Goal: Information Seeking & Learning: Learn about a topic

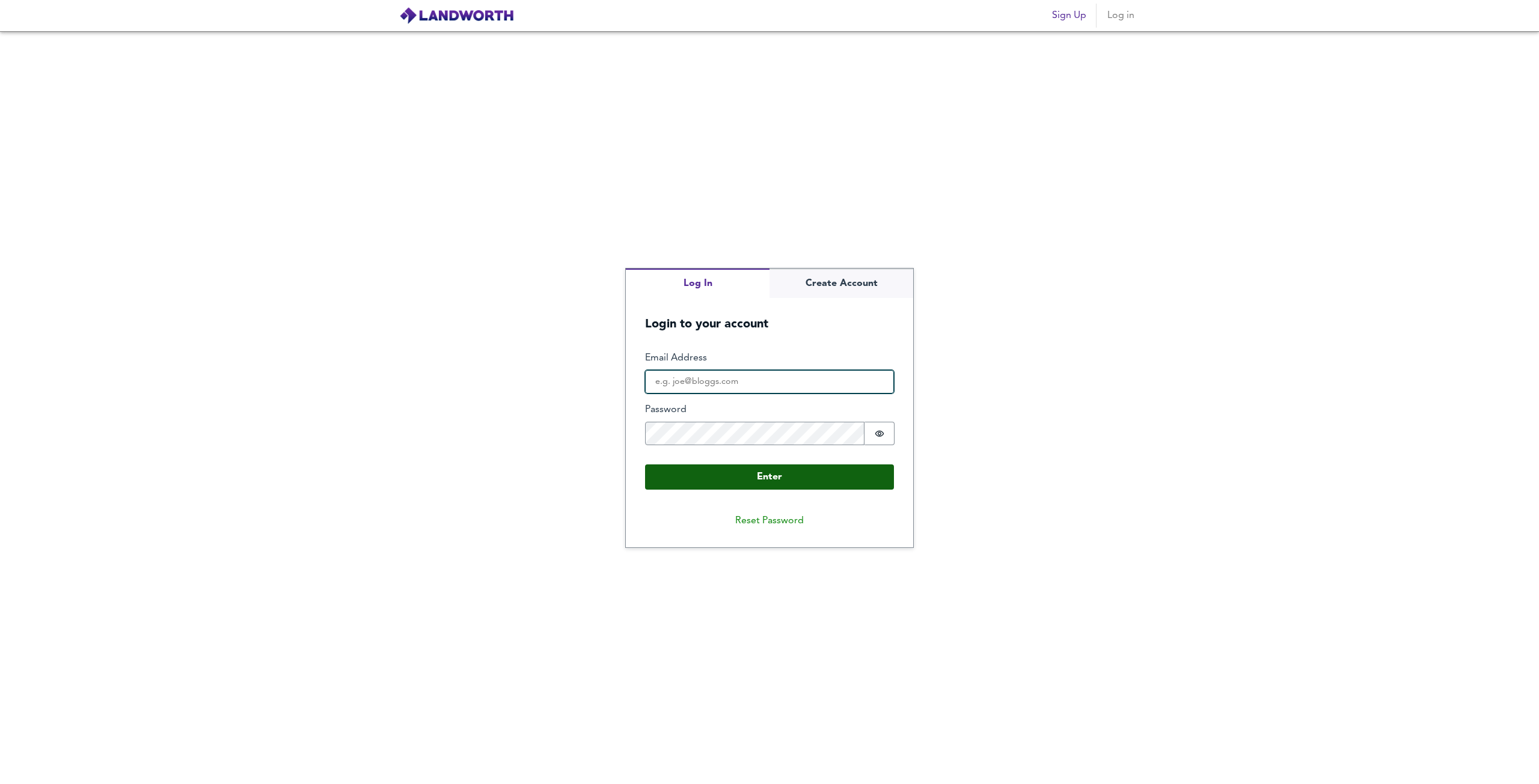
type input "[PERSON_NAME][EMAIL_ADDRESS][DOMAIN_NAME]"
click at [739, 471] on button "Enter" at bounding box center [769, 477] width 249 height 25
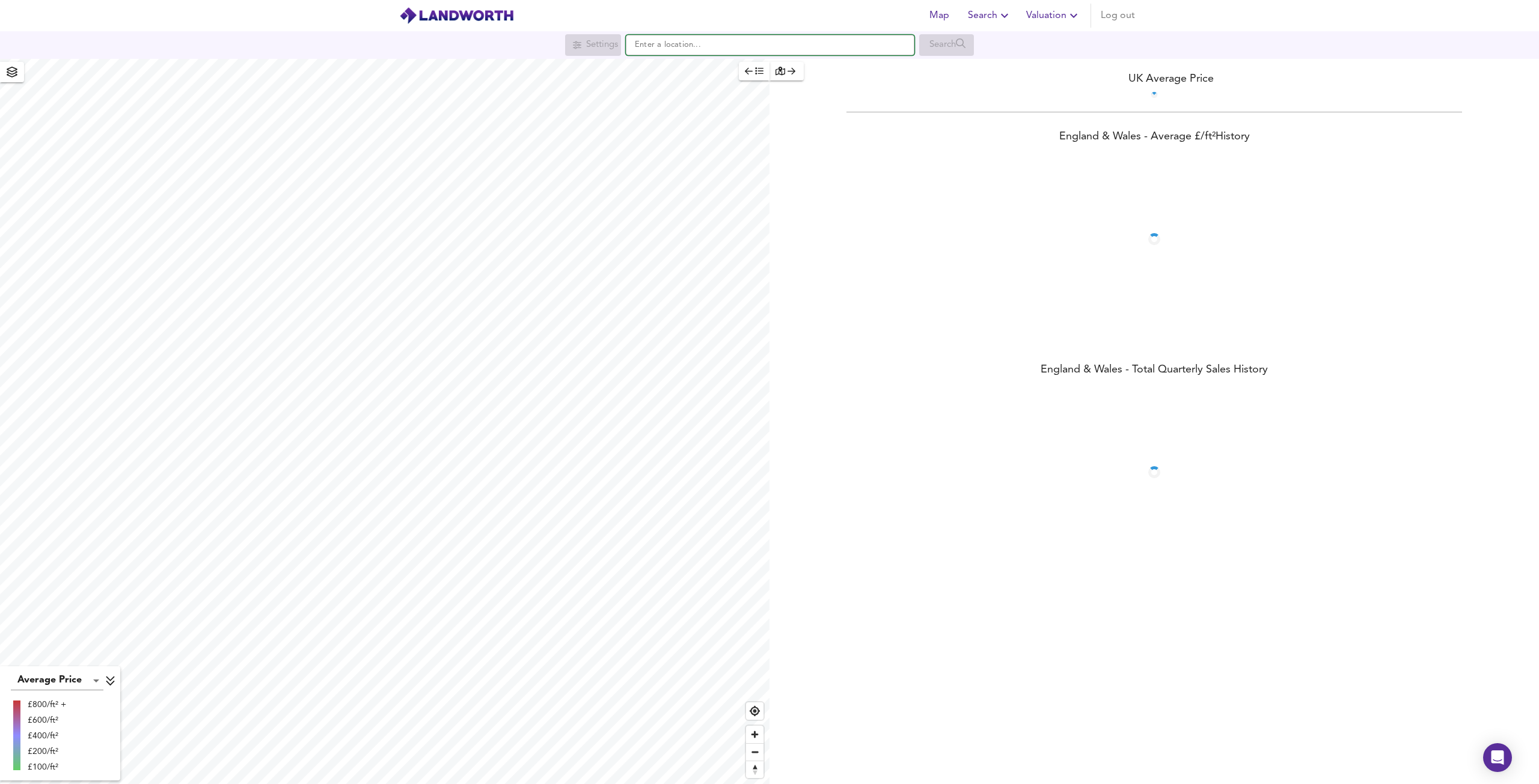
click at [680, 51] on input "text" at bounding box center [770, 45] width 289 height 20
click at [688, 48] on input "text" at bounding box center [770, 45] width 289 height 20
paste input "[GEOGRAPHIC_DATA]"
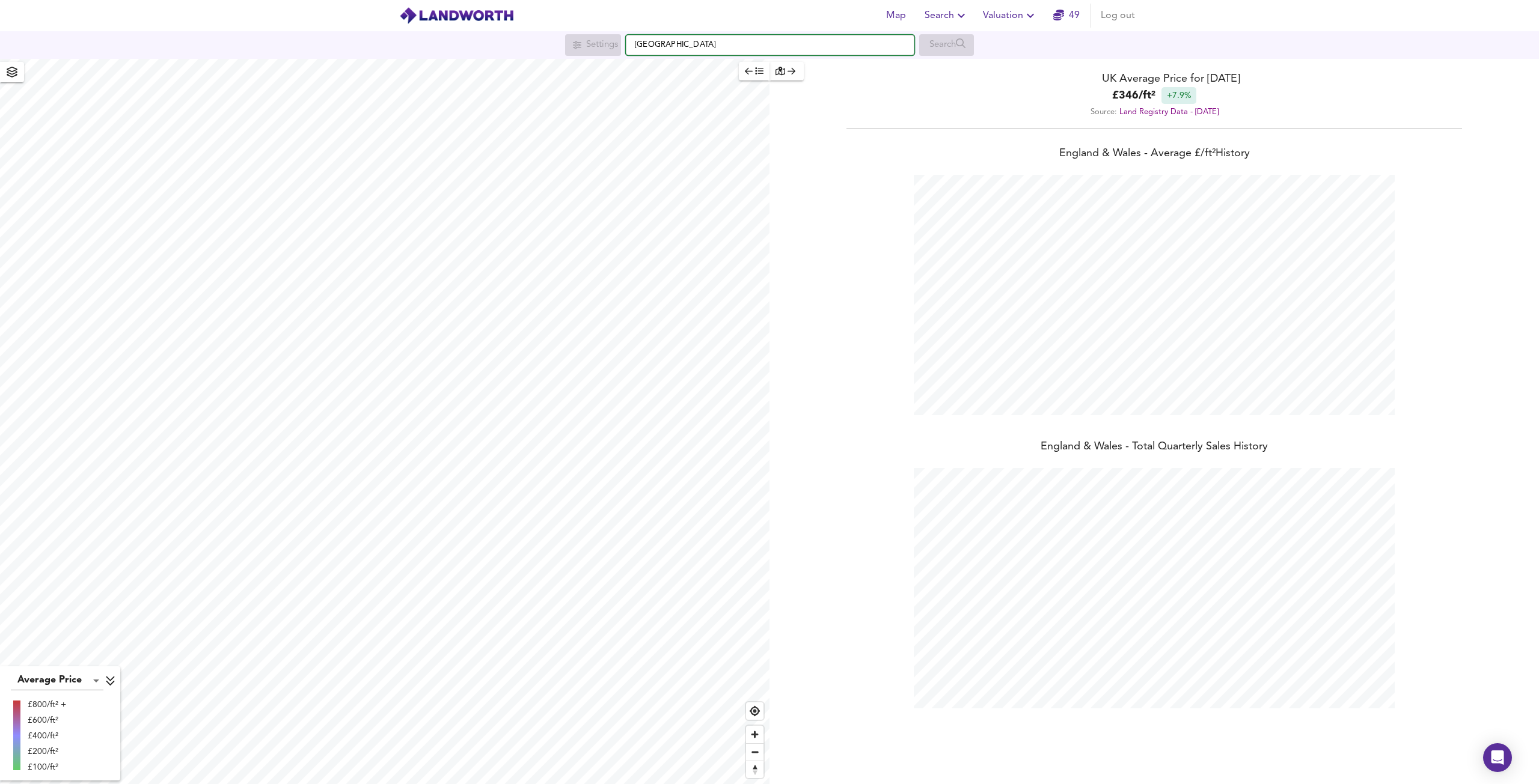
scroll to position [784, 1539]
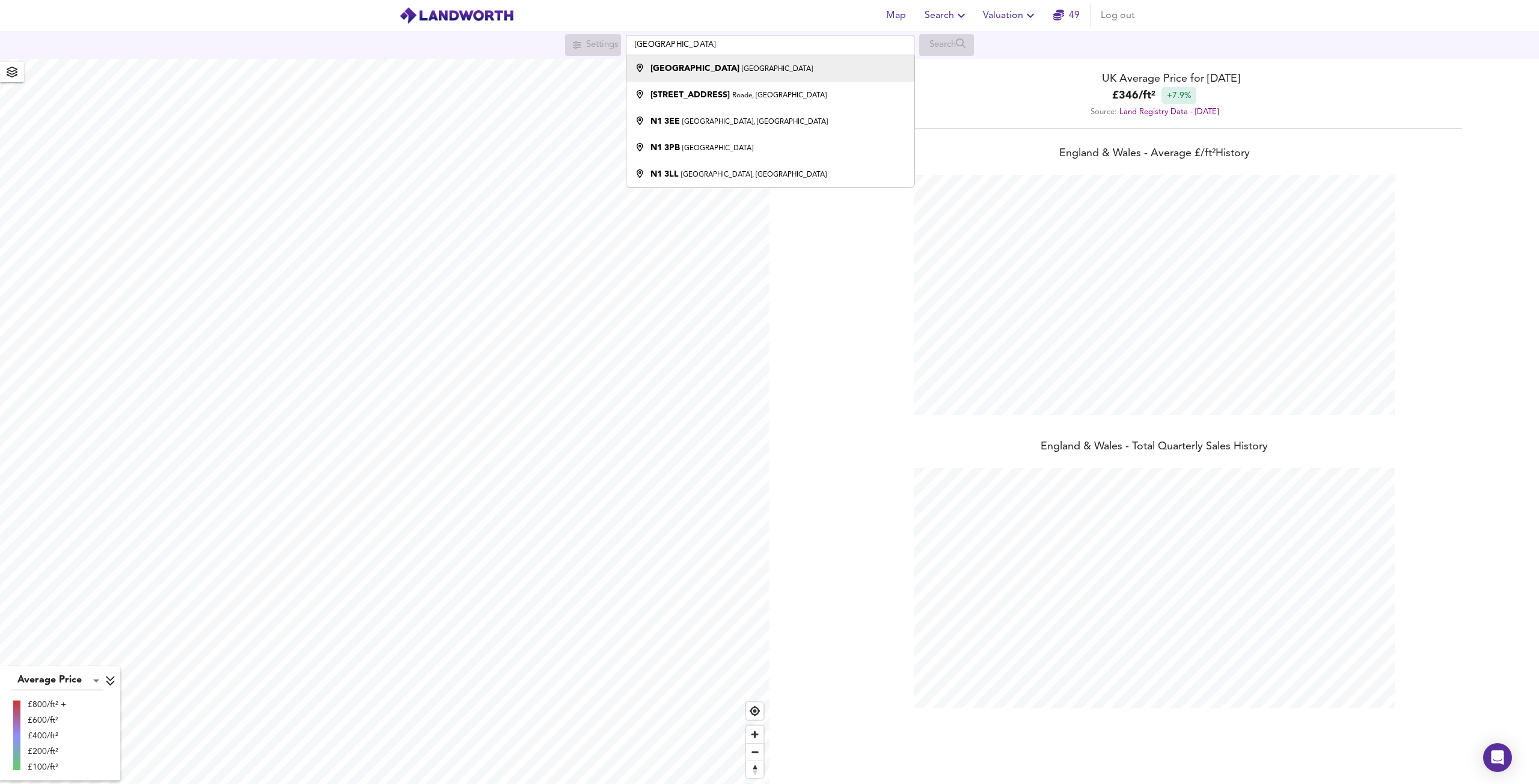
click at [747, 77] on li "[GEOGRAPHIC_DATA]" at bounding box center [770, 68] width 287 height 26
type input "[GEOGRAPHIC_DATA]"
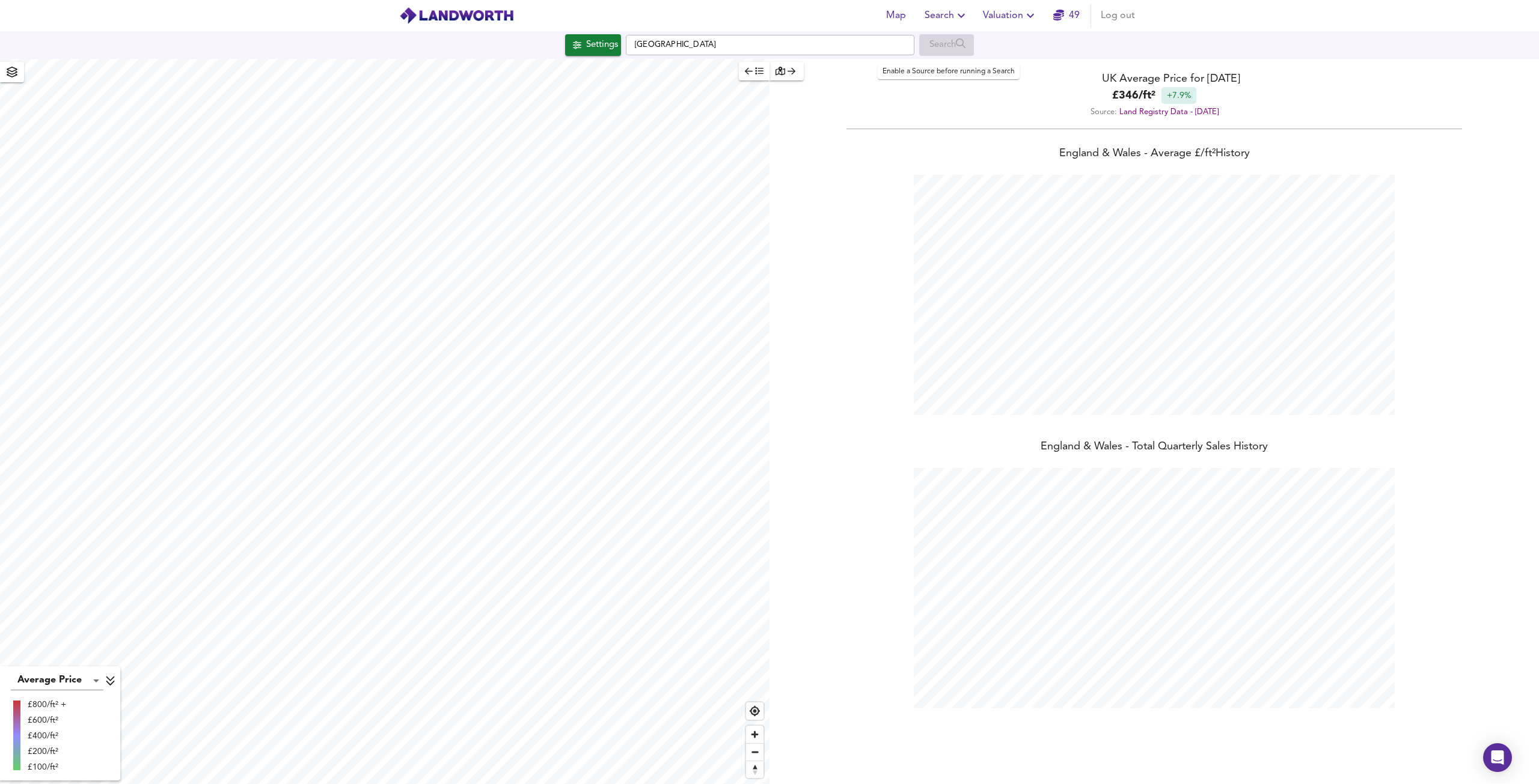
checkbox input "false"
checkbox input "true"
click at [463, 286] on div "X" at bounding box center [462, 285] width 10 height 12
click at [772, 44] on input "[GEOGRAPHIC_DATA]" at bounding box center [770, 45] width 289 height 20
click at [453, 368] on span "Search Settings" at bounding box center [444, 364] width 80 height 17
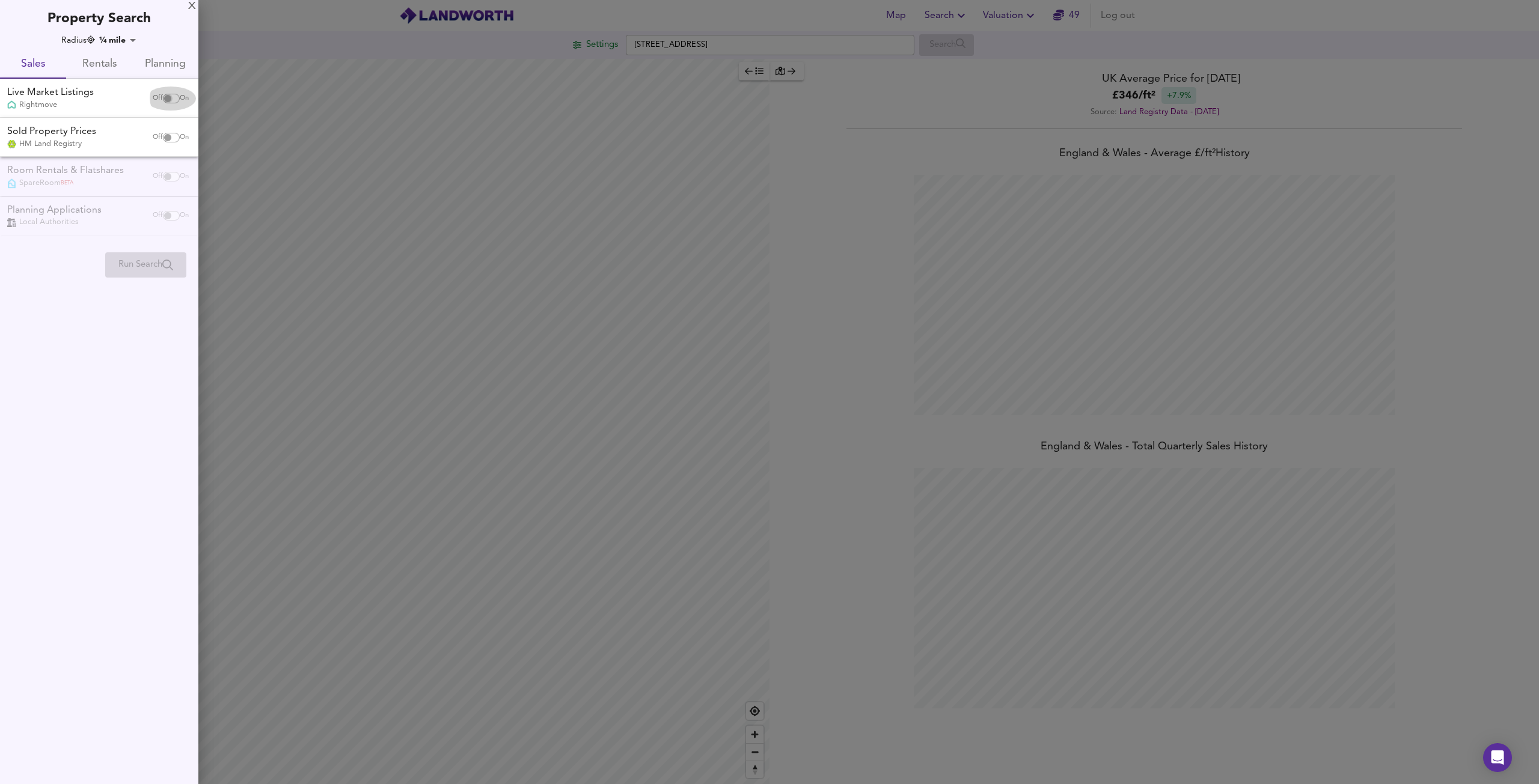
click at [162, 94] on input "checkbox" at bounding box center [168, 99] width 29 height 10
checkbox input "true"
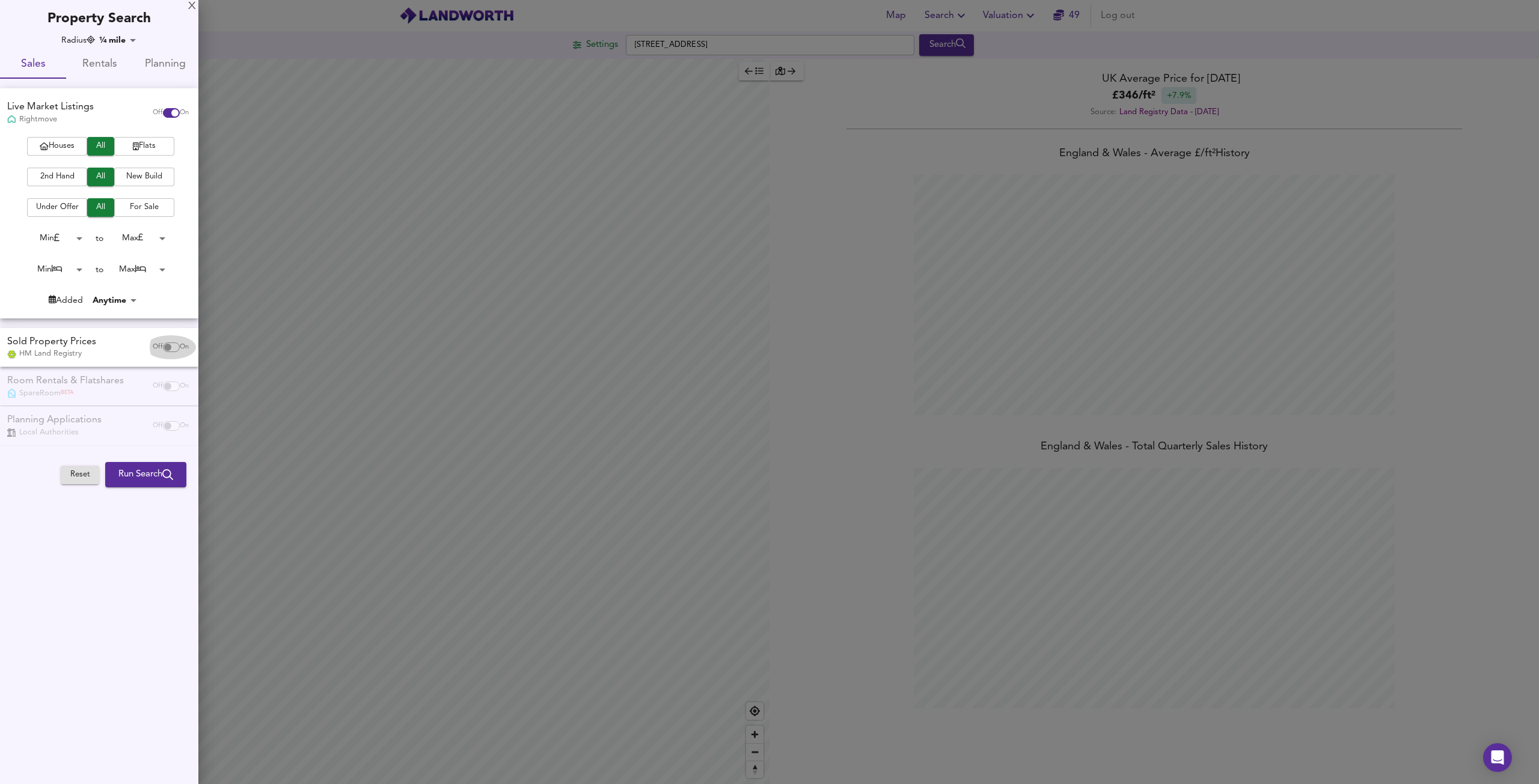
drag, startPoint x: 178, startPoint y: 347, endPoint x: 164, endPoint y: 346, distance: 14.0
click at [174, 347] on span "Off On" at bounding box center [171, 347] width 36 height 10
checkbox input "true"
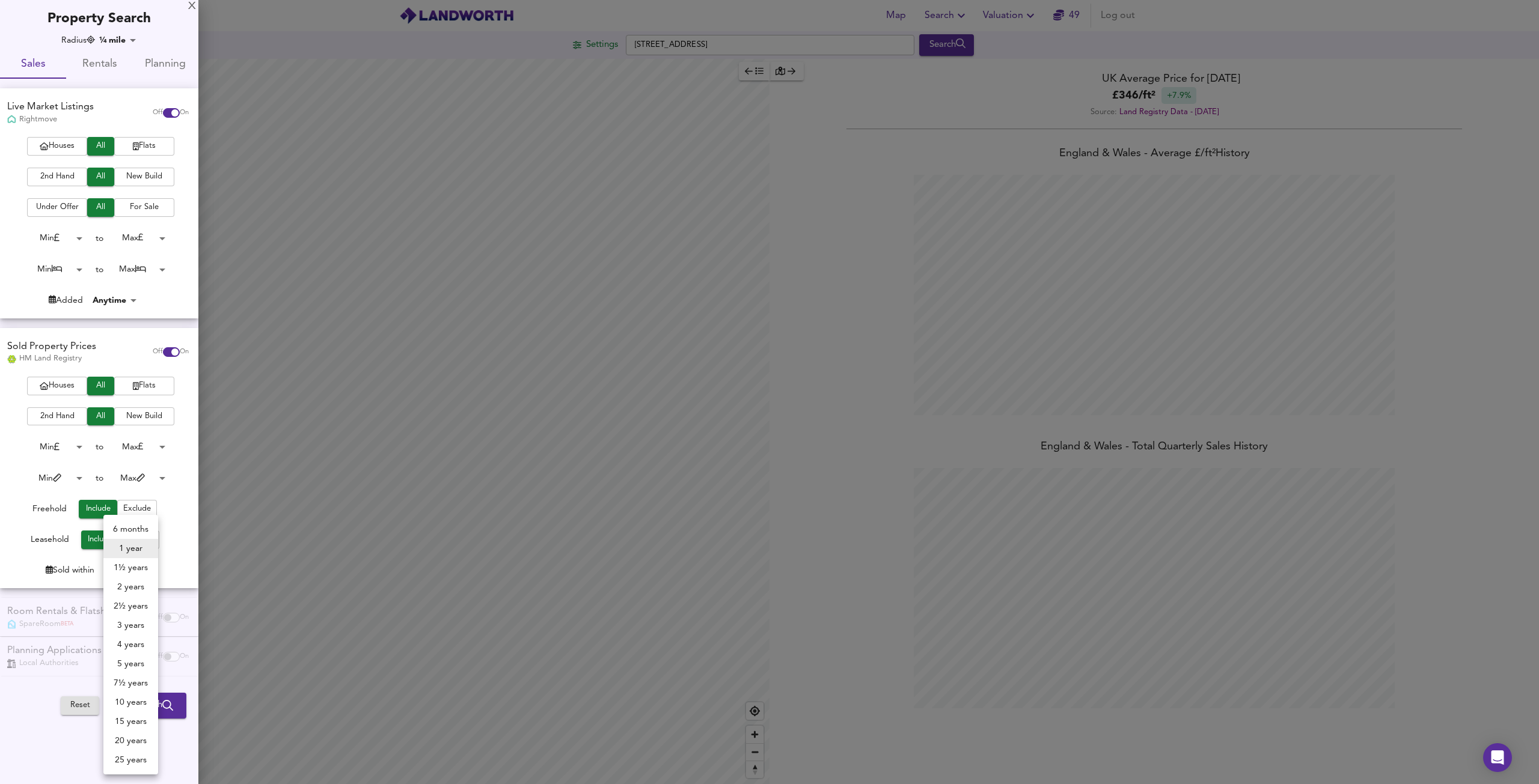
click at [131, 569] on body "Map Search Valuation [STREET_ADDRESS] Search Average Price landworth £ 928/ft² …" at bounding box center [769, 392] width 1539 height 784
click at [135, 629] on li "3 years" at bounding box center [130, 626] width 54 height 19
type input "36"
click at [54, 148] on span "Houses" at bounding box center [57, 146] width 48 height 14
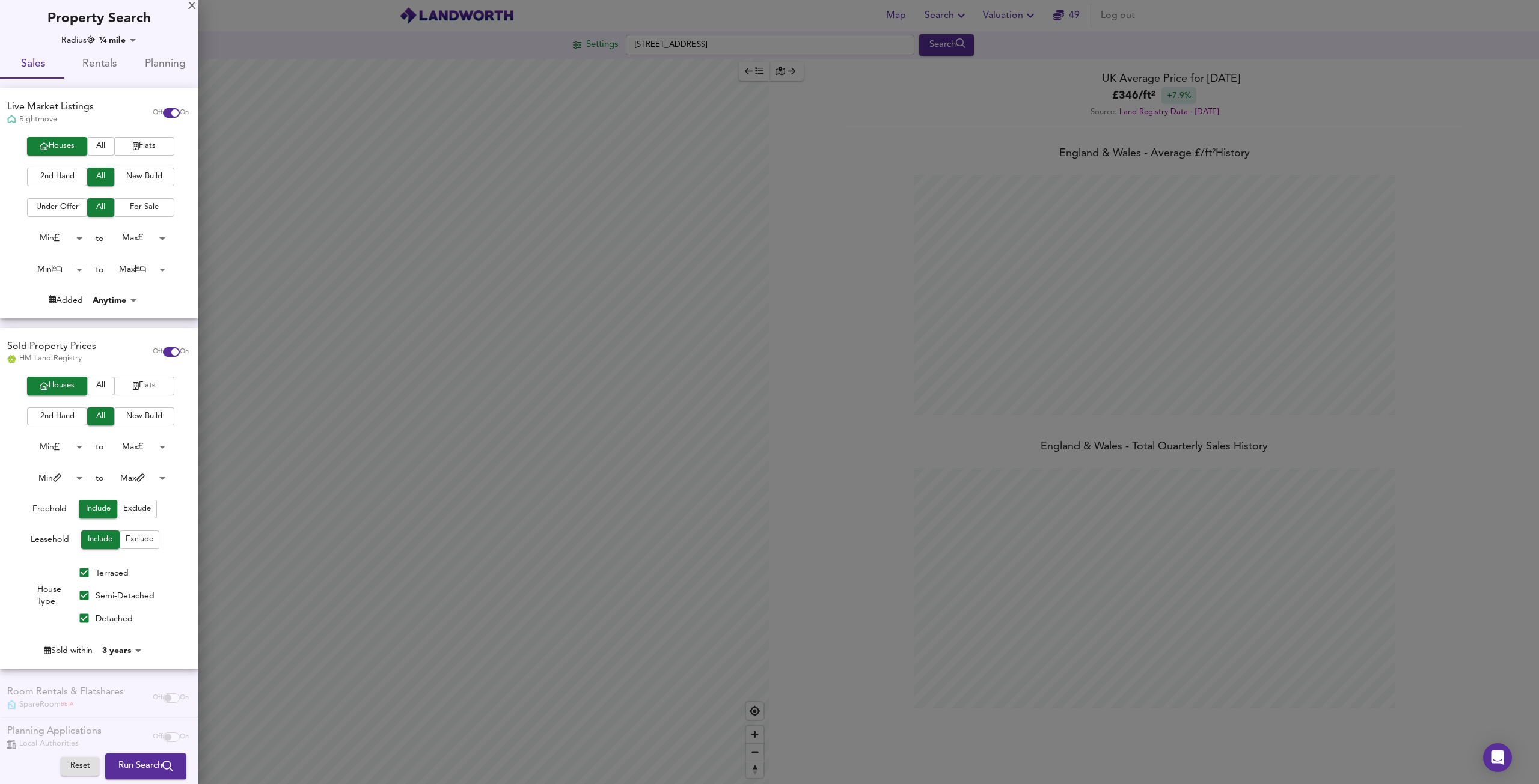
click at [147, 760] on span "Run Search" at bounding box center [145, 766] width 54 height 16
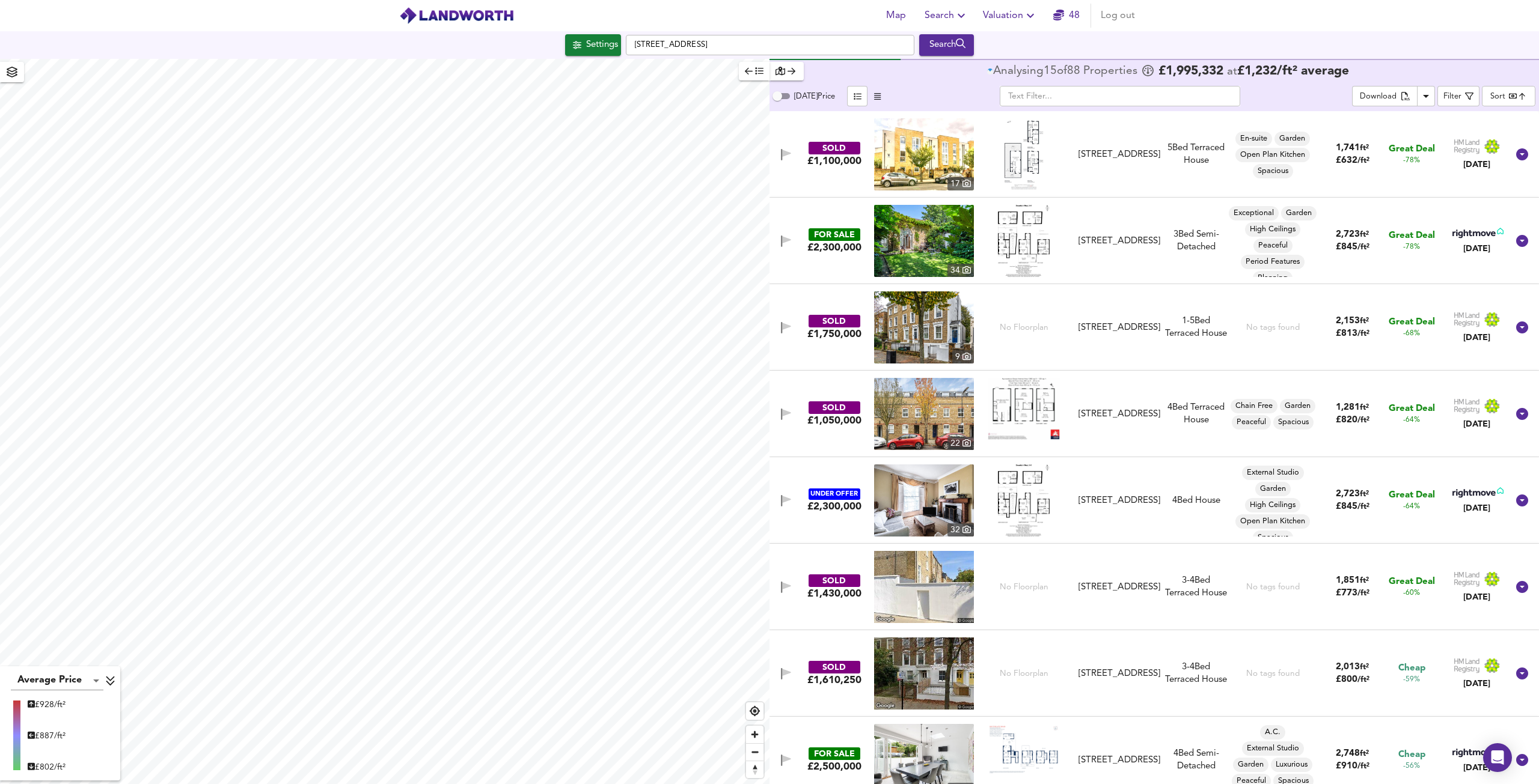
click at [1504, 96] on body "Map Search Valuation 48 Log out Settings [GEOGRAPHIC_DATA] Search Average Price…" at bounding box center [769, 392] width 1539 height 784
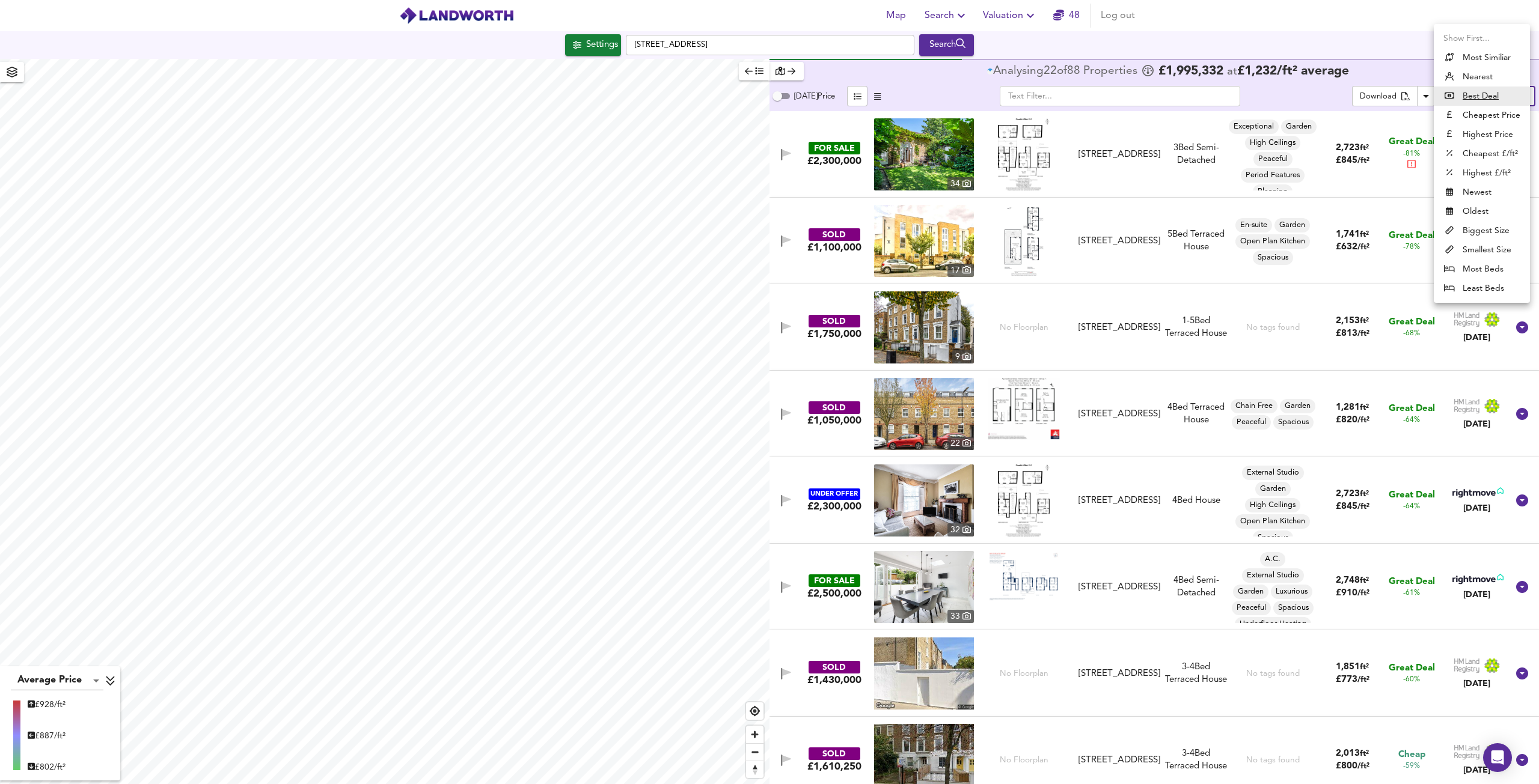
click at [1481, 128] on li "Highest Price" at bounding box center [1482, 135] width 96 height 19
type input "expensive"
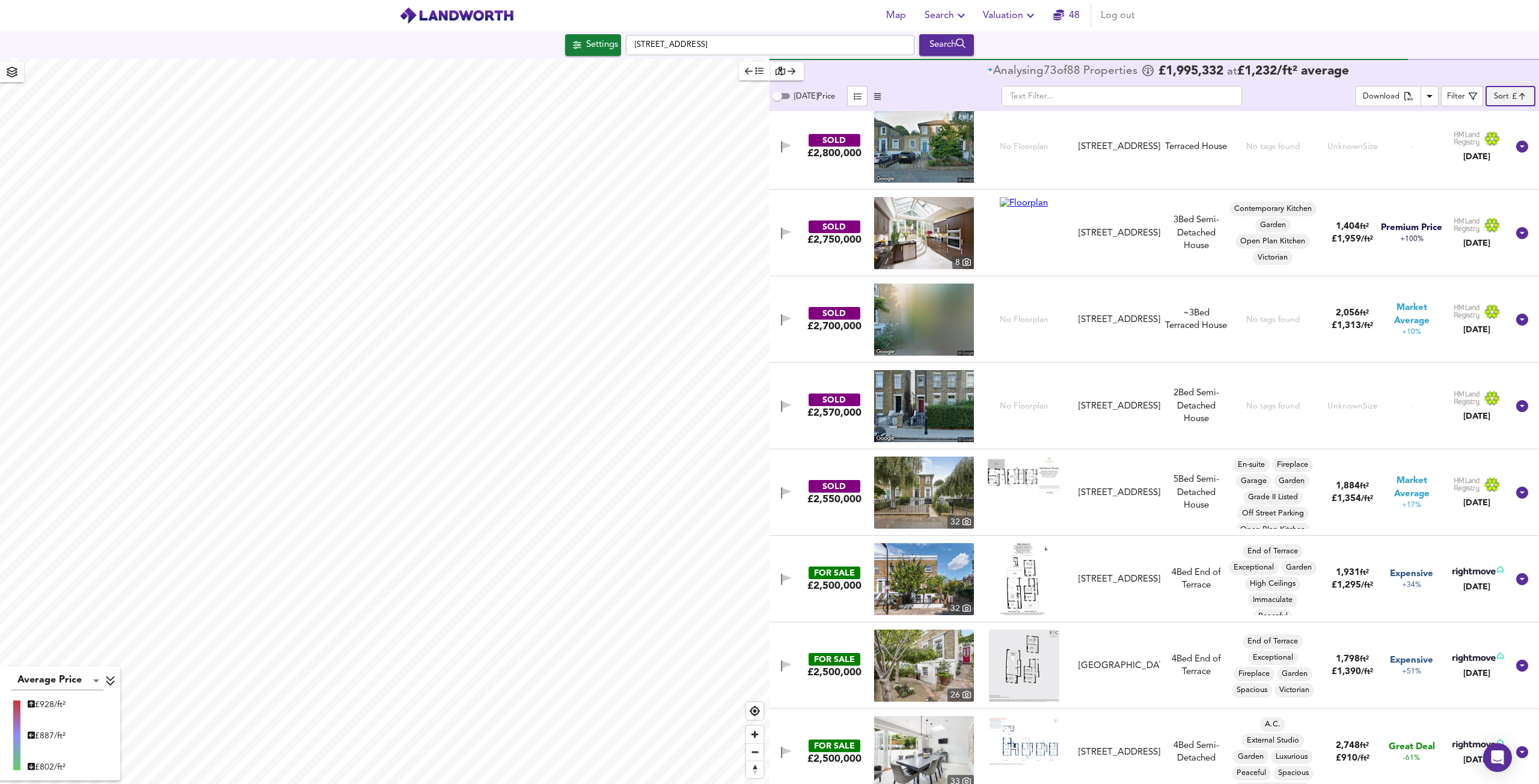
scroll to position [1142, 0]
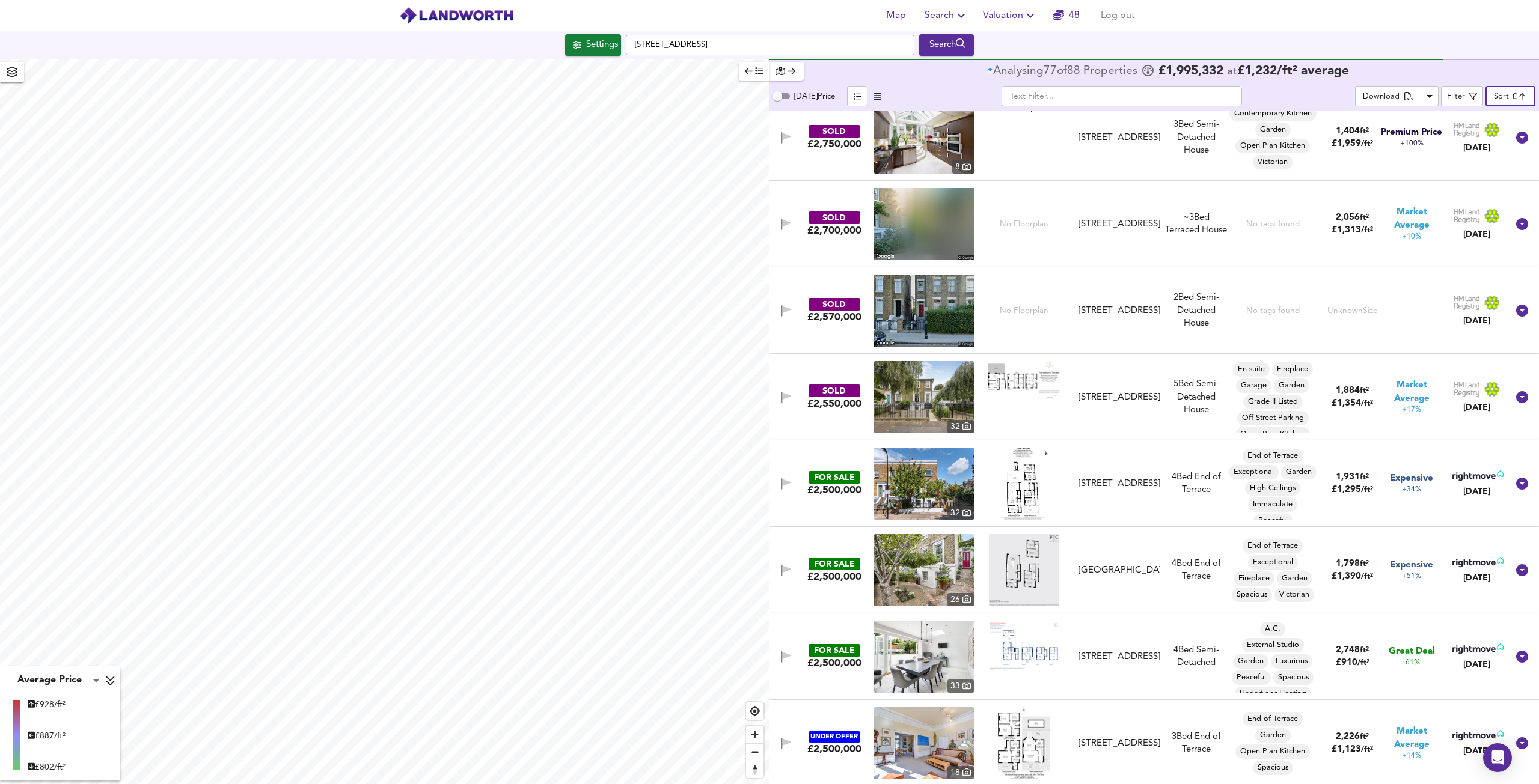
click at [1011, 494] on img at bounding box center [1024, 484] width 48 height 72
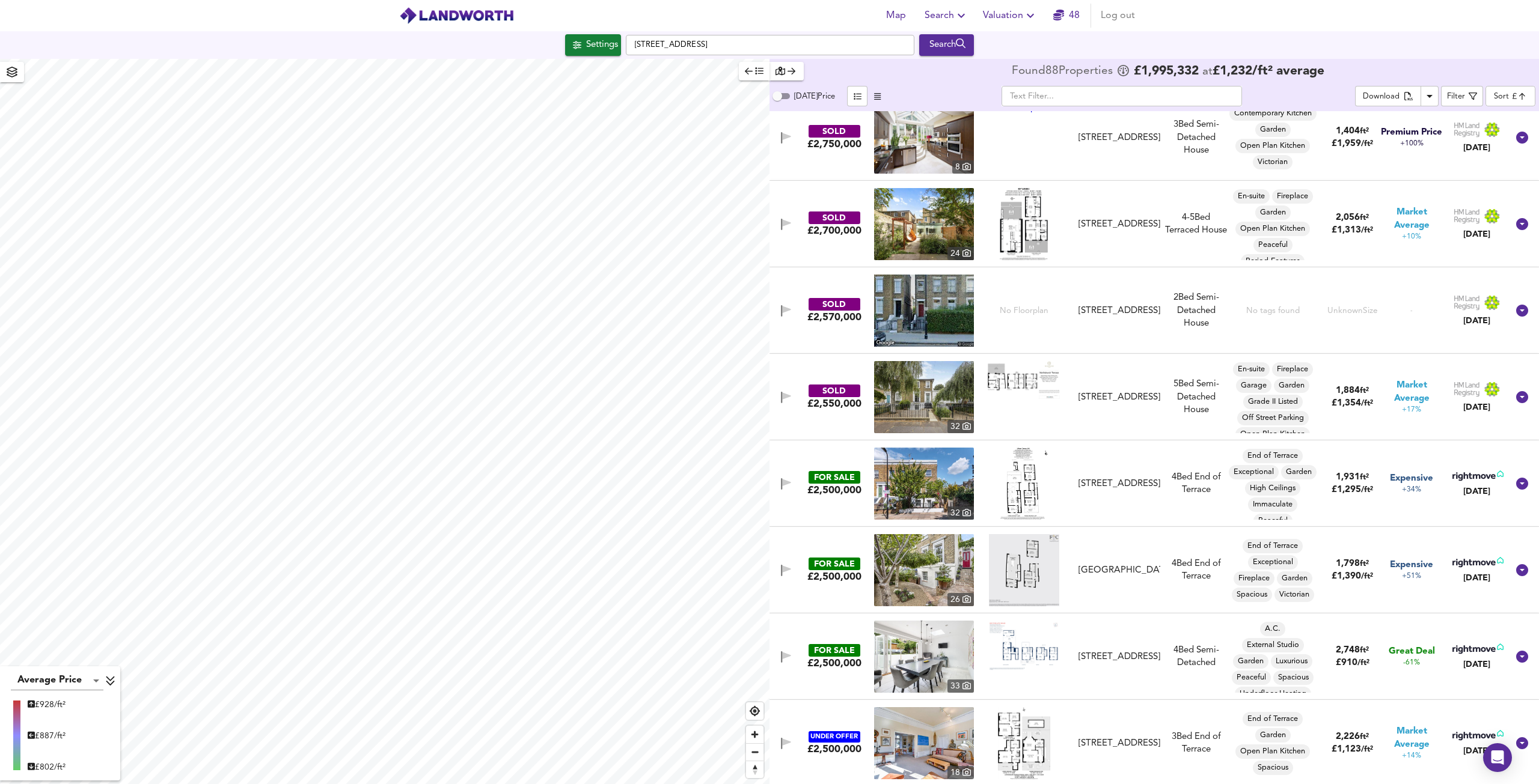
click at [1035, 234] on img at bounding box center [1023, 224] width 48 height 72
click at [1516, 221] on icon at bounding box center [1522, 224] width 12 height 12
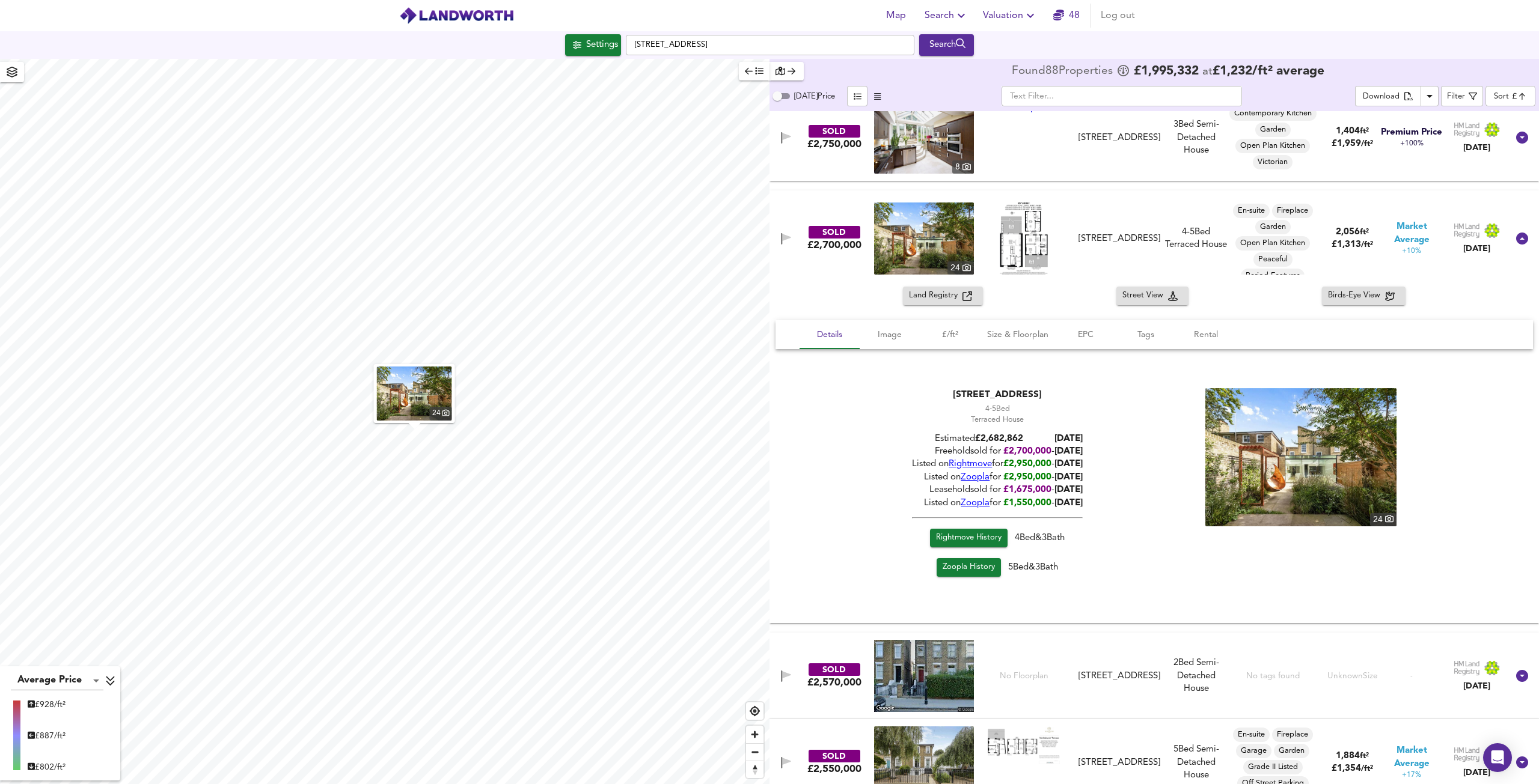
click at [965, 539] on span "Rightmove History" at bounding box center [968, 538] width 65 height 14
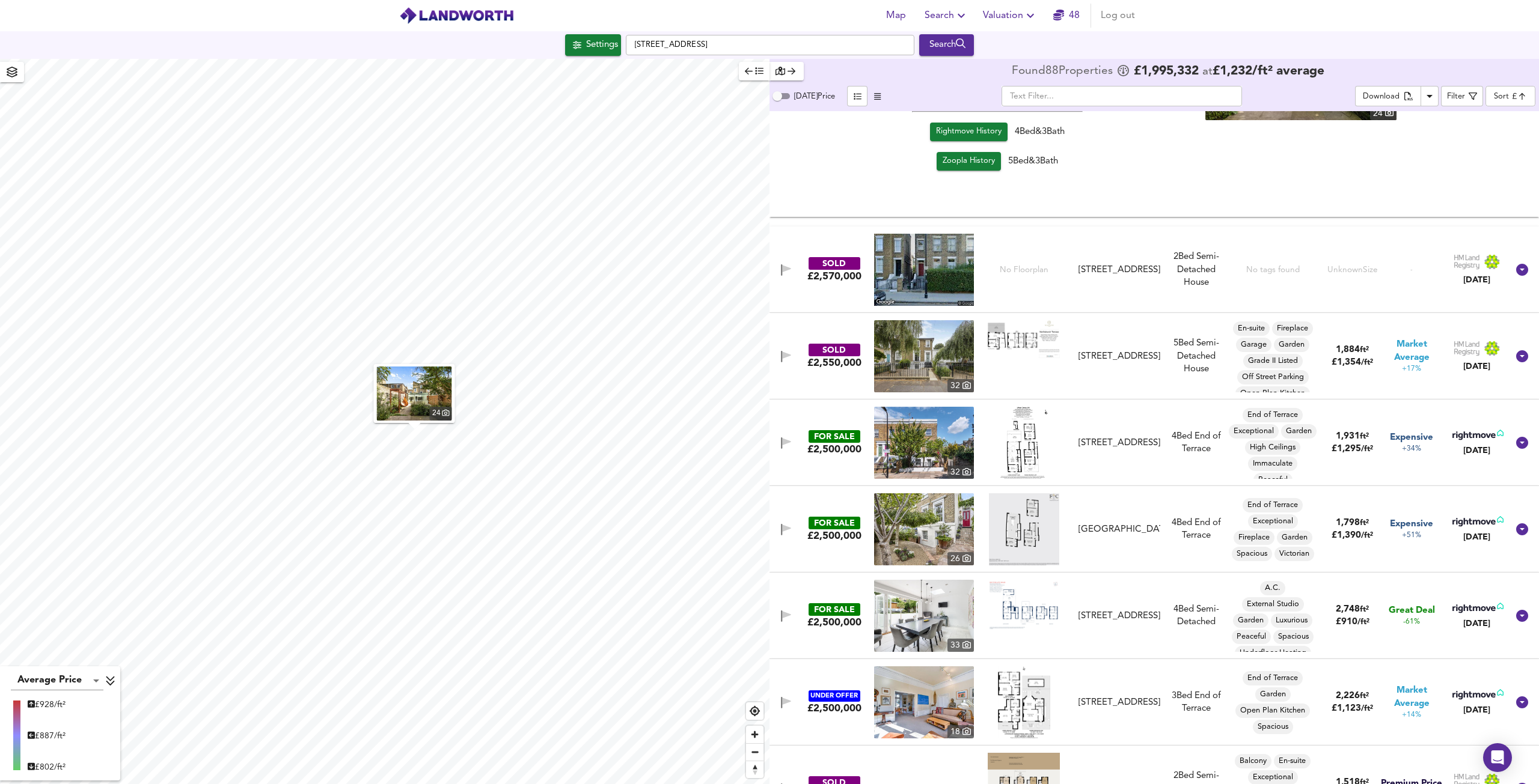
scroll to position [1563, 0]
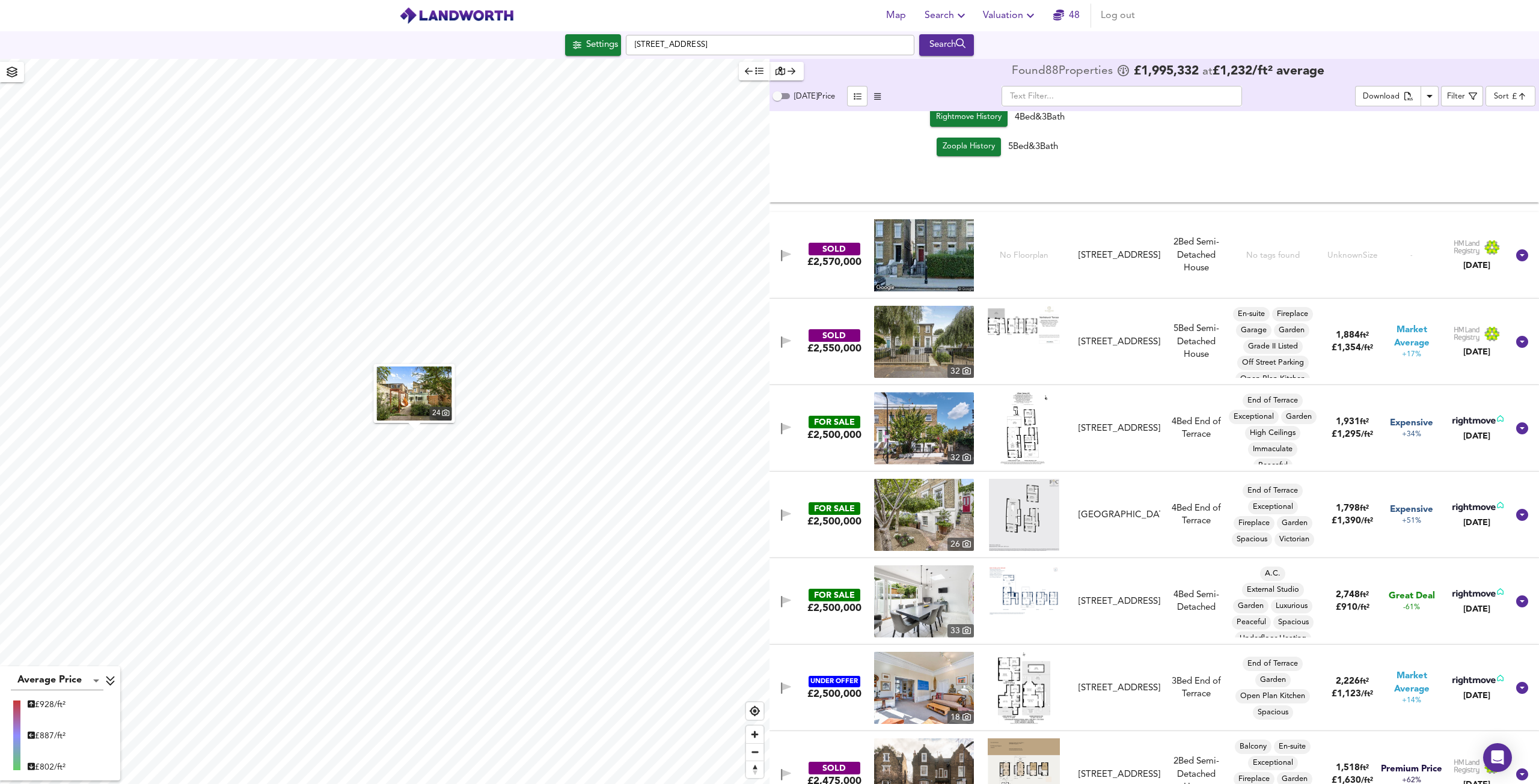
click at [1023, 499] on img at bounding box center [1024, 515] width 71 height 72
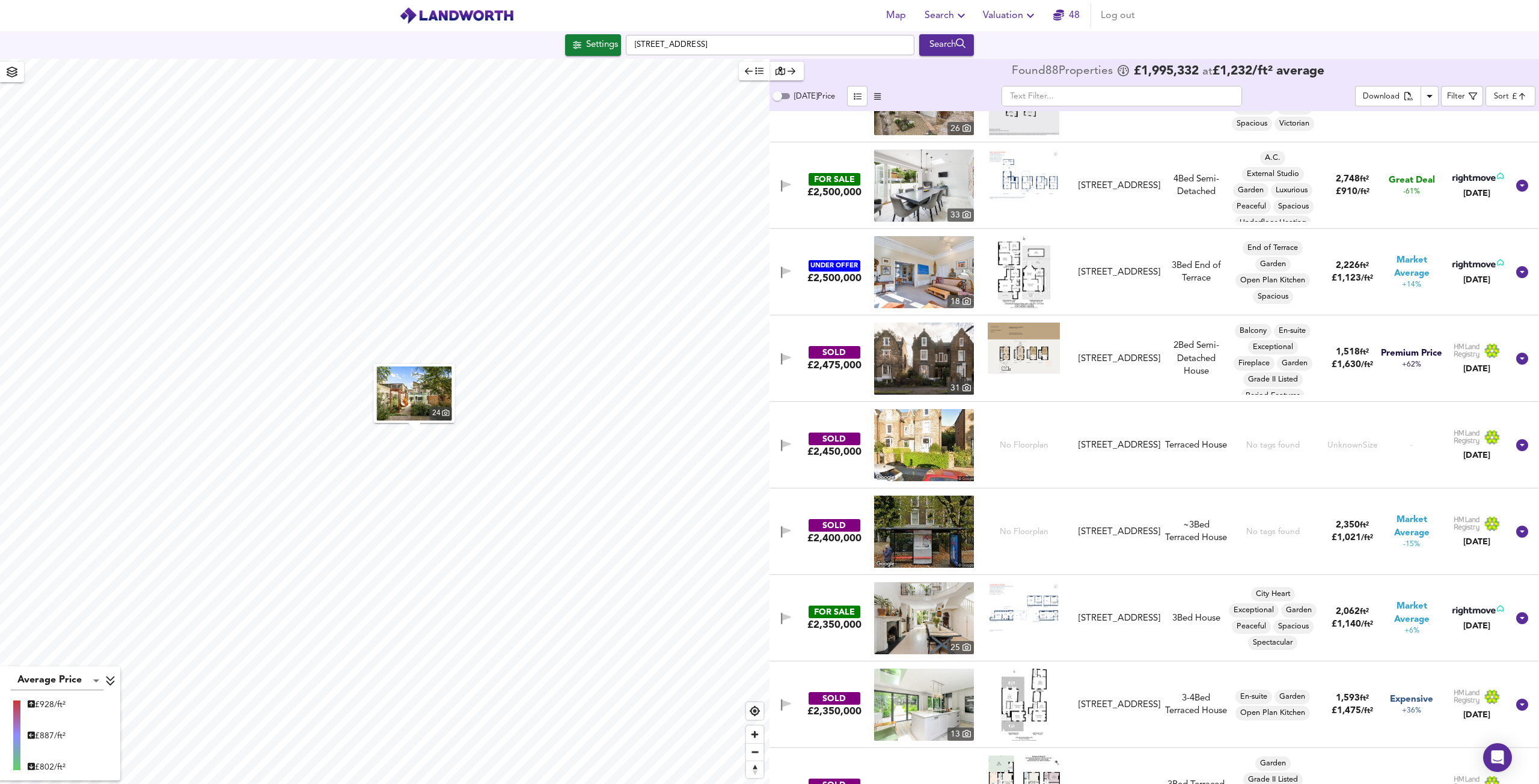
scroll to position [1983, 0]
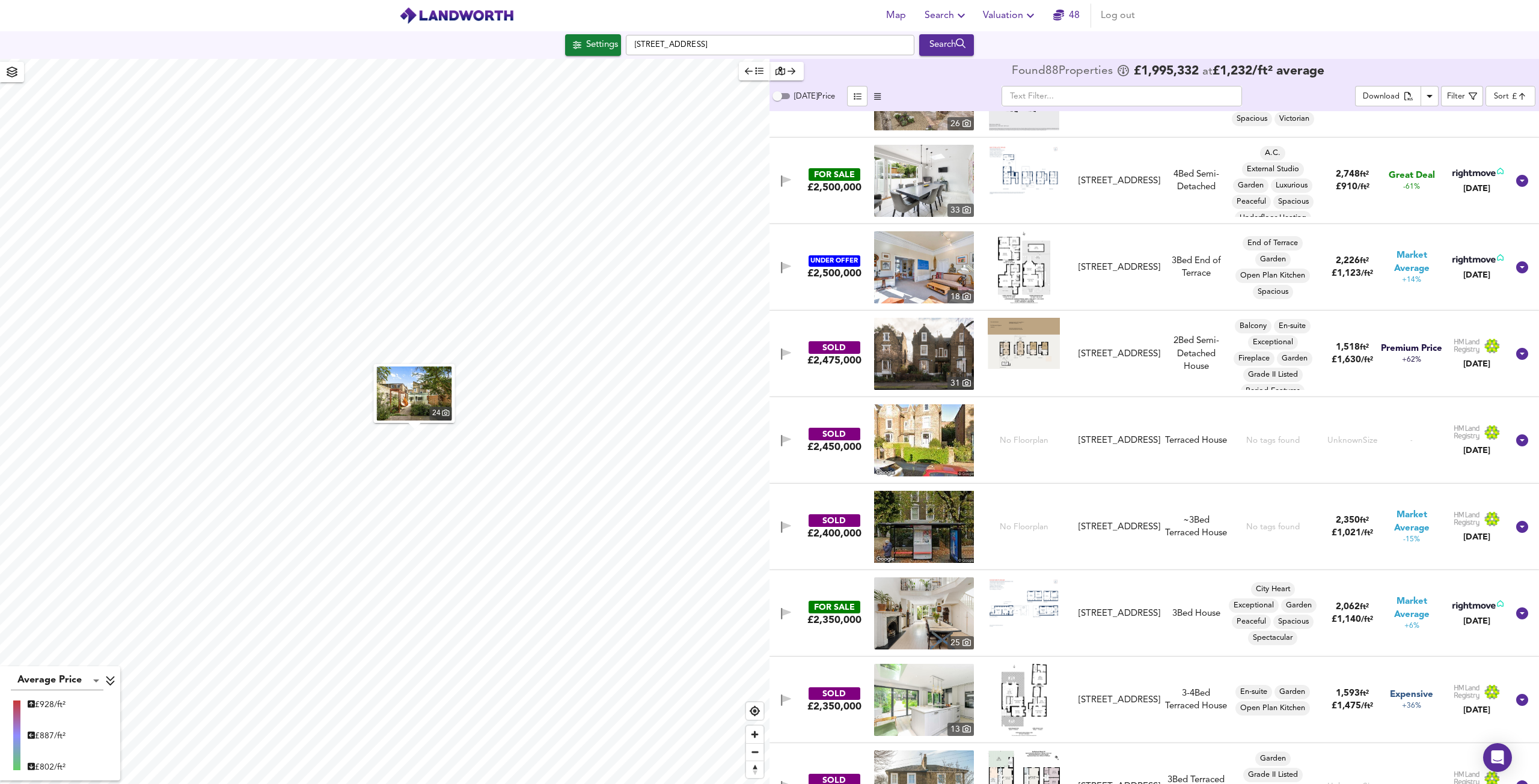
click at [1010, 706] on img at bounding box center [1023, 700] width 44 height 72
click at [1519, 618] on icon at bounding box center [1522, 613] width 12 height 12
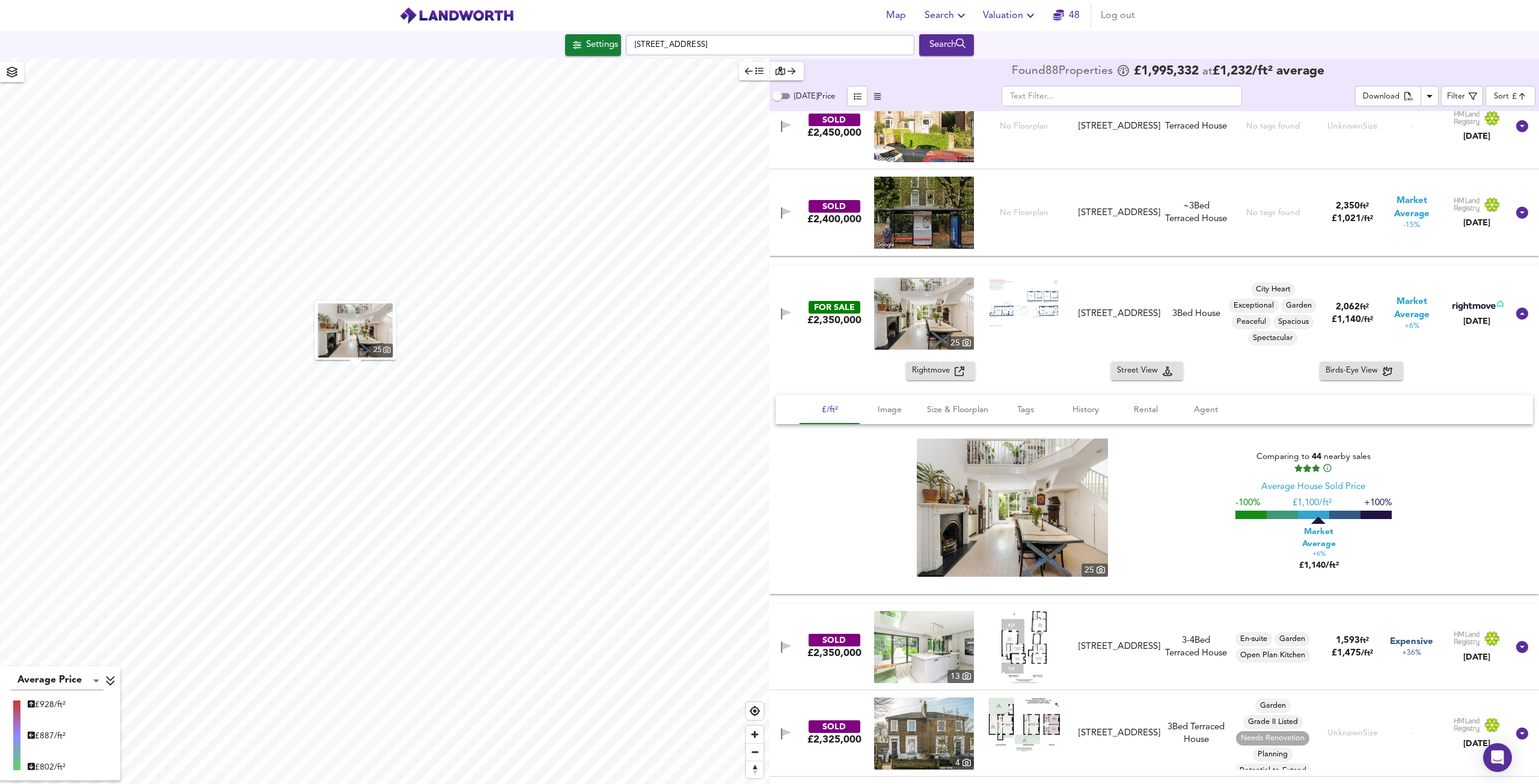
scroll to position [2344, 0]
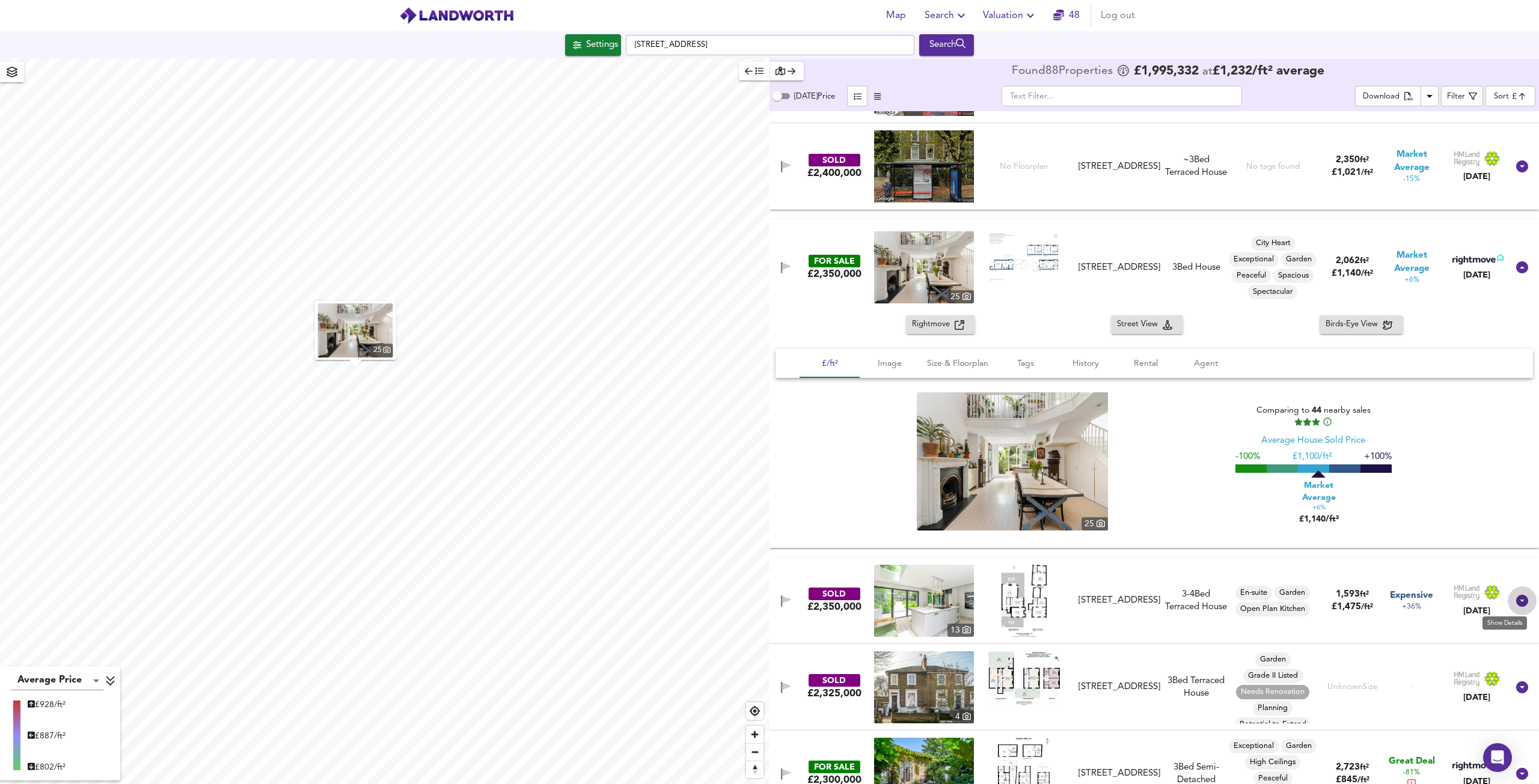
click at [1516, 601] on icon at bounding box center [1522, 601] width 12 height 12
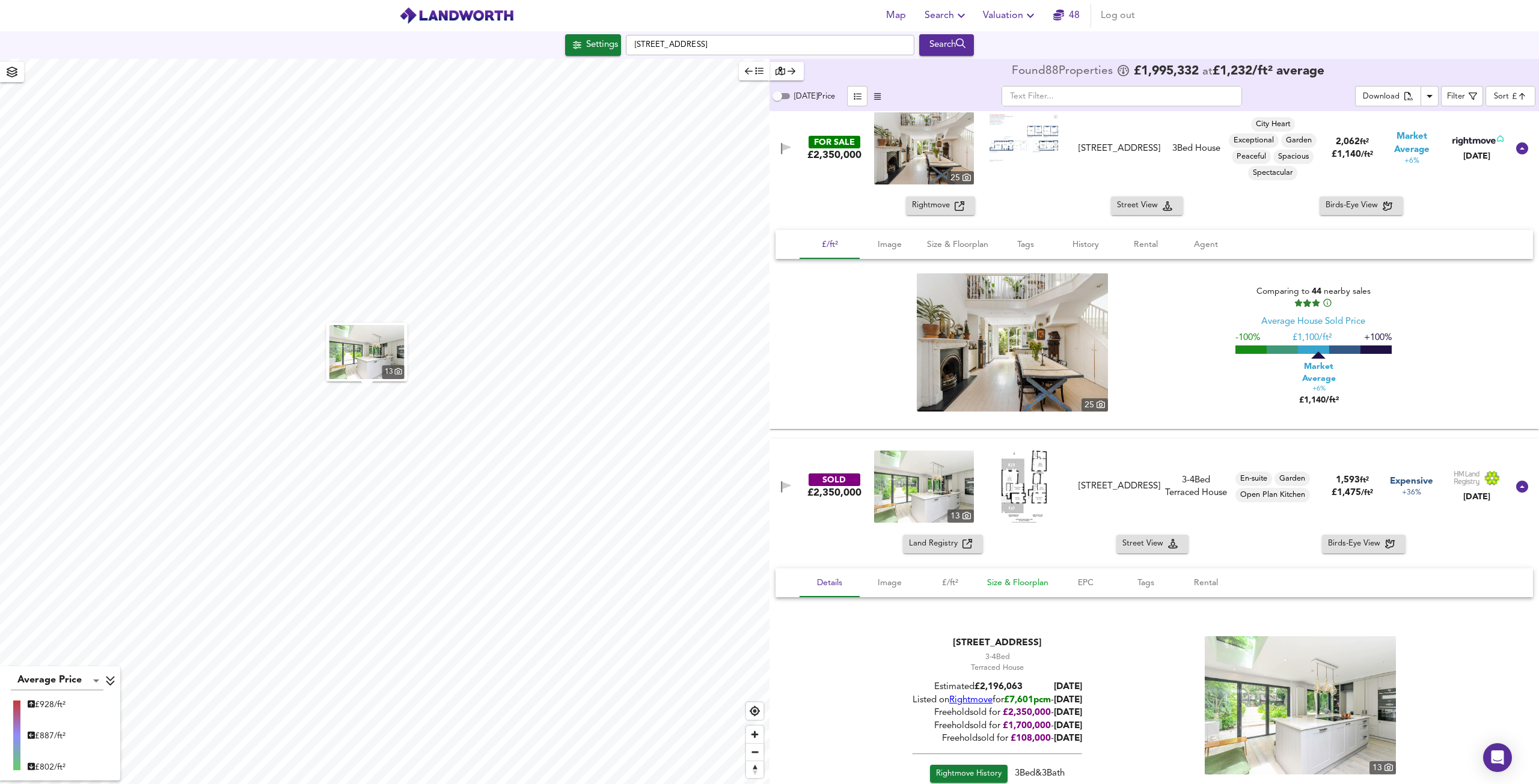
scroll to position [2464, 0]
click at [970, 771] on span "Rightmove History" at bounding box center [968, 772] width 65 height 14
click at [1523, 491] on div at bounding box center [1522, 486] width 29 height 29
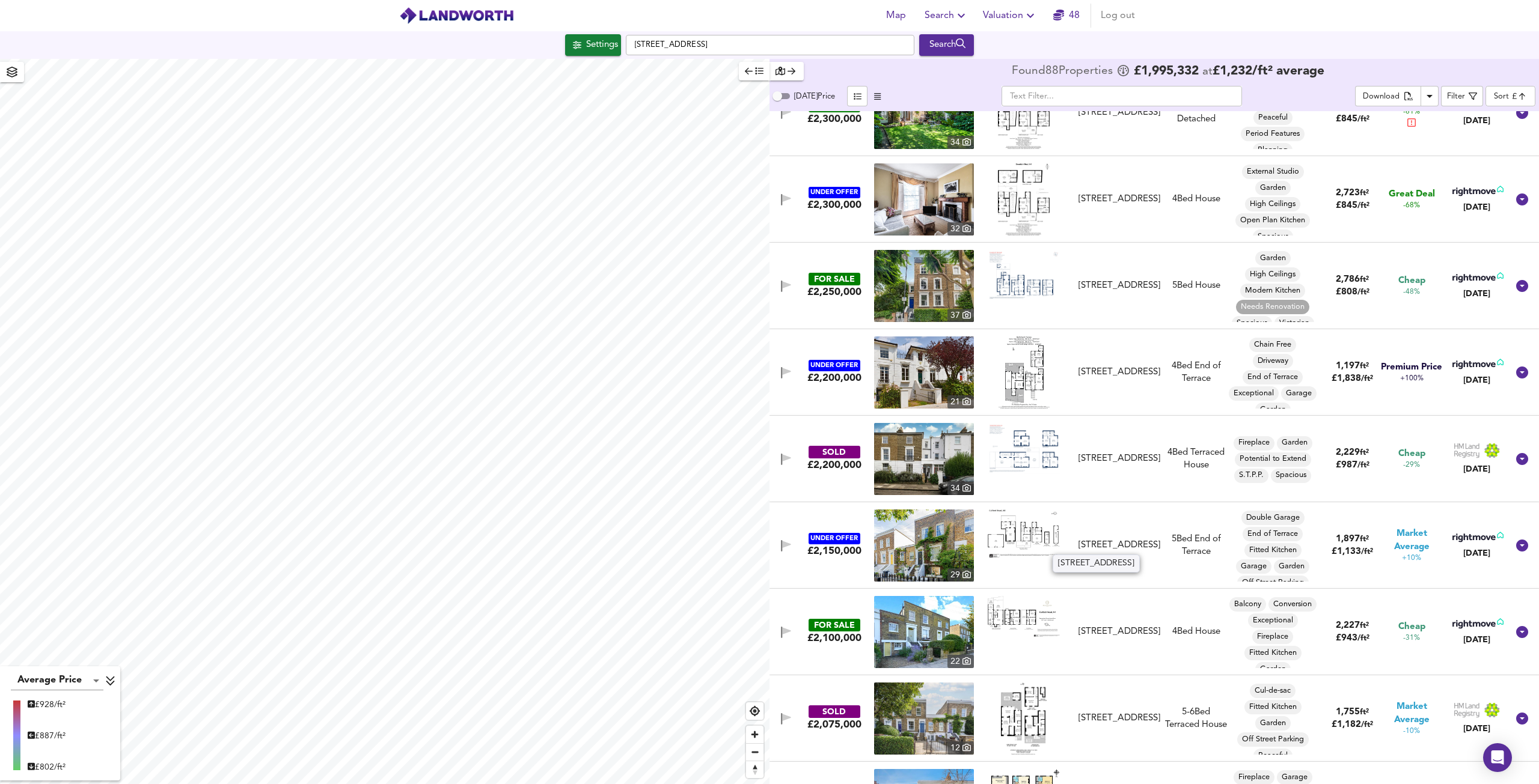
scroll to position [3305, 0]
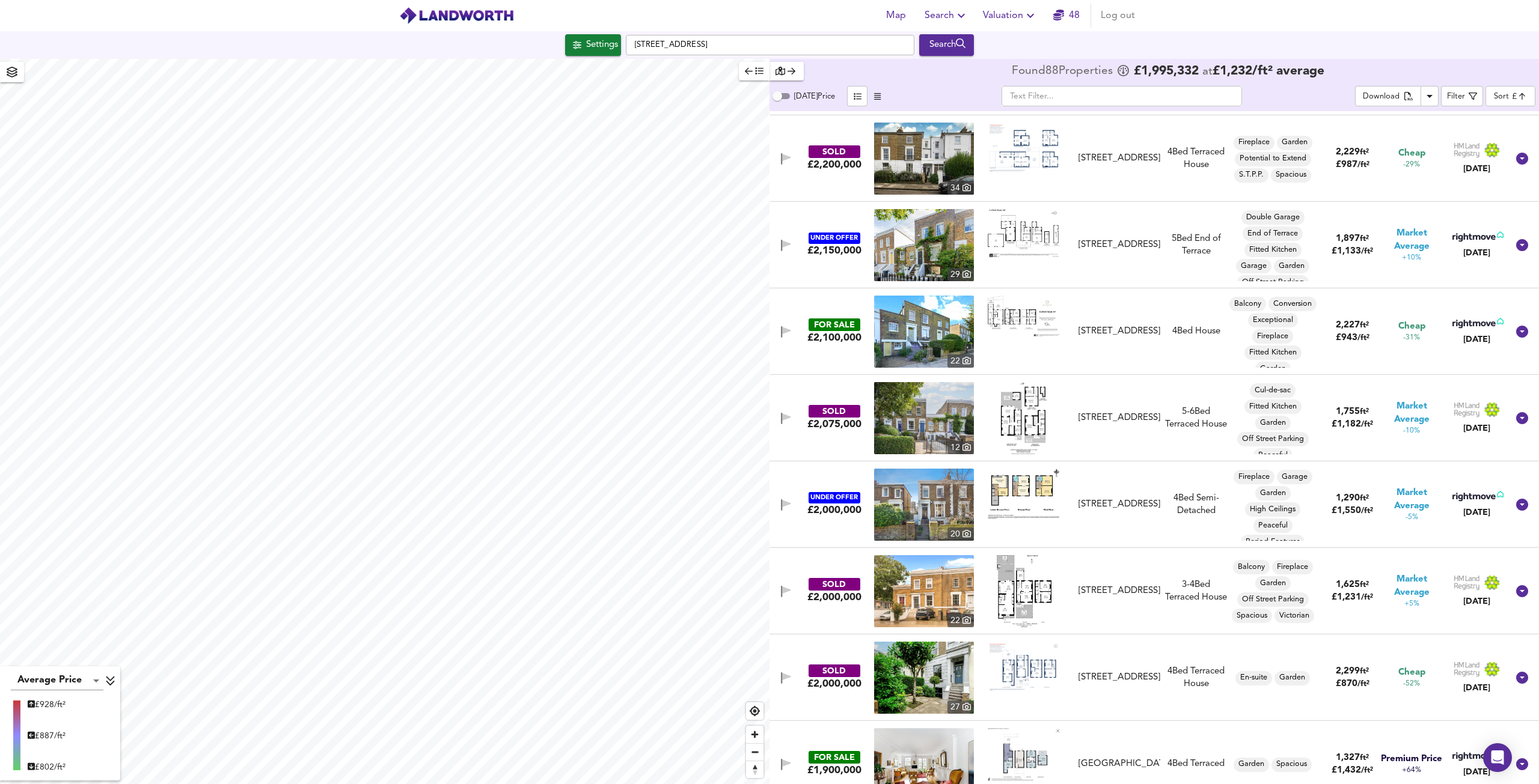
click at [925, 423] on img at bounding box center [923, 418] width 100 height 72
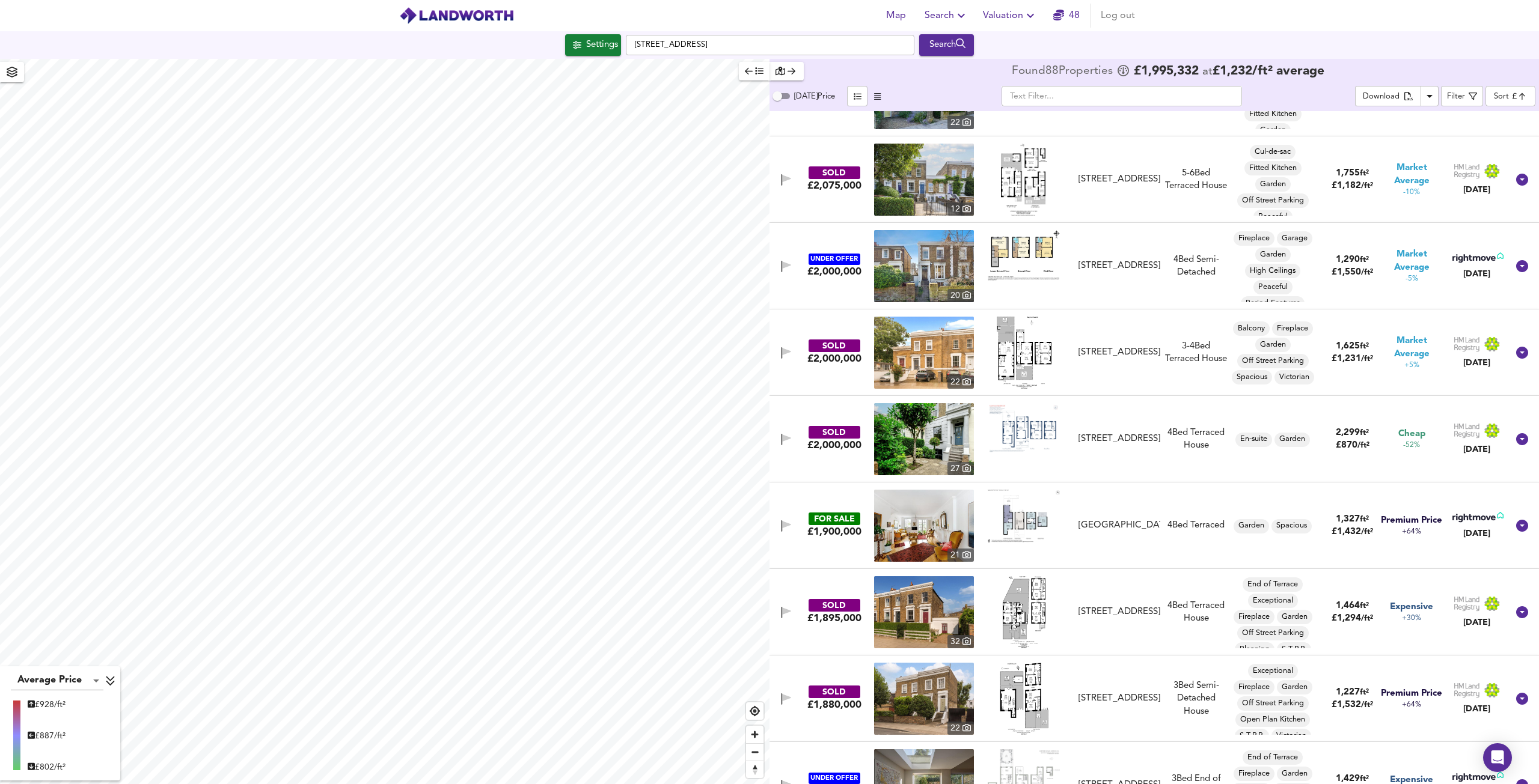
scroll to position [3546, 0]
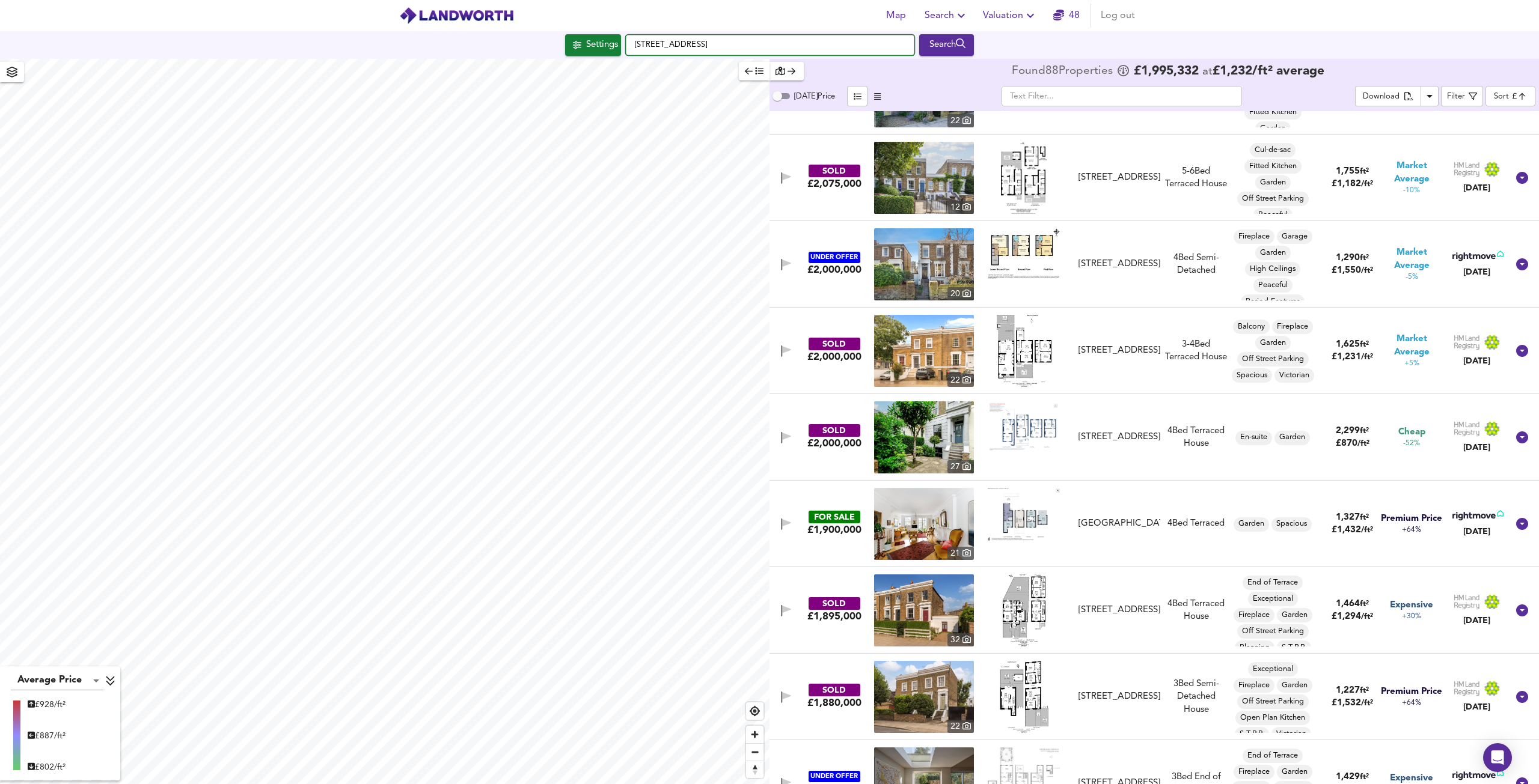
drag, startPoint x: 737, startPoint y: 40, endPoint x: 576, endPoint y: 30, distance: 161.3
click at [576, 30] on div "Map Search Valuation [STREET_ADDRESS] Search Average Price landworth £ 928/ft² …" at bounding box center [769, 392] width 1539 height 784
click at [775, 44] on input "text" at bounding box center [770, 45] width 289 height 20
paste input "[GEOGRAPHIC_DATA]"
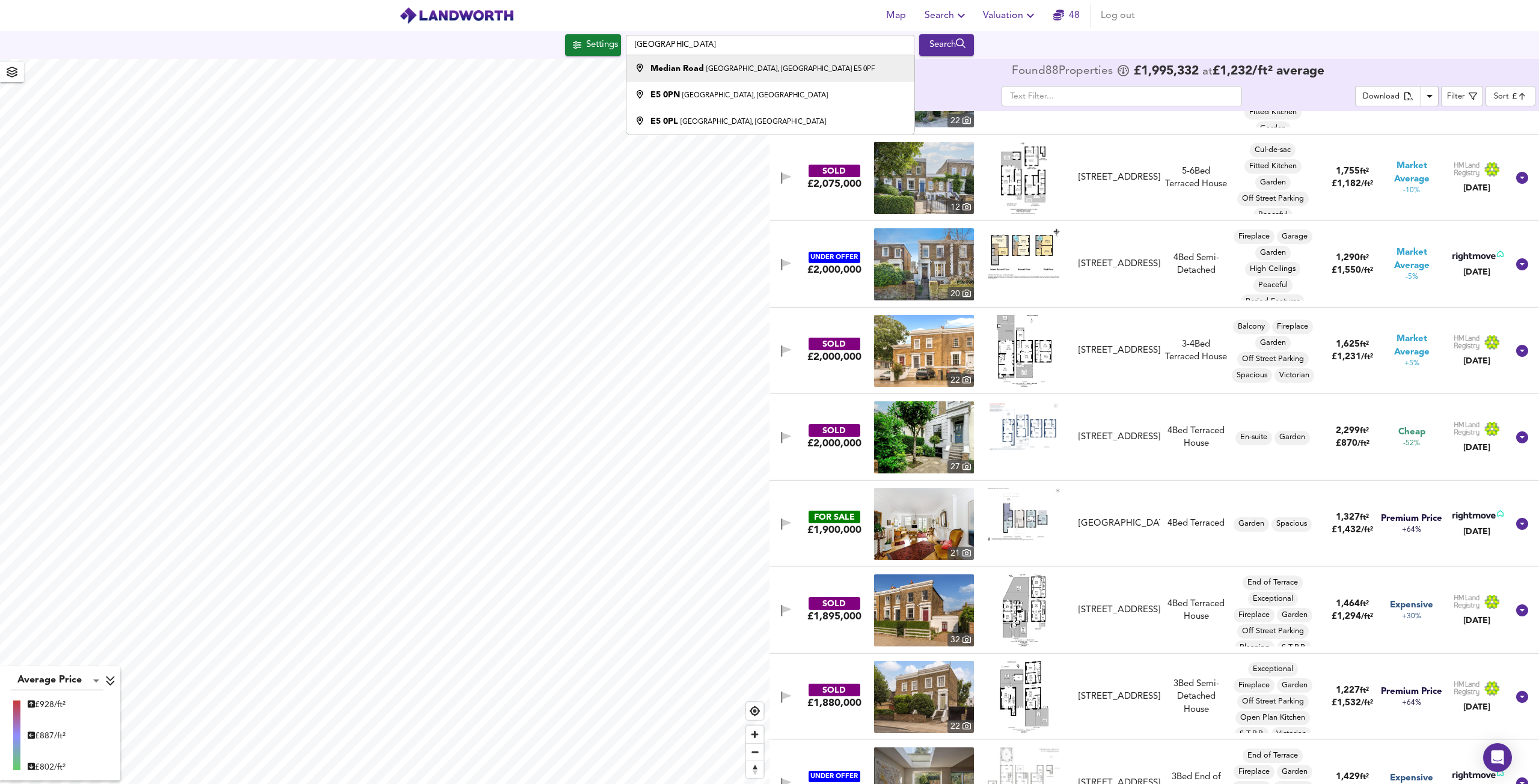
click at [794, 67] on small "[GEOGRAPHIC_DATA], [GEOGRAPHIC_DATA] E5 0PF" at bounding box center [790, 69] width 169 height 7
type input "[STREET_ADDRESS]"
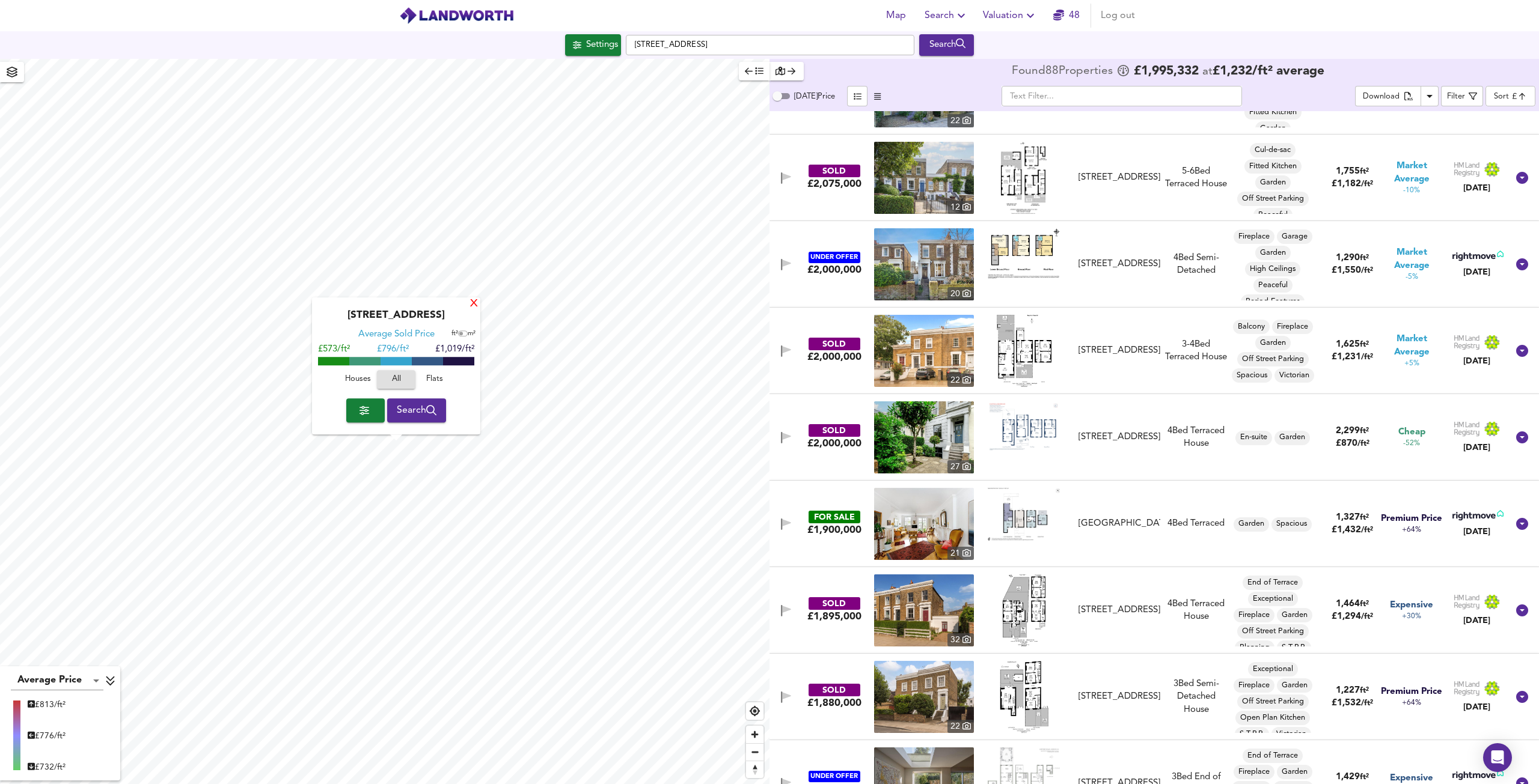
click at [474, 306] on div "X" at bounding box center [474, 304] width 10 height 12
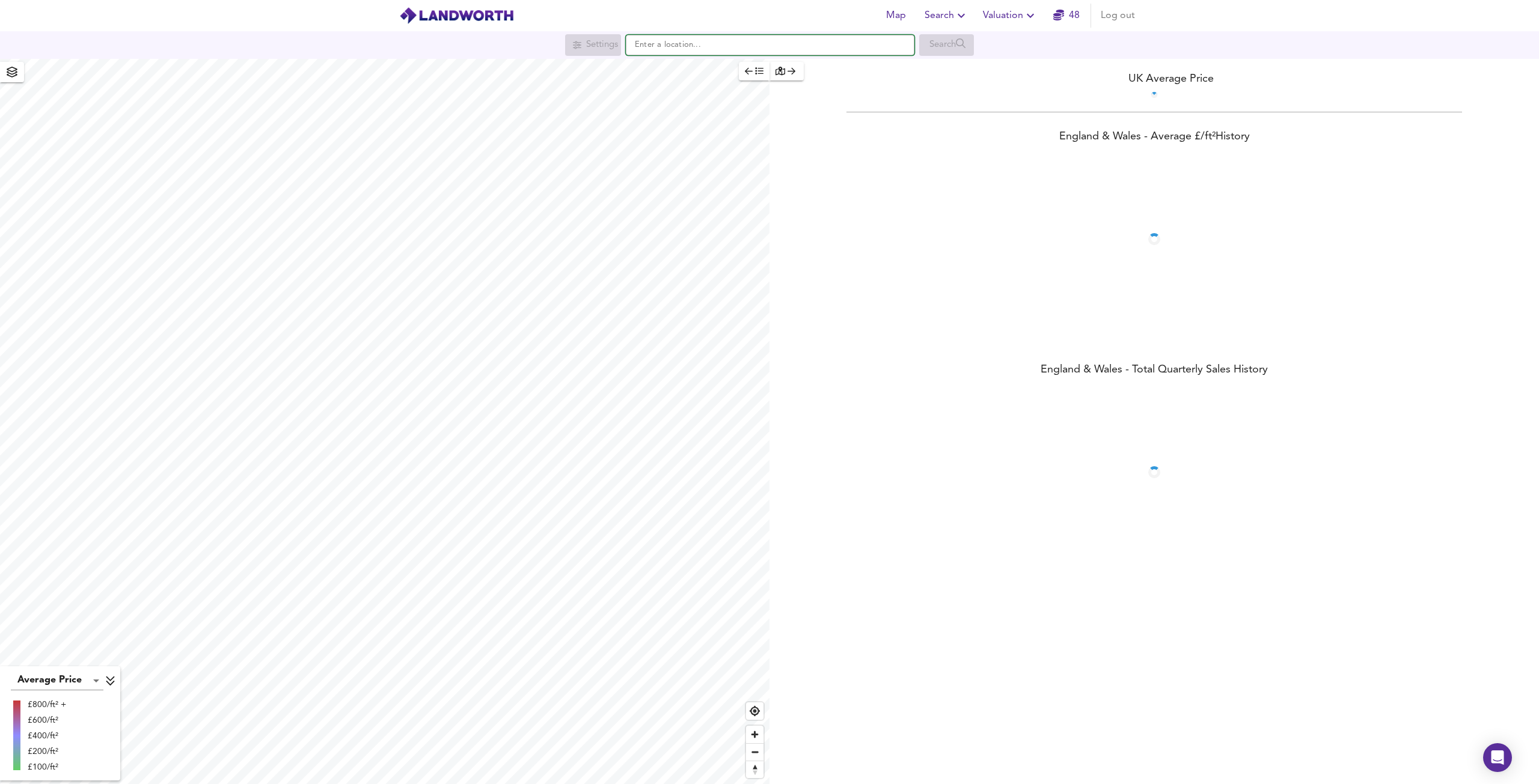
click at [714, 48] on input "text" at bounding box center [770, 45] width 289 height 20
paste input "[GEOGRAPHIC_DATA], [GEOGRAPHIC_DATA], E5"
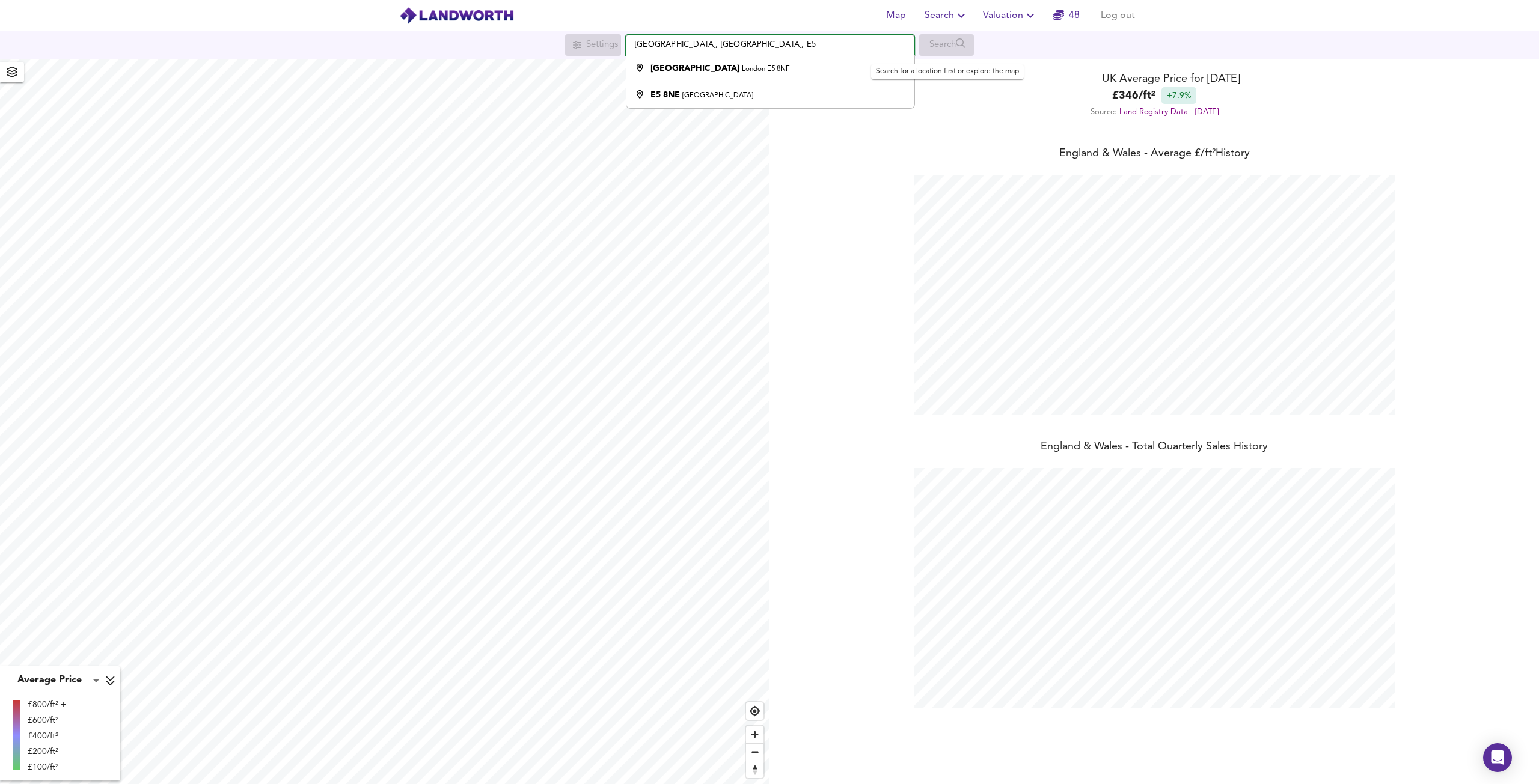
scroll to position [784, 1539]
click at [778, 69] on div "Walsingham Road London E5 8NF" at bounding box center [767, 69] width 276 height 12
type input "Walsingham Road, London E5 8NF"
checkbox input "false"
checkbox input "true"
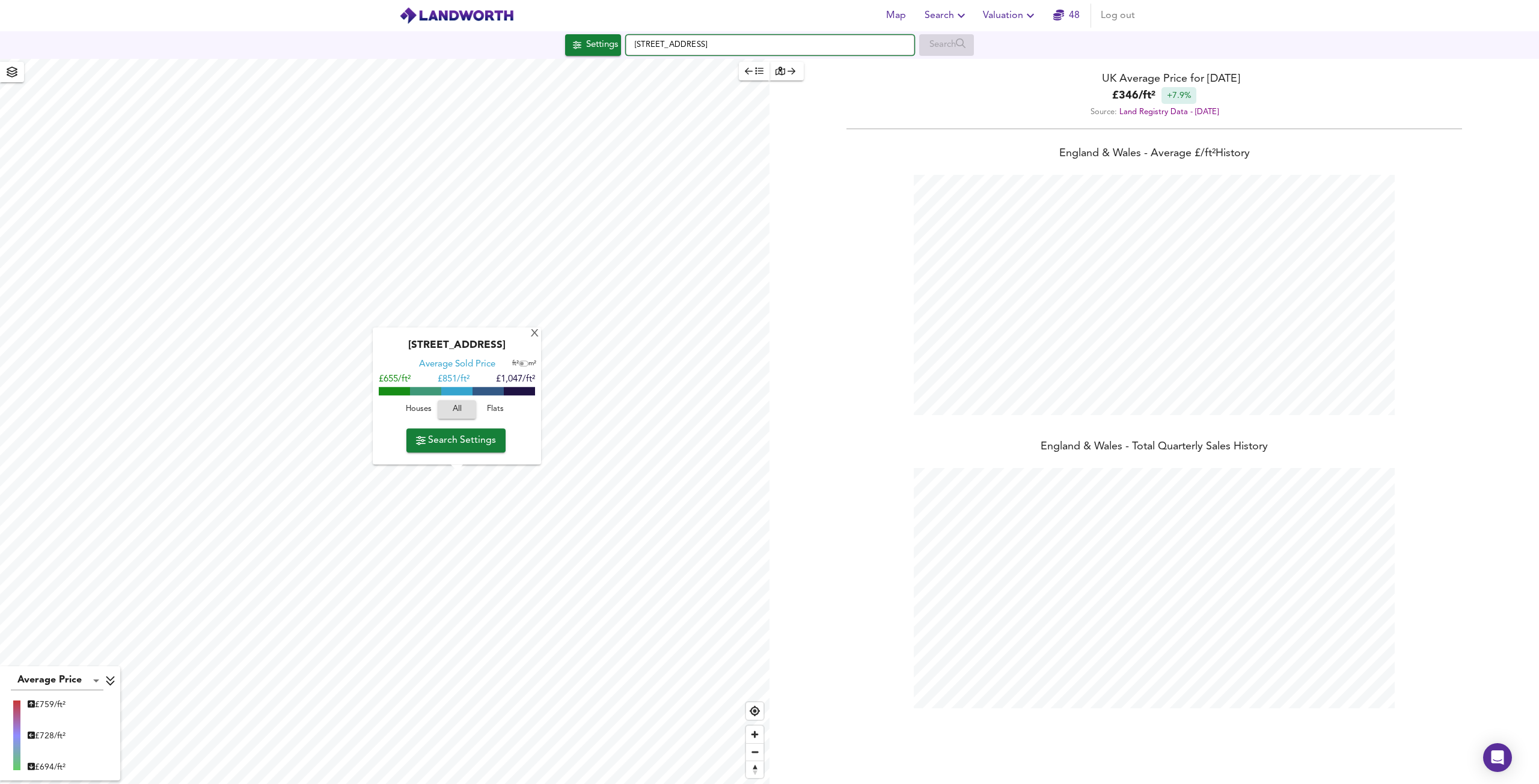
drag, startPoint x: 764, startPoint y: 48, endPoint x: 586, endPoint y: 54, distance: 178.1
click at [593, 52] on div "Settings Walsingham Road, London E5 8NF Search" at bounding box center [769, 45] width 1539 height 22
paste input "Lavender Sweep, Clapham Junction"
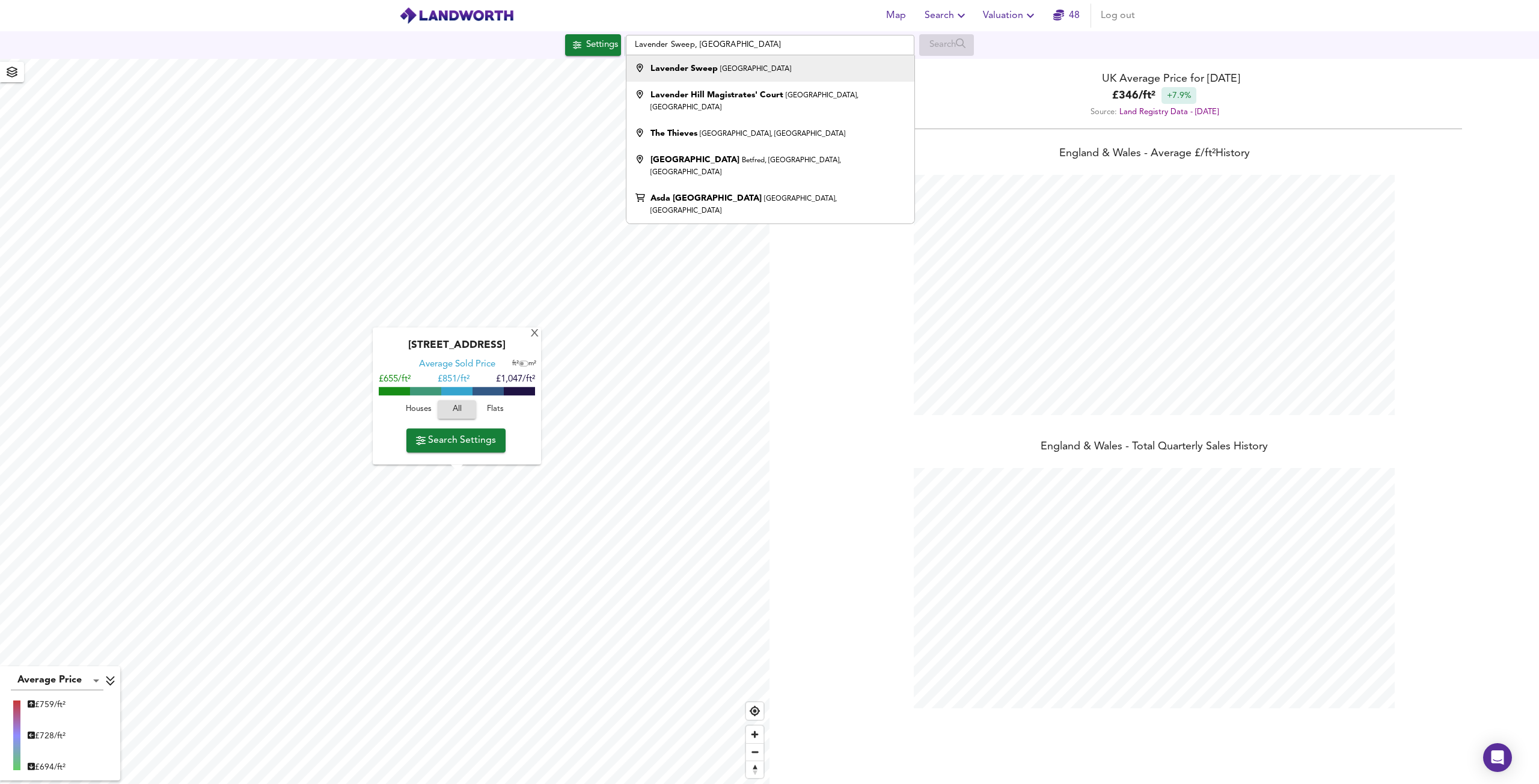
click at [722, 65] on small "[GEOGRAPHIC_DATA]" at bounding box center [756, 69] width 71 height 7
type input "Lavender Sweep, London"
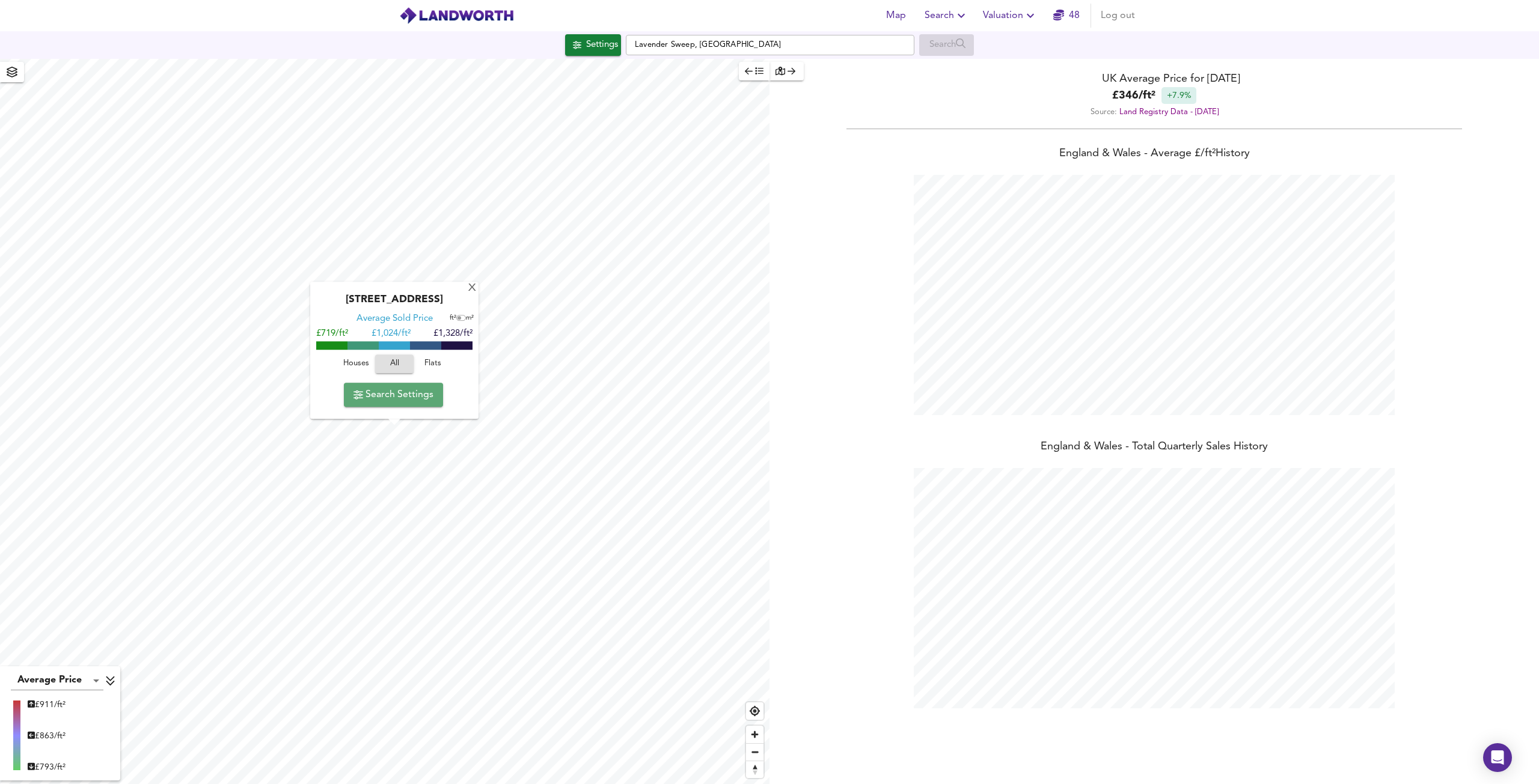
click at [397, 395] on span "Search Settings" at bounding box center [393, 395] width 80 height 17
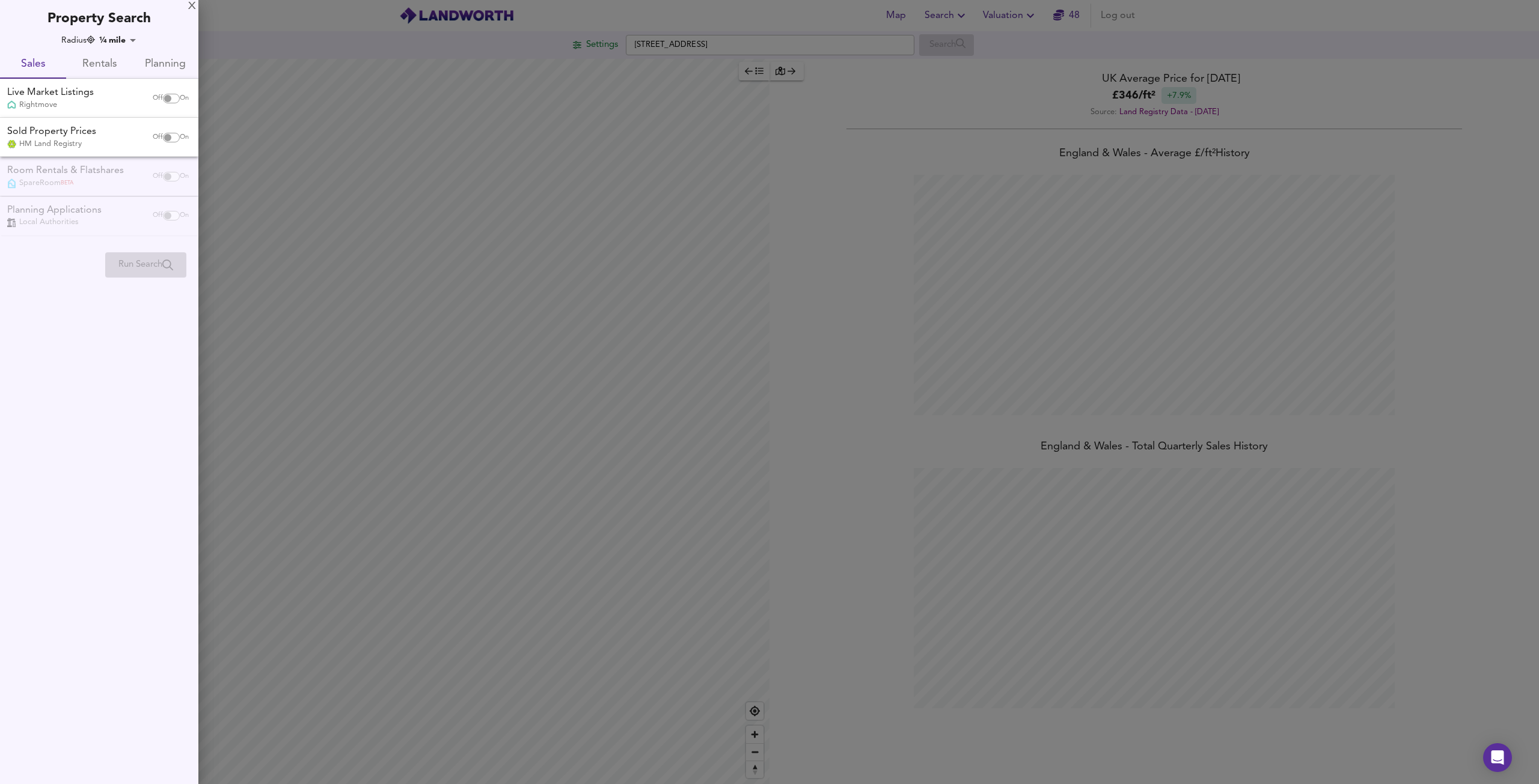
click at [167, 98] on input "checkbox" at bounding box center [168, 99] width 29 height 10
checkbox input "true"
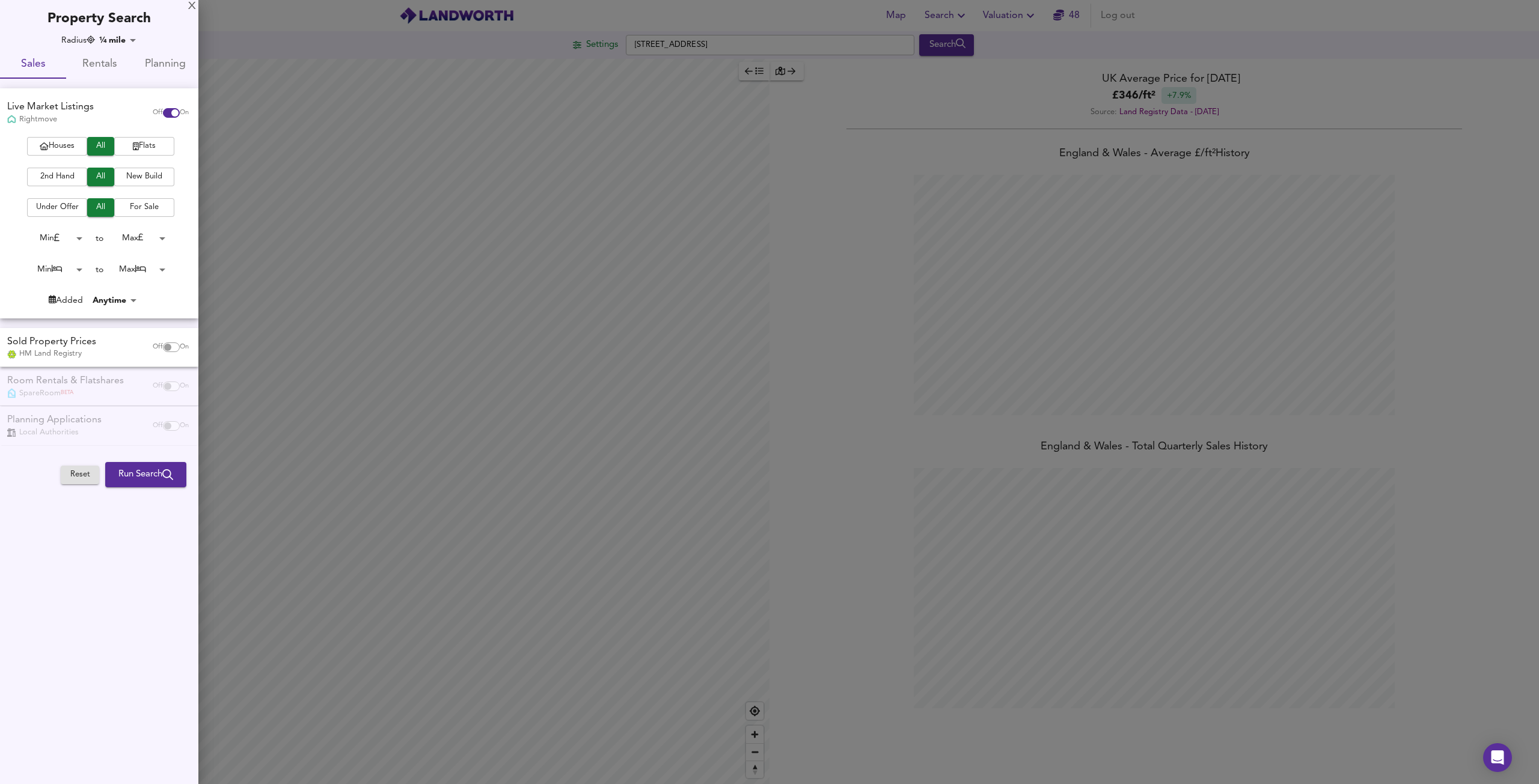
click at [164, 346] on input "checkbox" at bounding box center [168, 347] width 29 height 10
checkbox input "true"
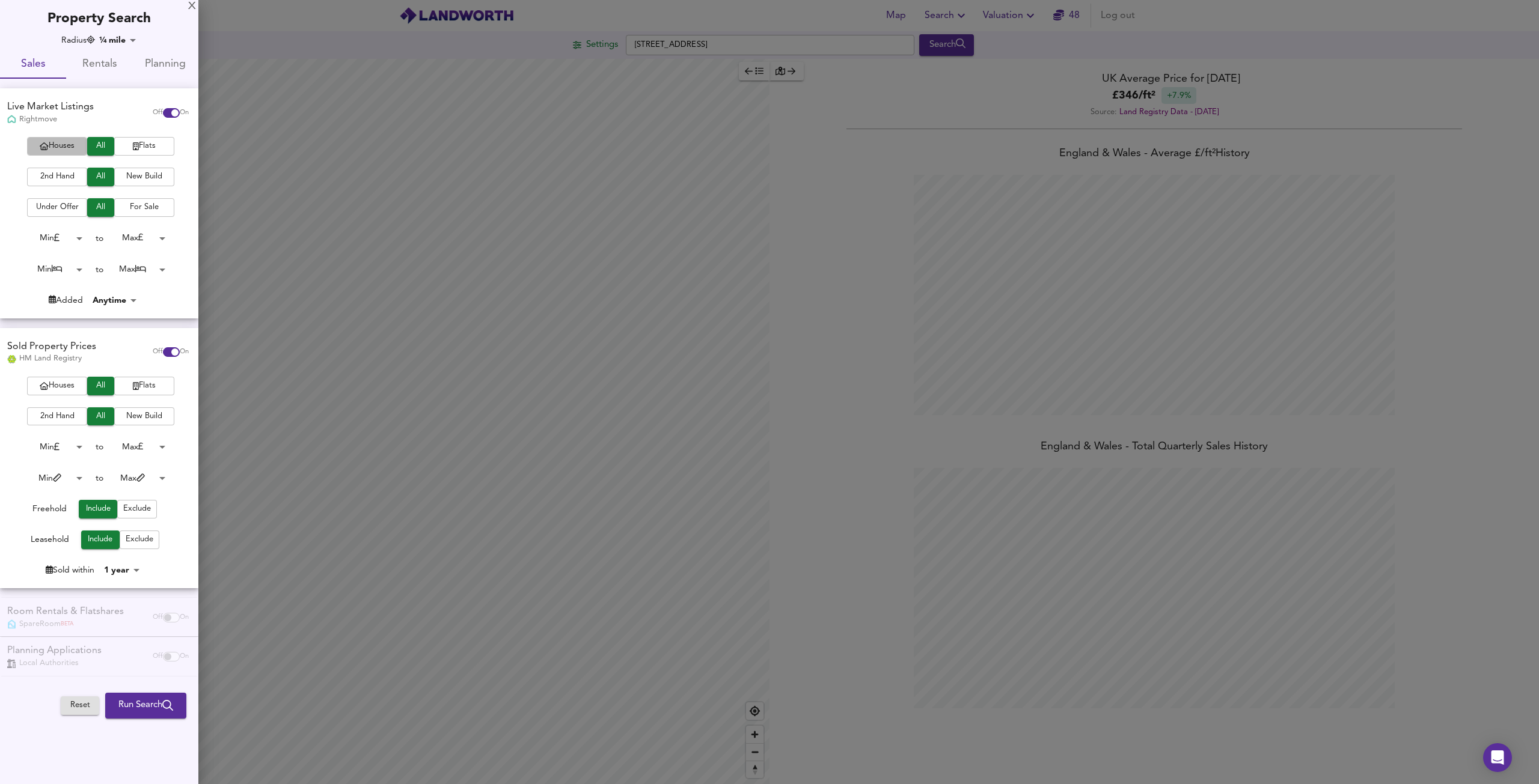
click at [50, 148] on span "Houses" at bounding box center [57, 146] width 48 height 14
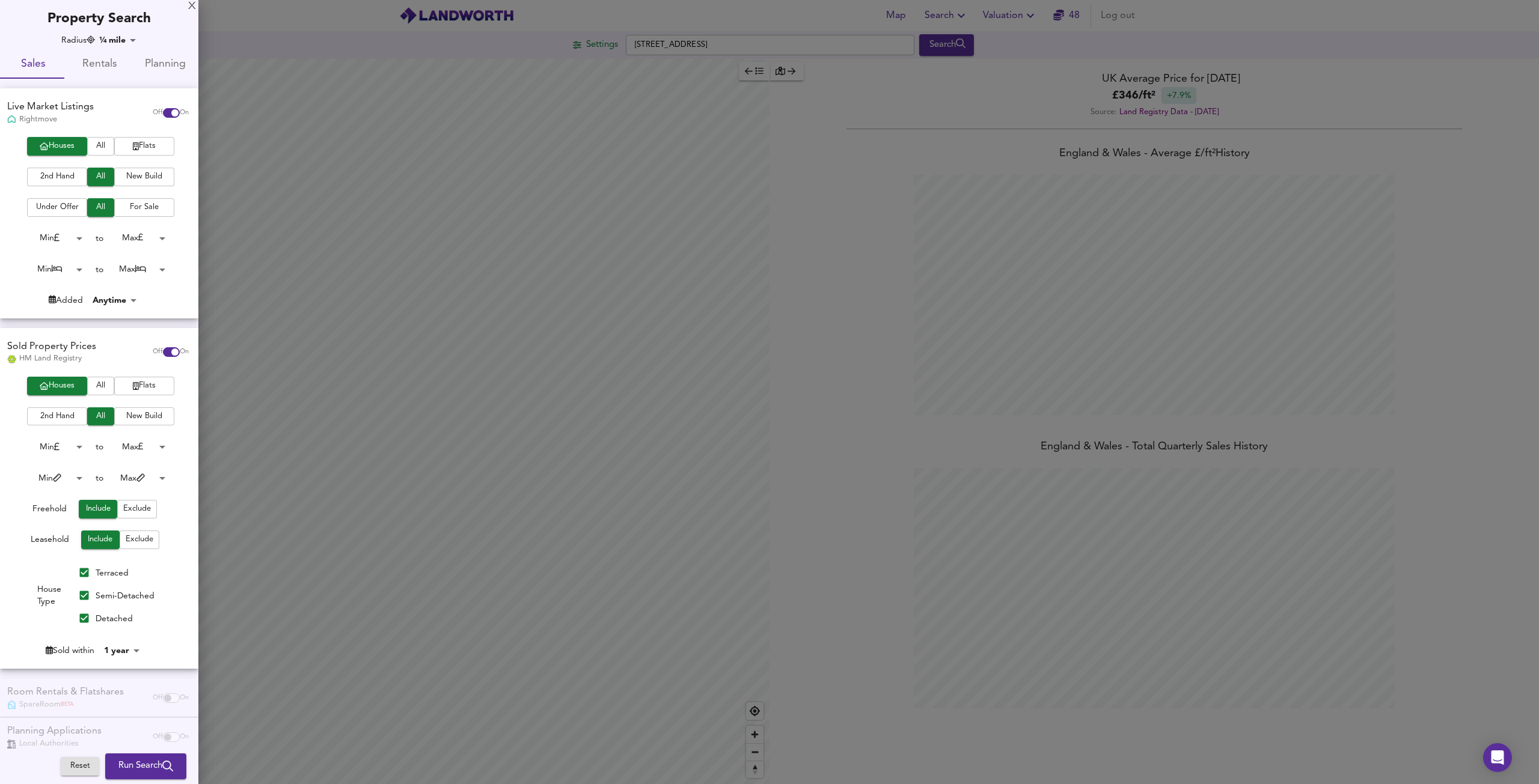
click at [128, 651] on body "Map Search Valuation 48 Log out Settings Lavender Sweep, SW11 1EA Search Averag…" at bounding box center [769, 392] width 1539 height 784
click at [128, 643] on li "4 years" at bounding box center [128, 645] width 54 height 19
type input "48"
click at [132, 771] on span "Run Search" at bounding box center [145, 766] width 54 height 16
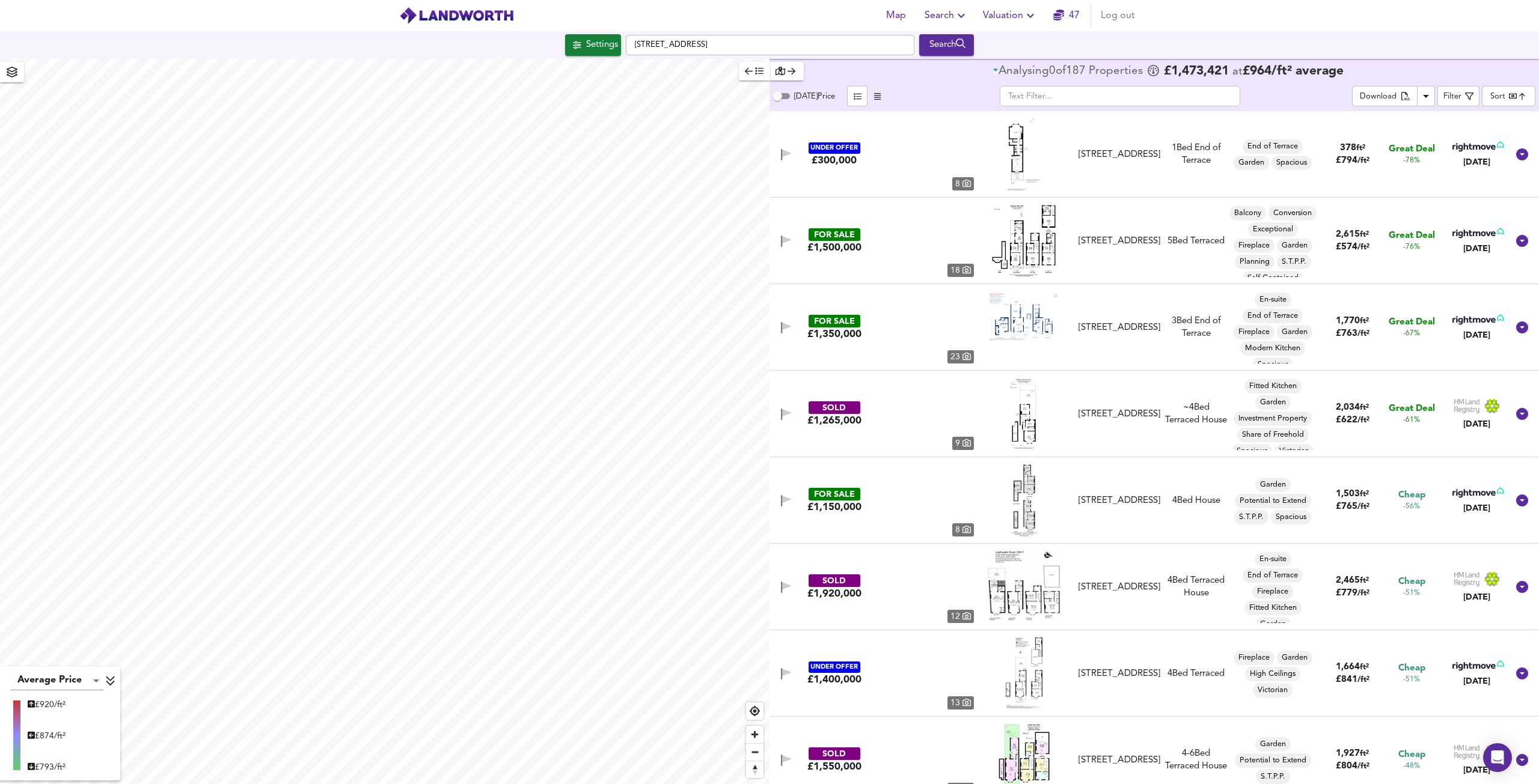
click at [1516, 96] on body "Map Search Valuation 47 Log out Settings Lavender Sweep, SW11 1EA Search Averag…" at bounding box center [769, 392] width 1539 height 784
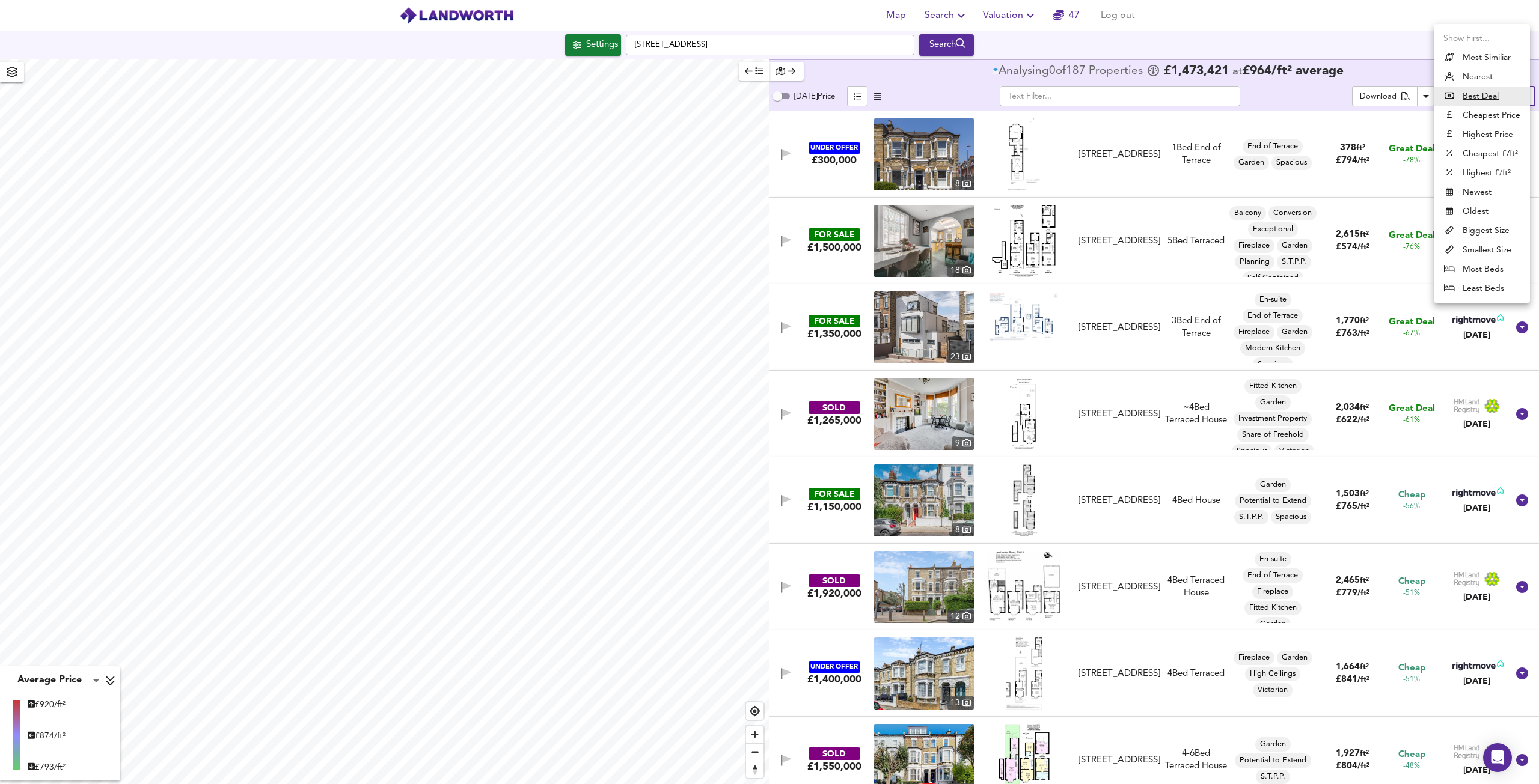
click at [1482, 134] on li "Highest Price" at bounding box center [1482, 135] width 96 height 19
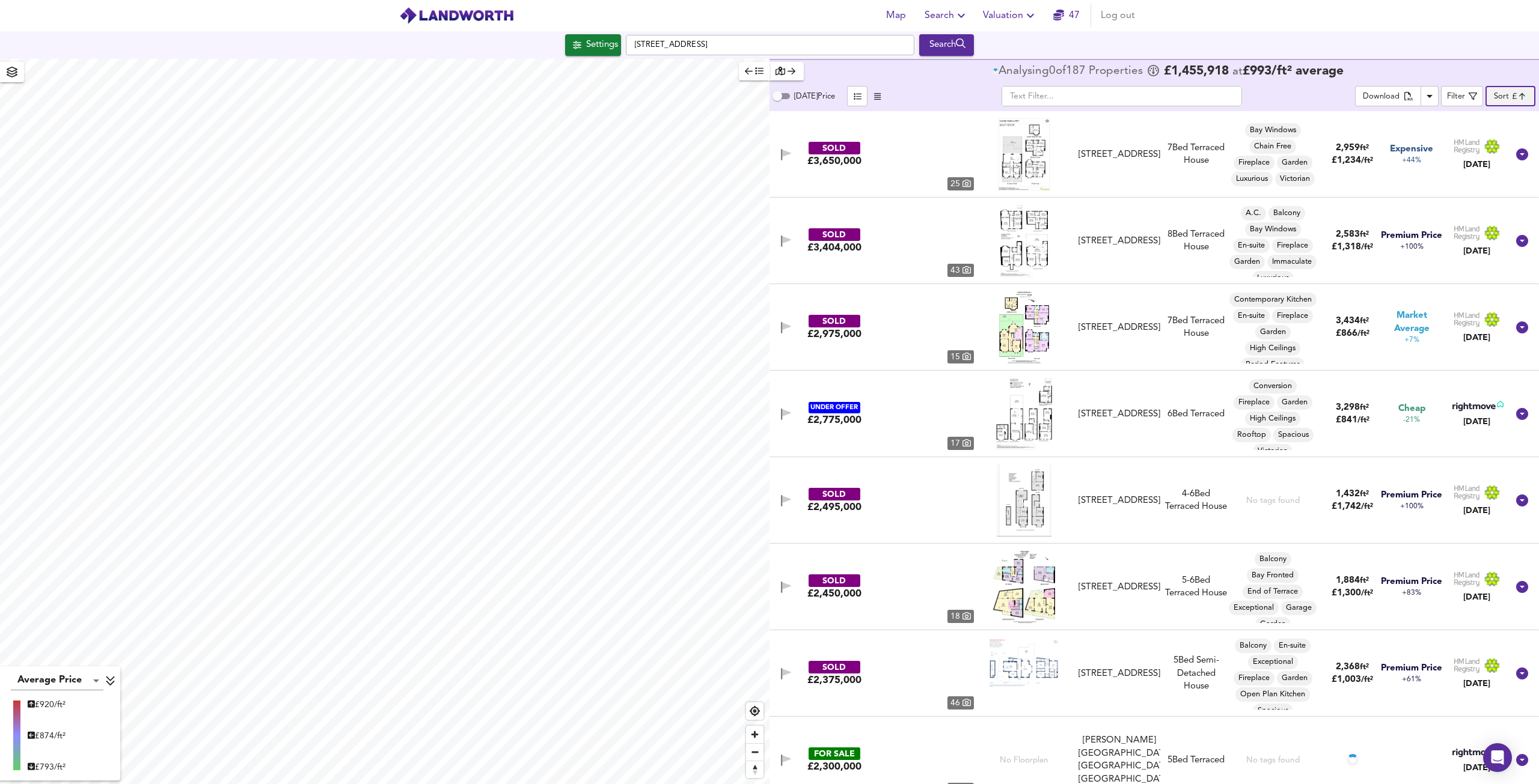
type input "expensive"
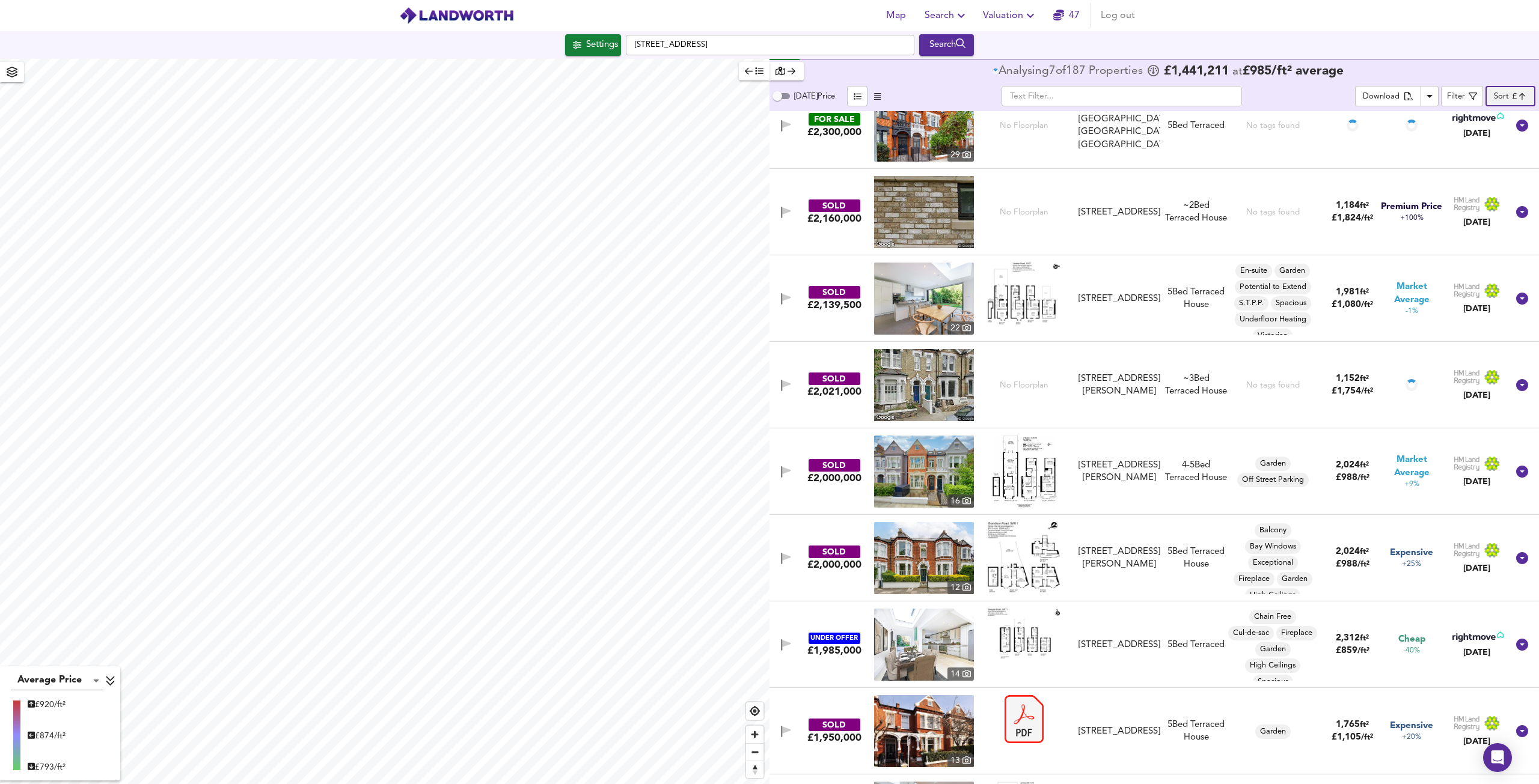
scroll to position [808, 0]
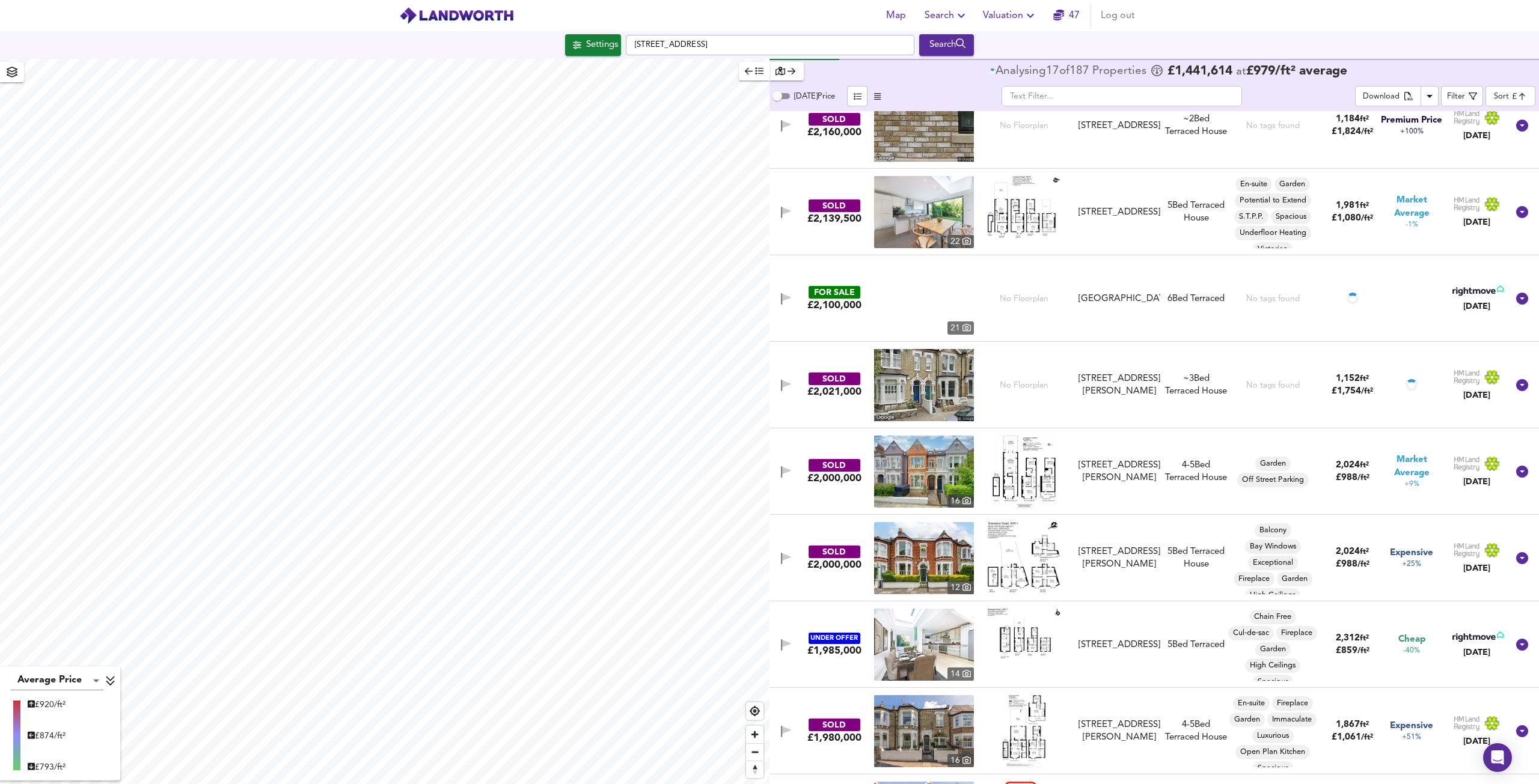
type input "310"
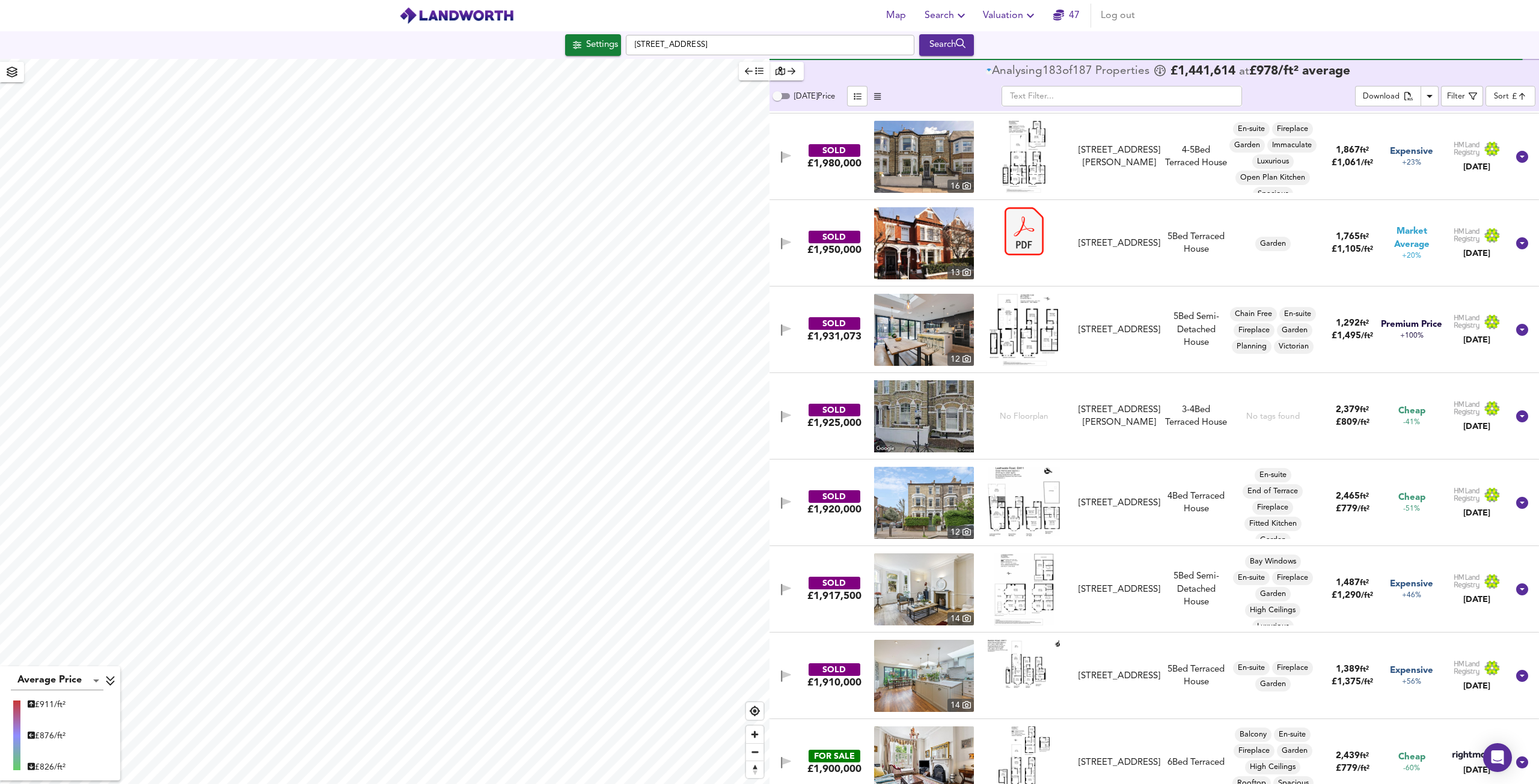
scroll to position [1743, 0]
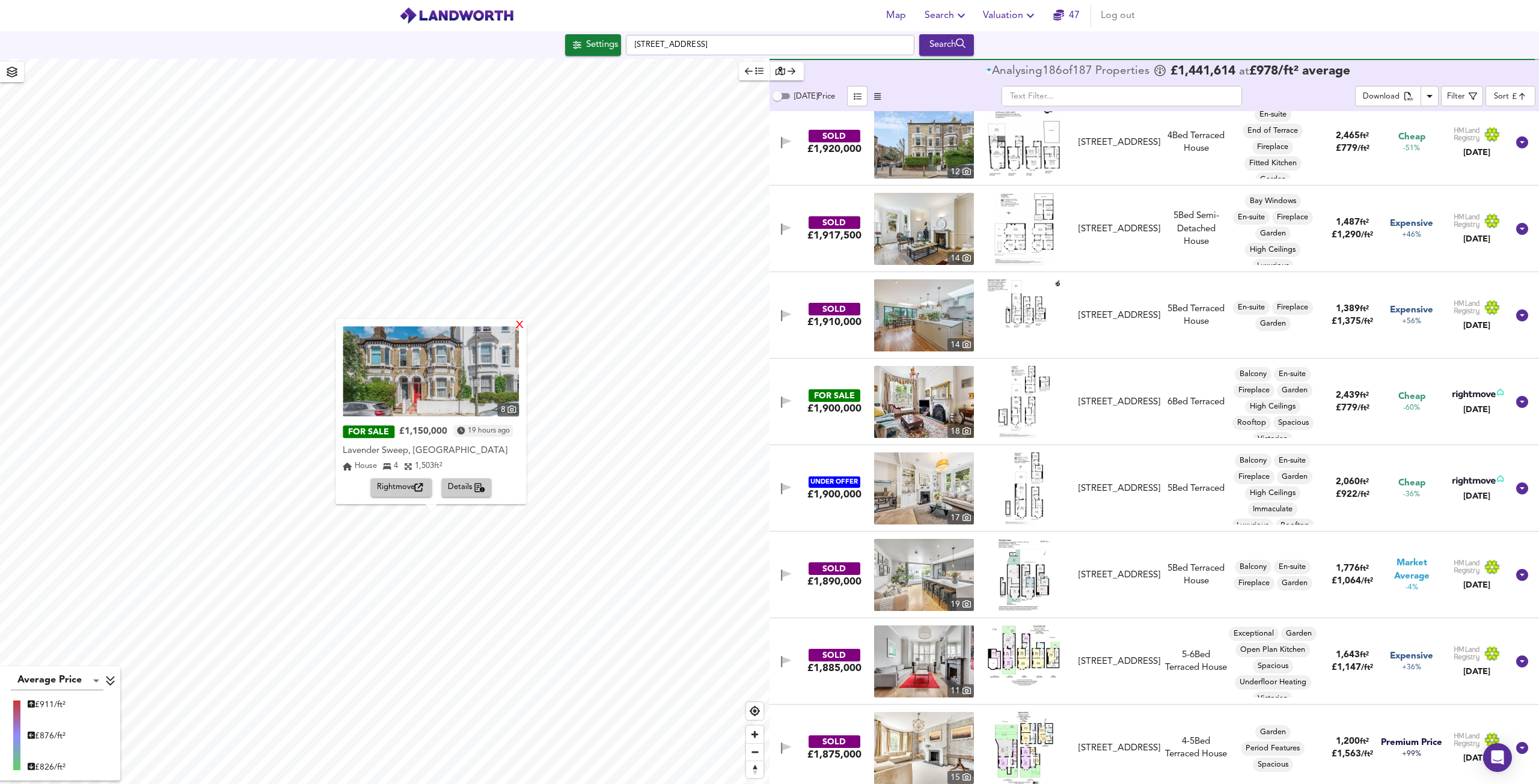
click at [518, 325] on div "X" at bounding box center [520, 325] width 10 height 12
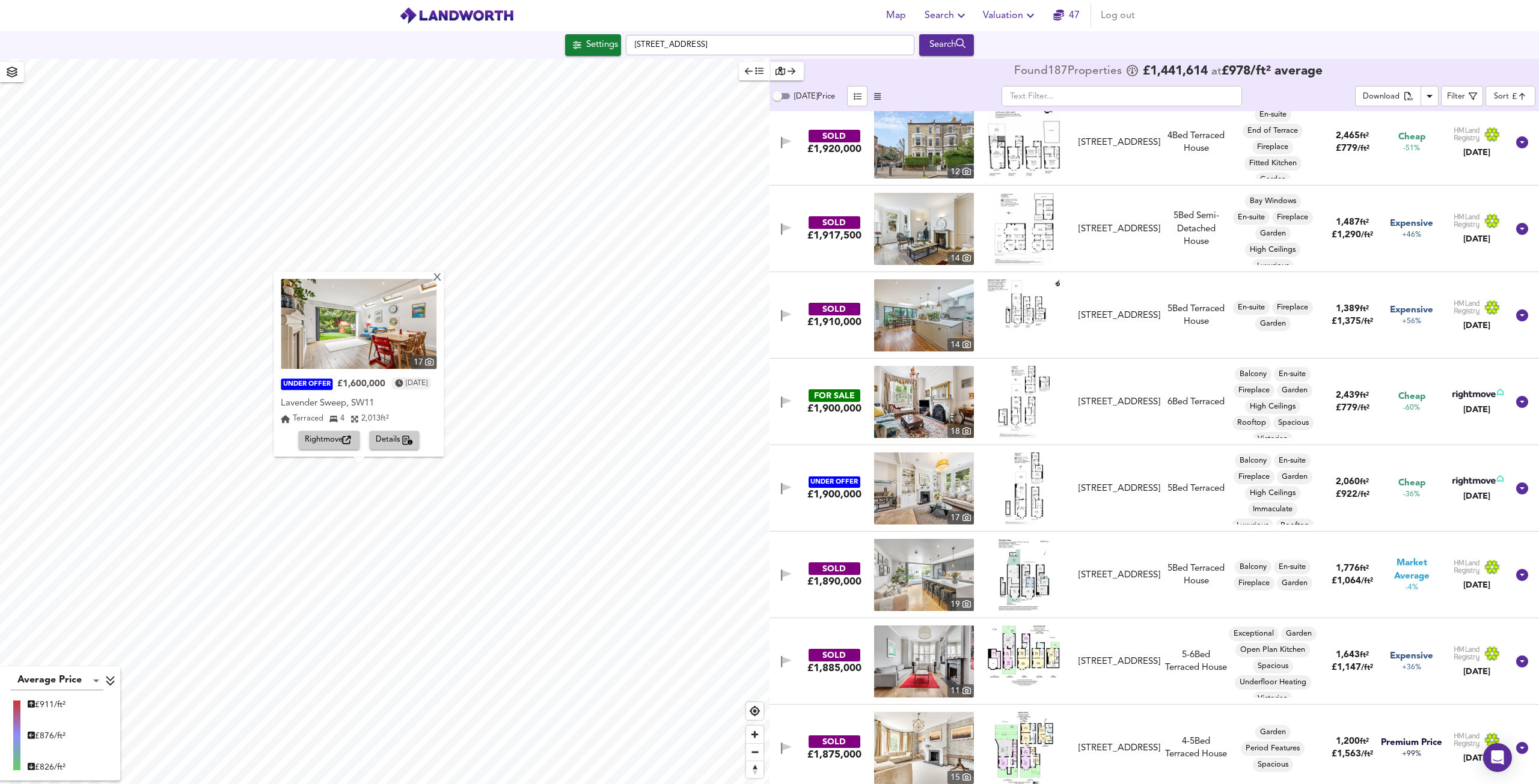
click at [341, 445] on span "Rightmove" at bounding box center [329, 441] width 50 height 14
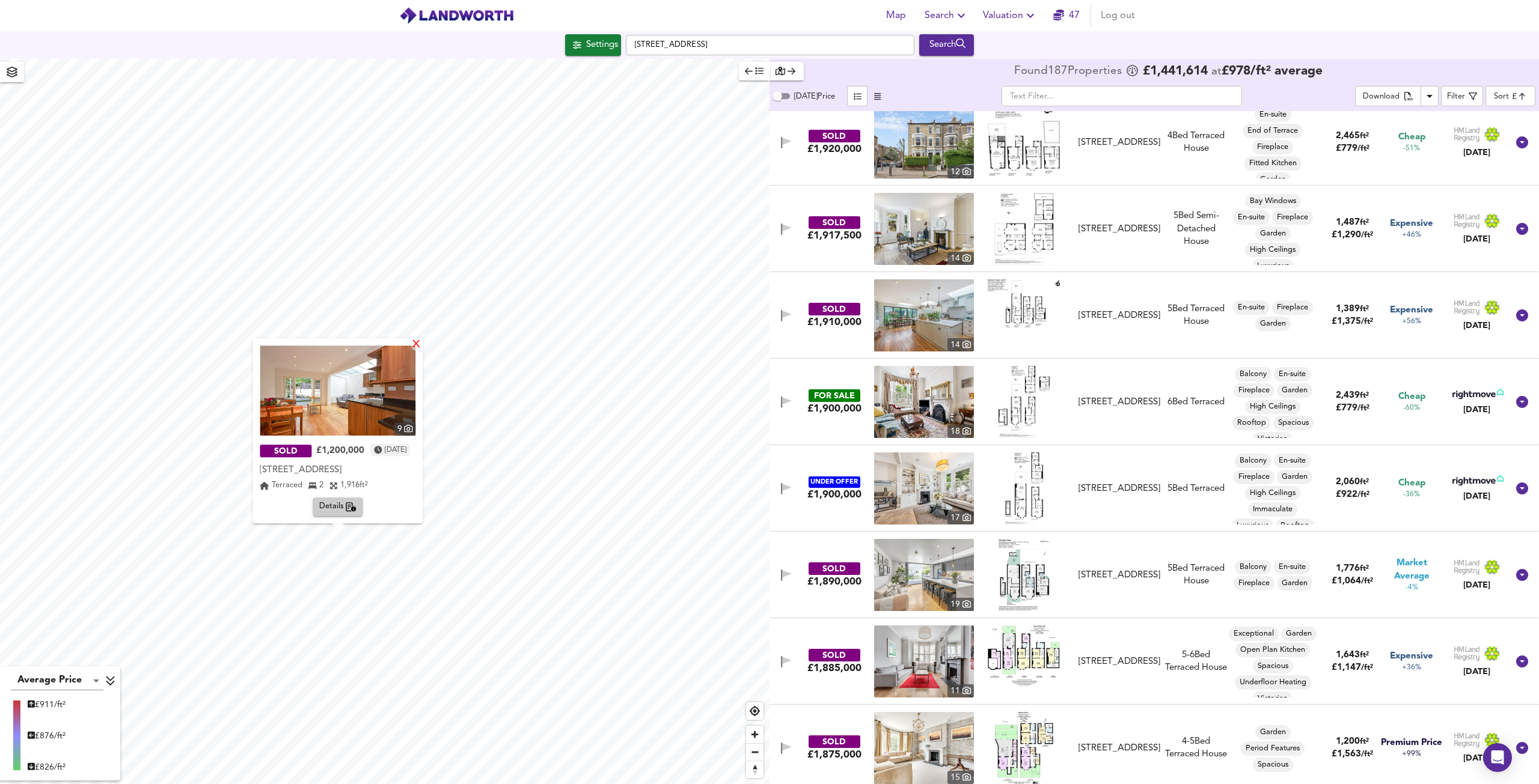
click at [421, 341] on div "X" at bounding box center [417, 345] width 10 height 12
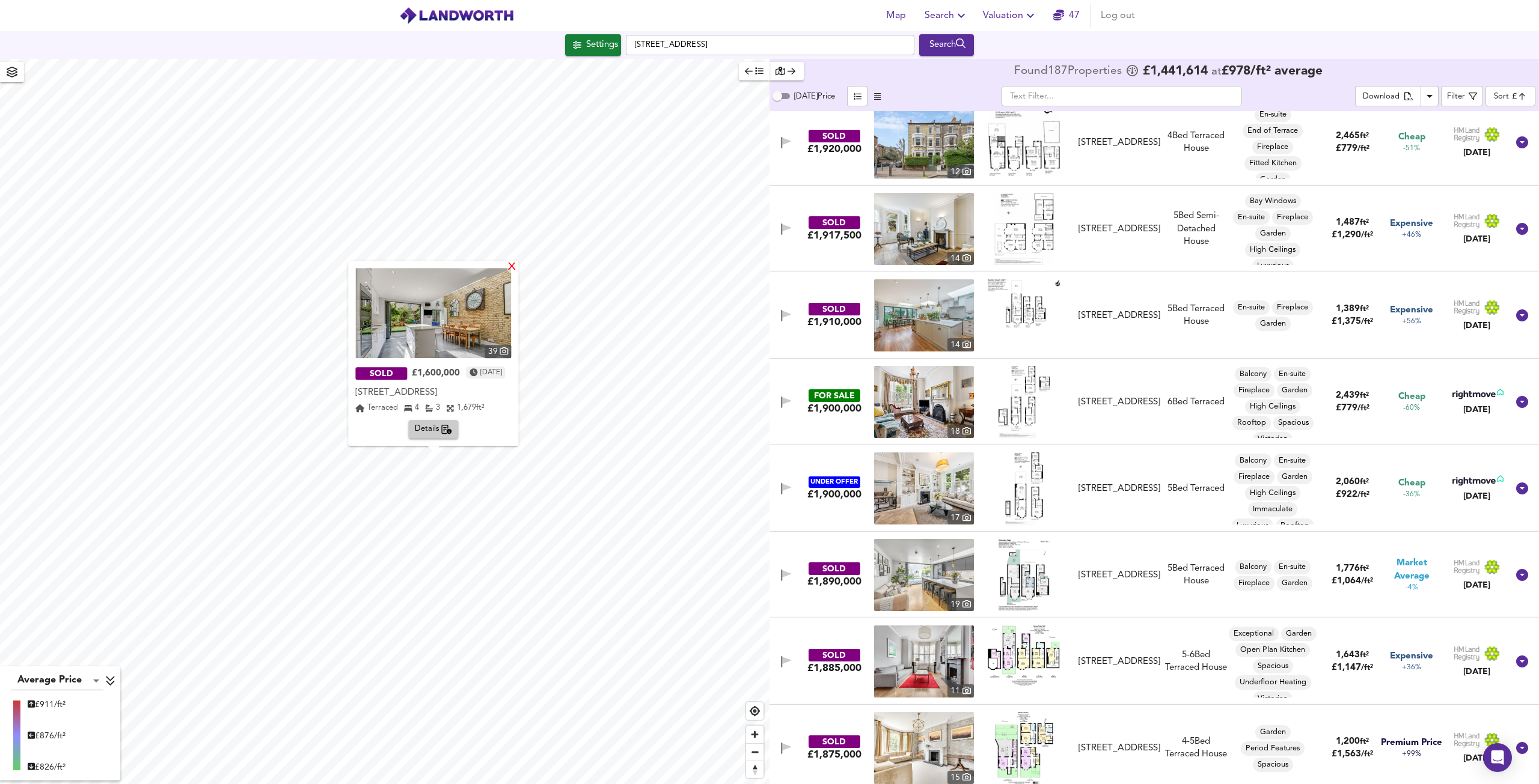
click at [517, 265] on div "X" at bounding box center [512, 268] width 10 height 12
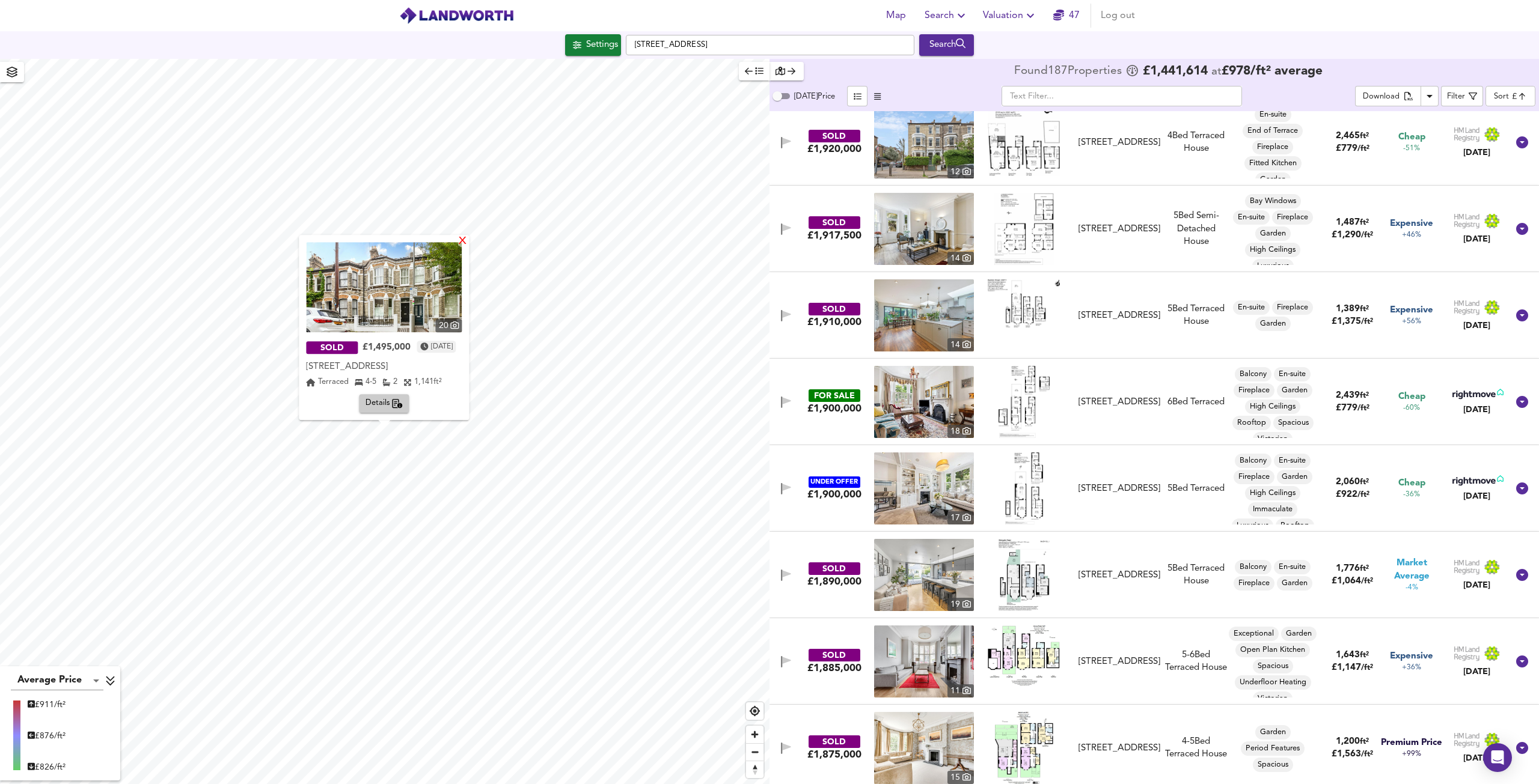
click at [468, 243] on div "X" at bounding box center [463, 242] width 10 height 12
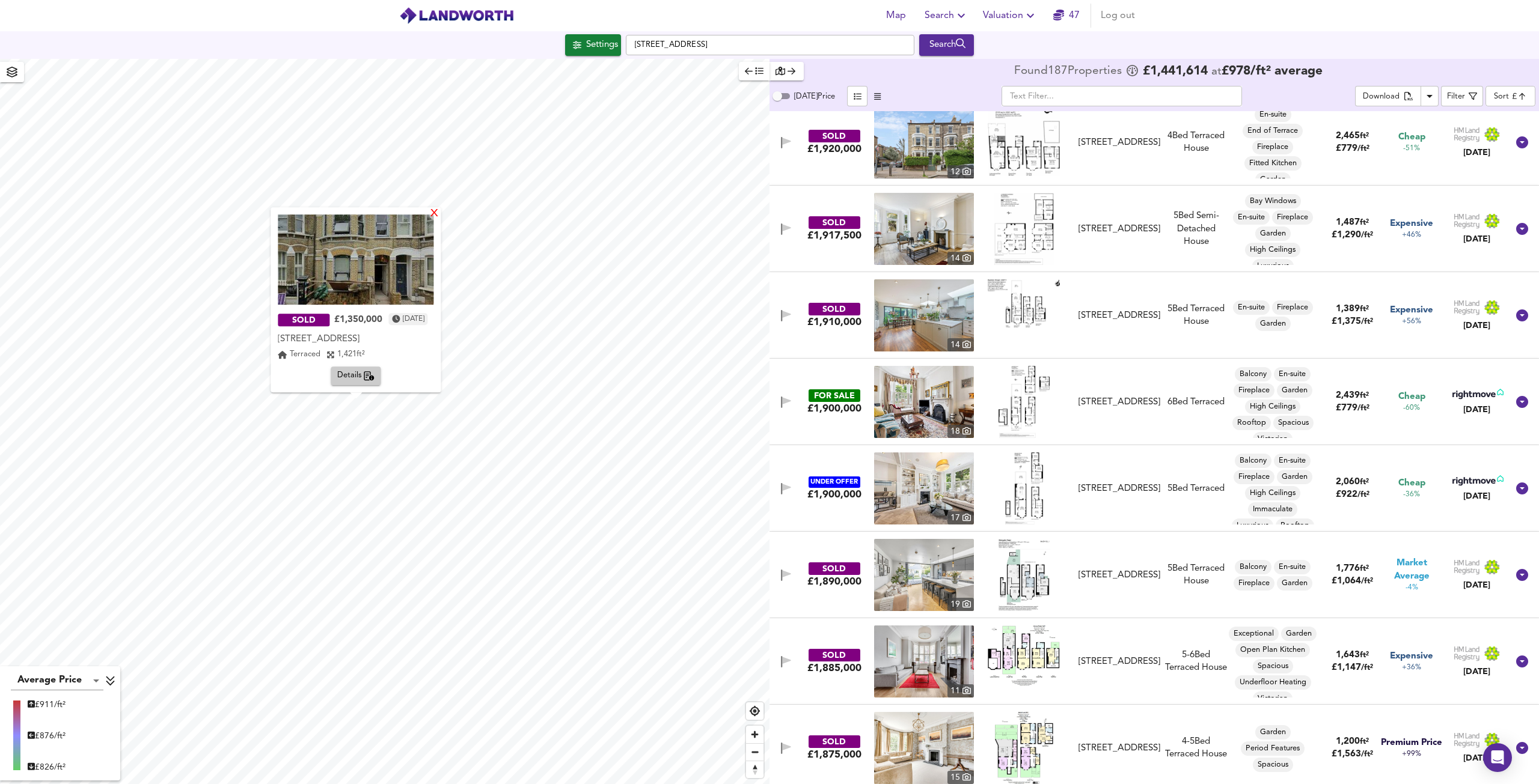
click at [440, 213] on div "X" at bounding box center [434, 214] width 10 height 12
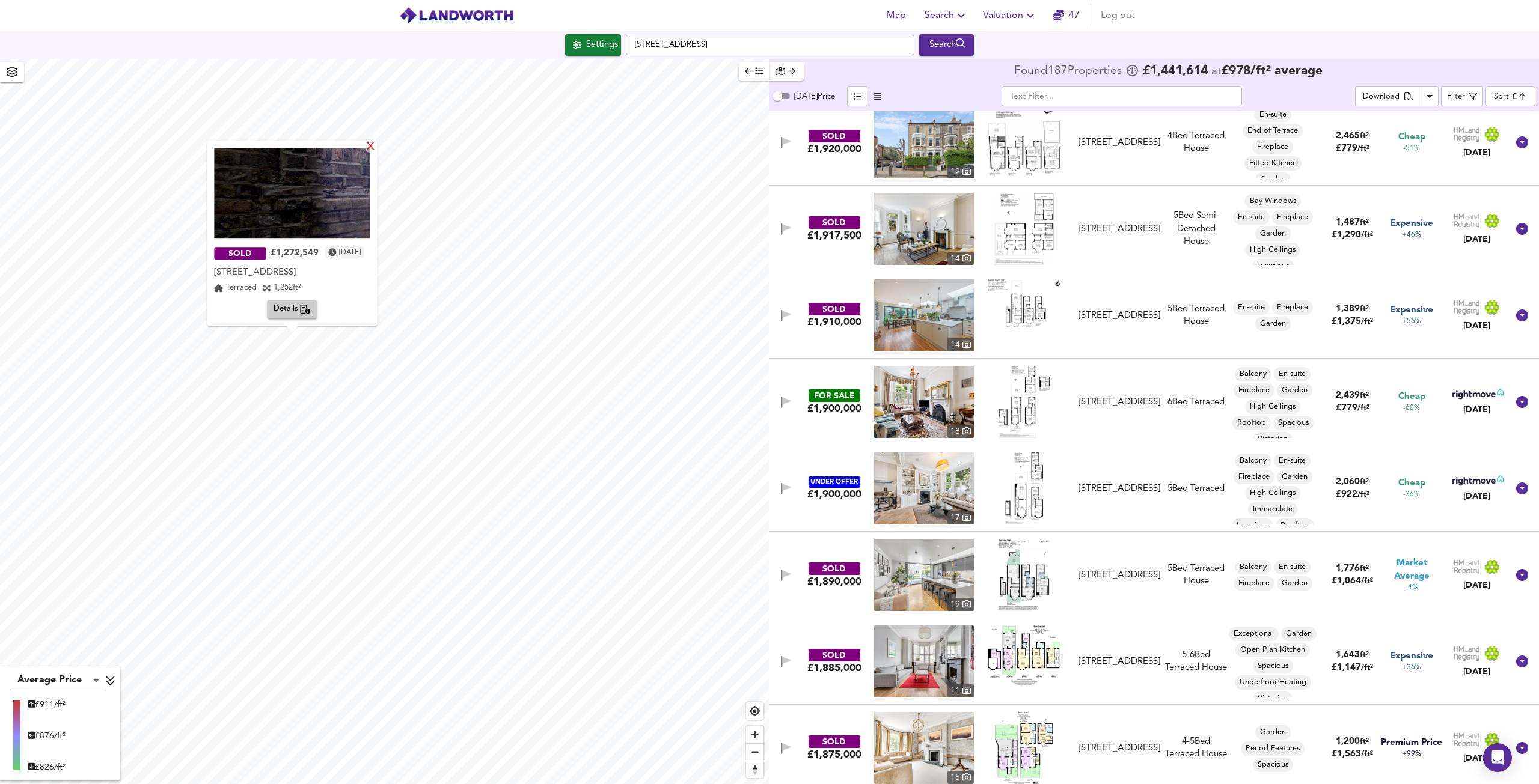
click at [376, 151] on div "X" at bounding box center [371, 147] width 10 height 12
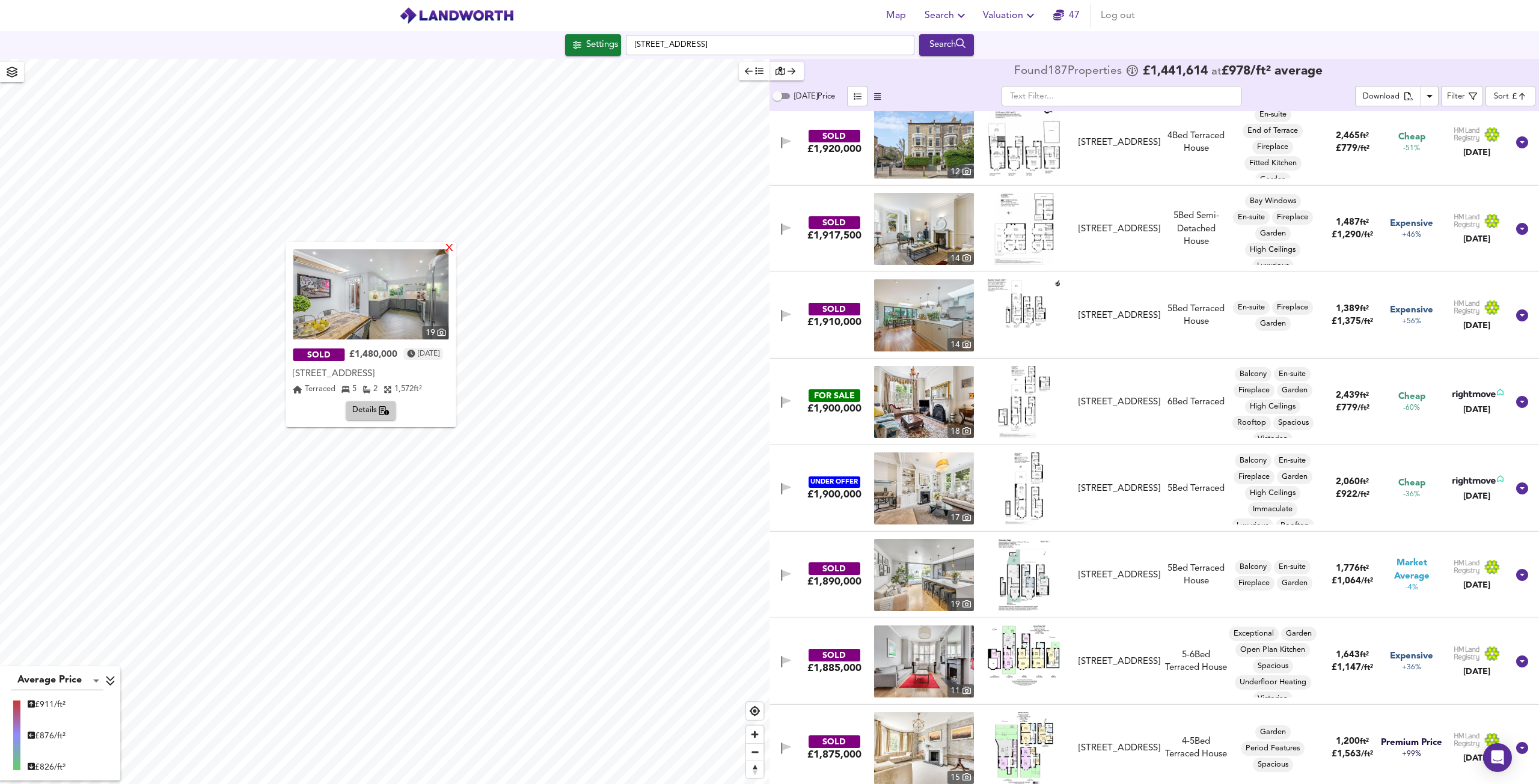
click at [455, 251] on div "X" at bounding box center [450, 249] width 10 height 12
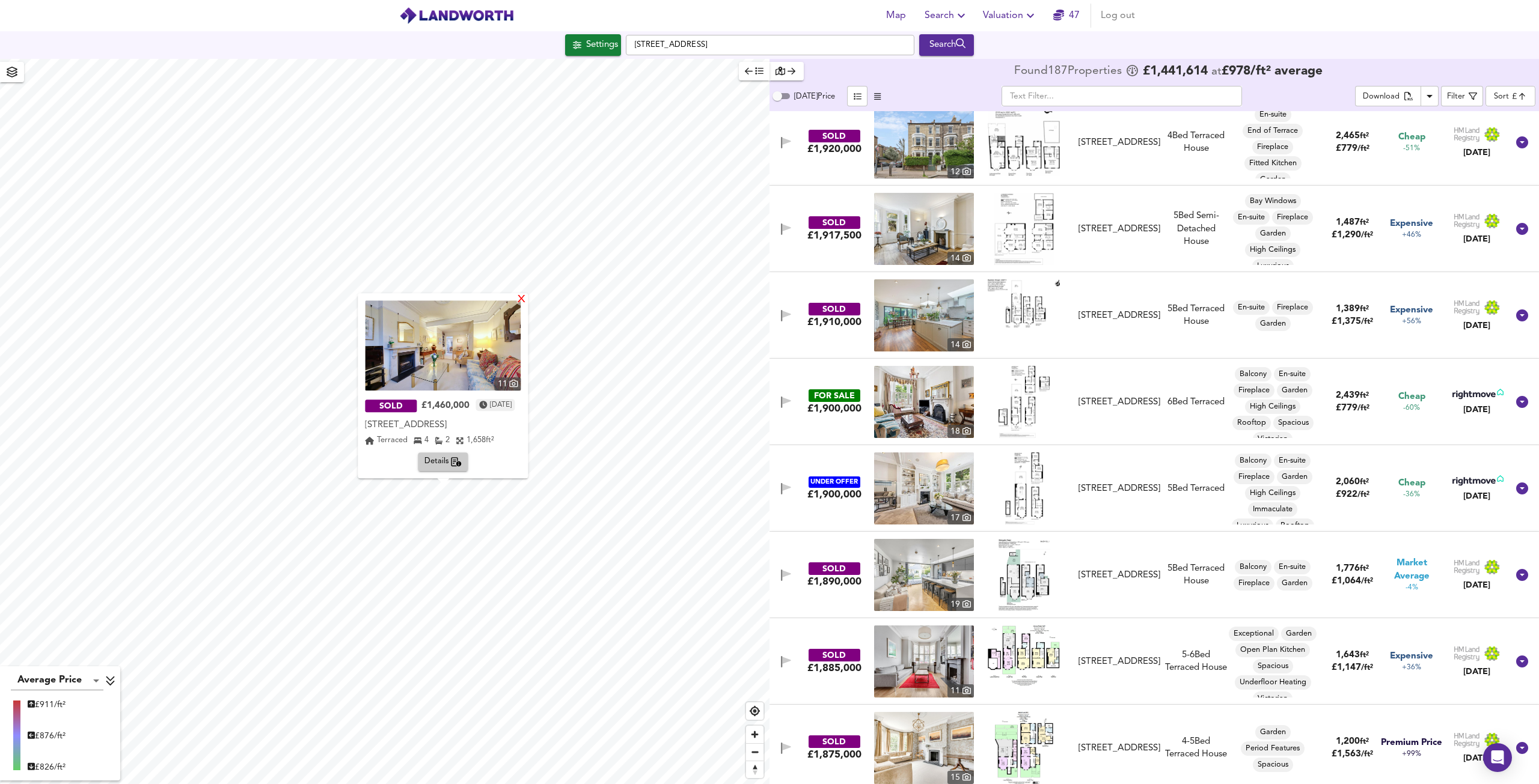
click at [527, 298] on div "X" at bounding box center [522, 300] width 10 height 12
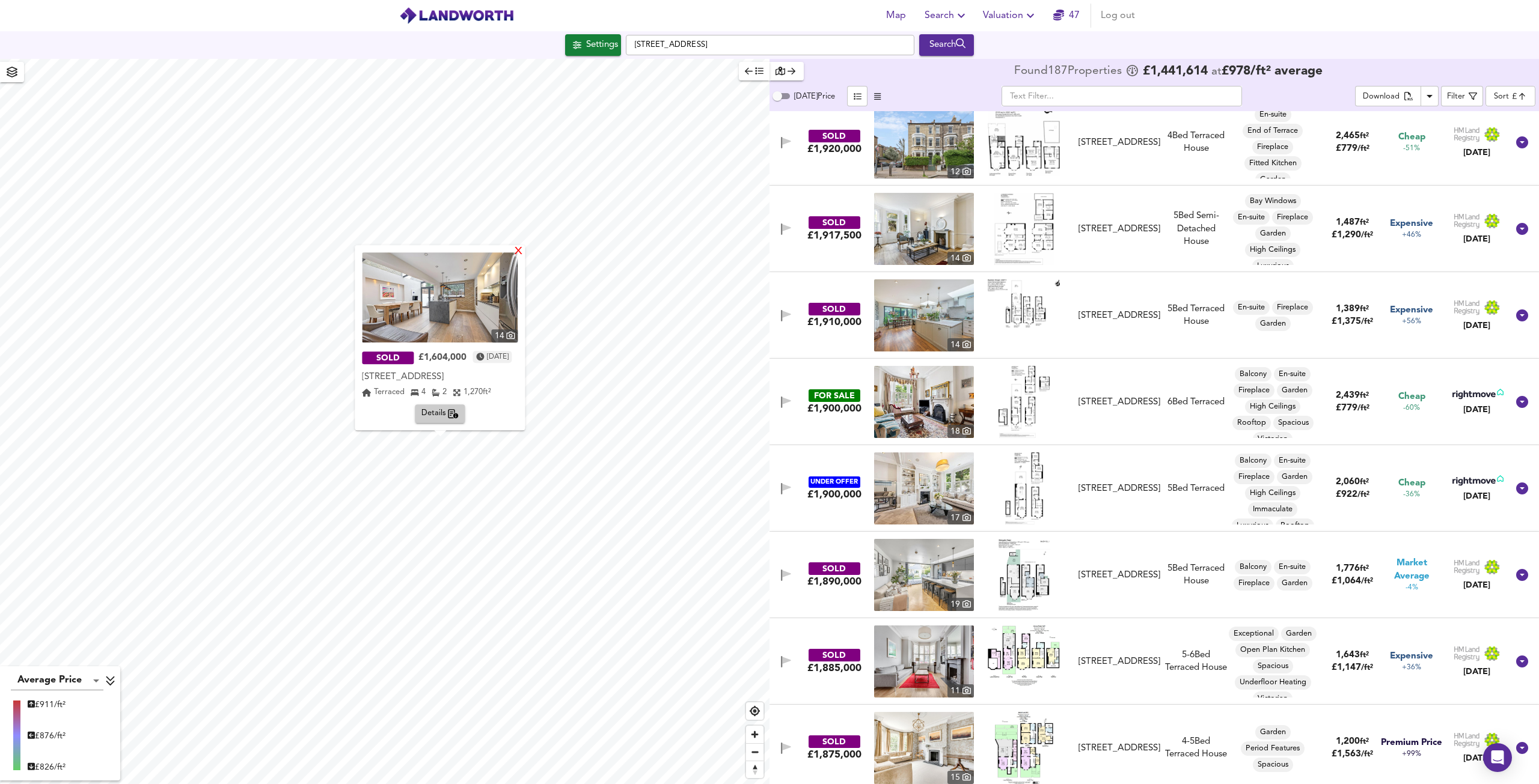
click at [524, 253] on div "X" at bounding box center [518, 252] width 10 height 12
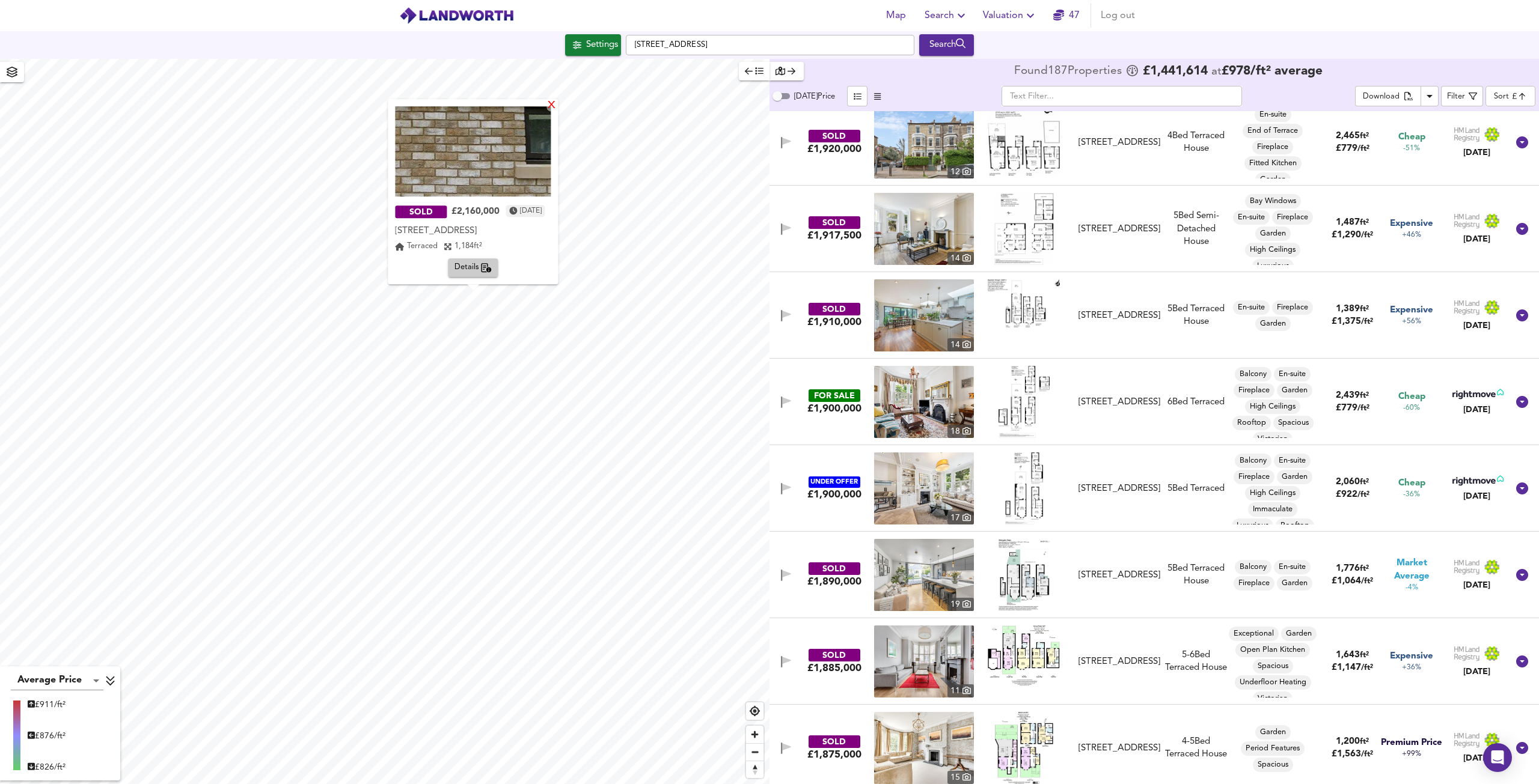
click at [557, 110] on div "X" at bounding box center [552, 106] width 10 height 12
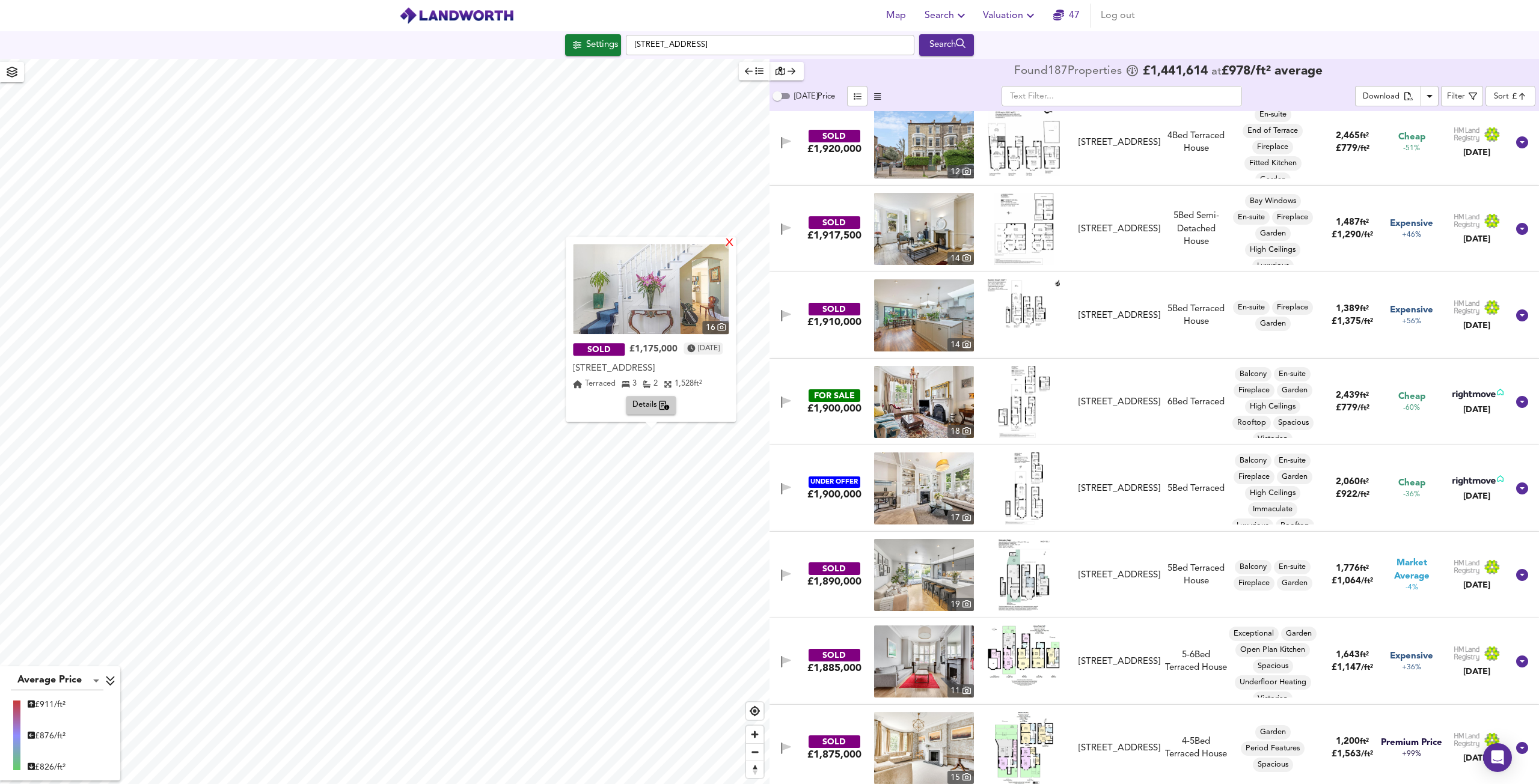
click at [735, 245] on div "X" at bounding box center [730, 243] width 10 height 12
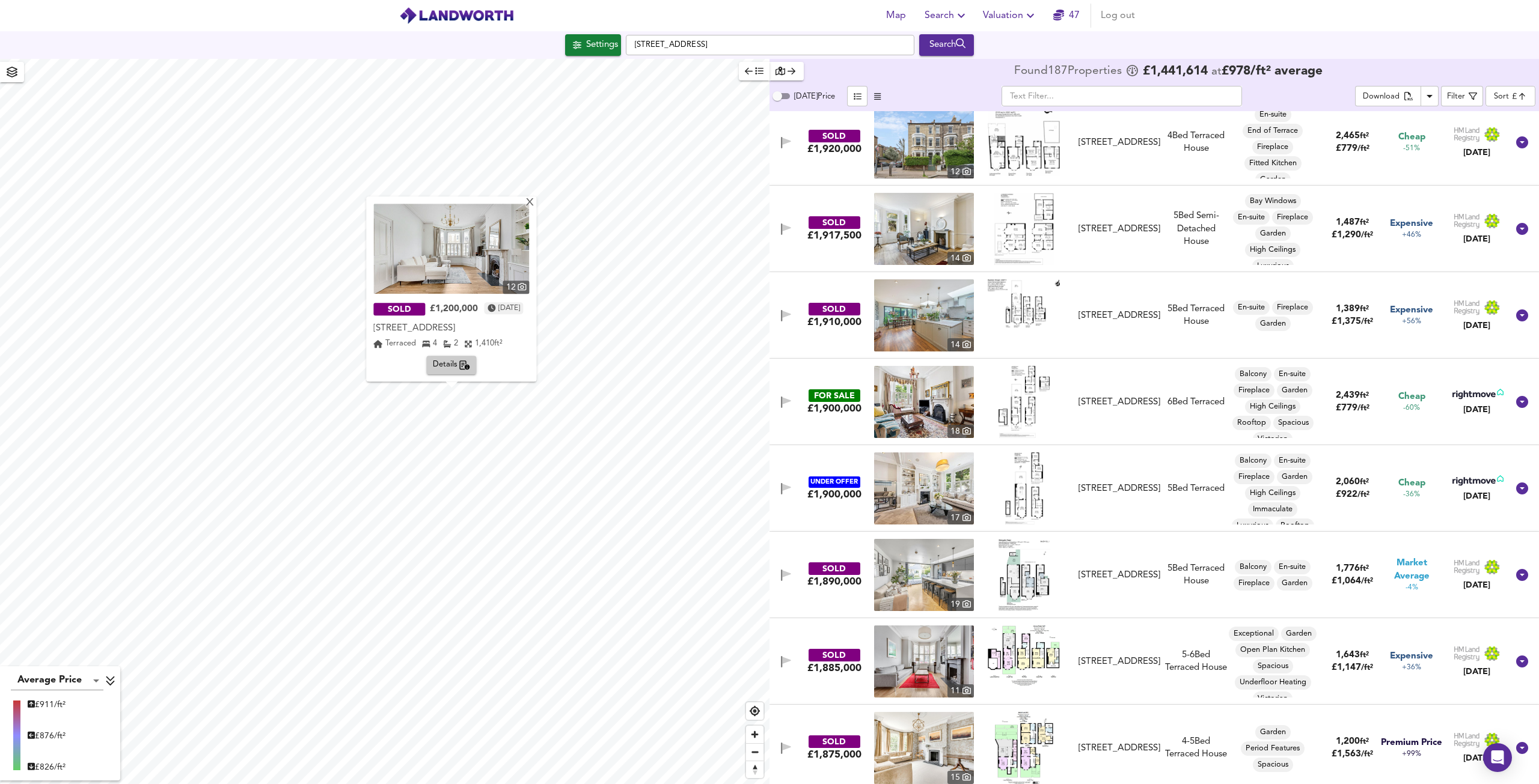
click at [529, 206] on img at bounding box center [450, 249] width 156 height 90
click at [535, 206] on div "X" at bounding box center [530, 203] width 10 height 12
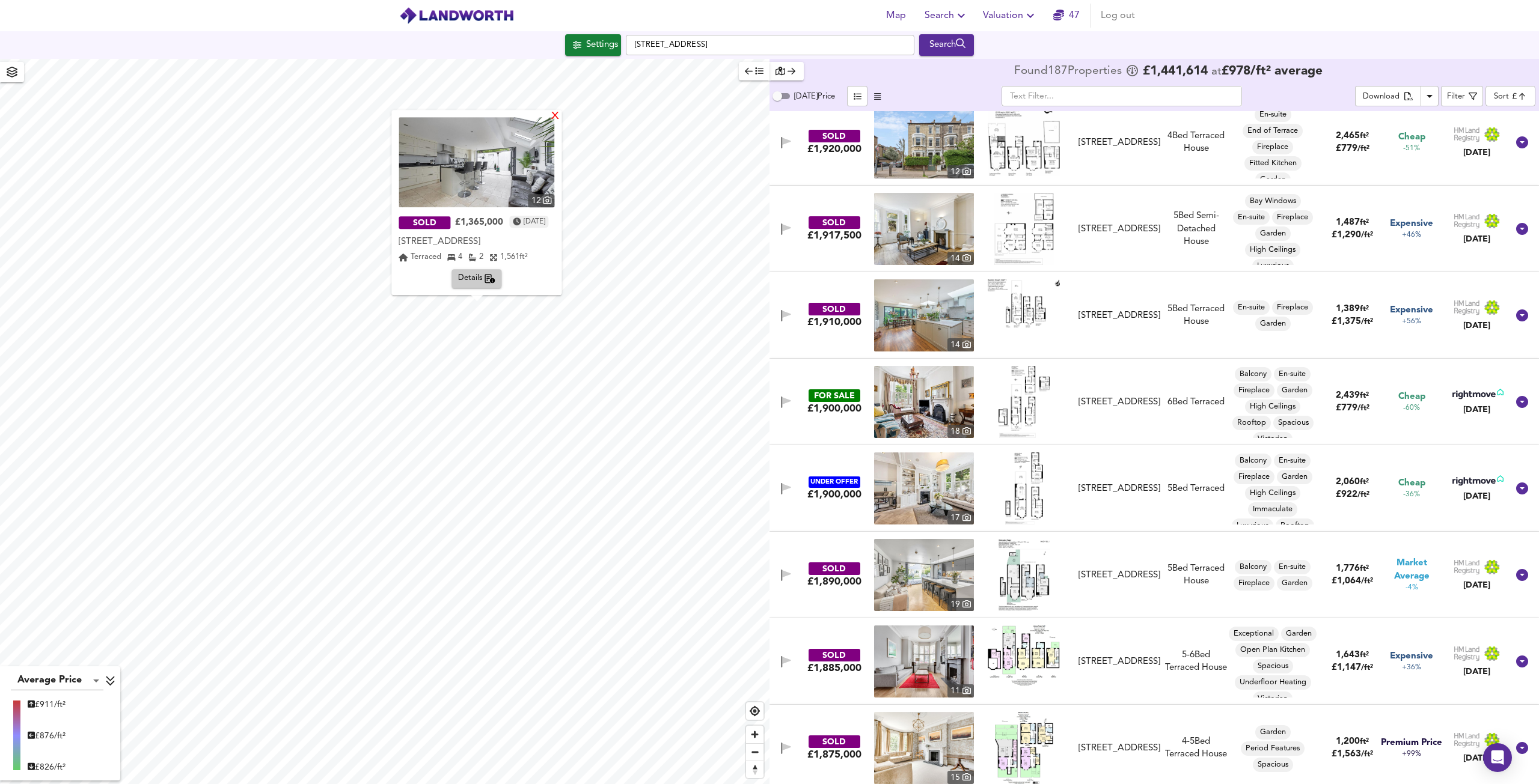
click at [561, 115] on div "X" at bounding box center [555, 117] width 10 height 12
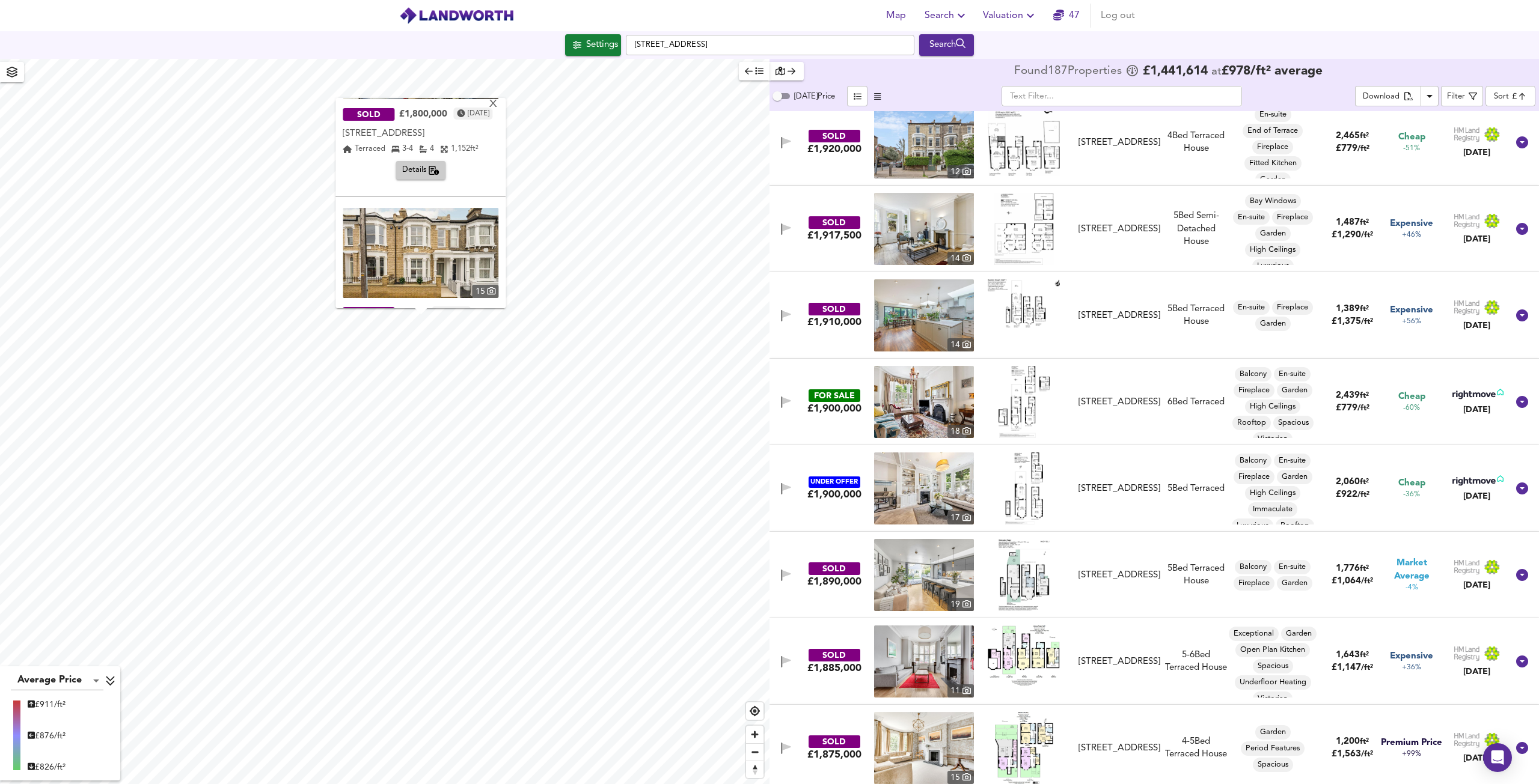
scroll to position [0, 0]
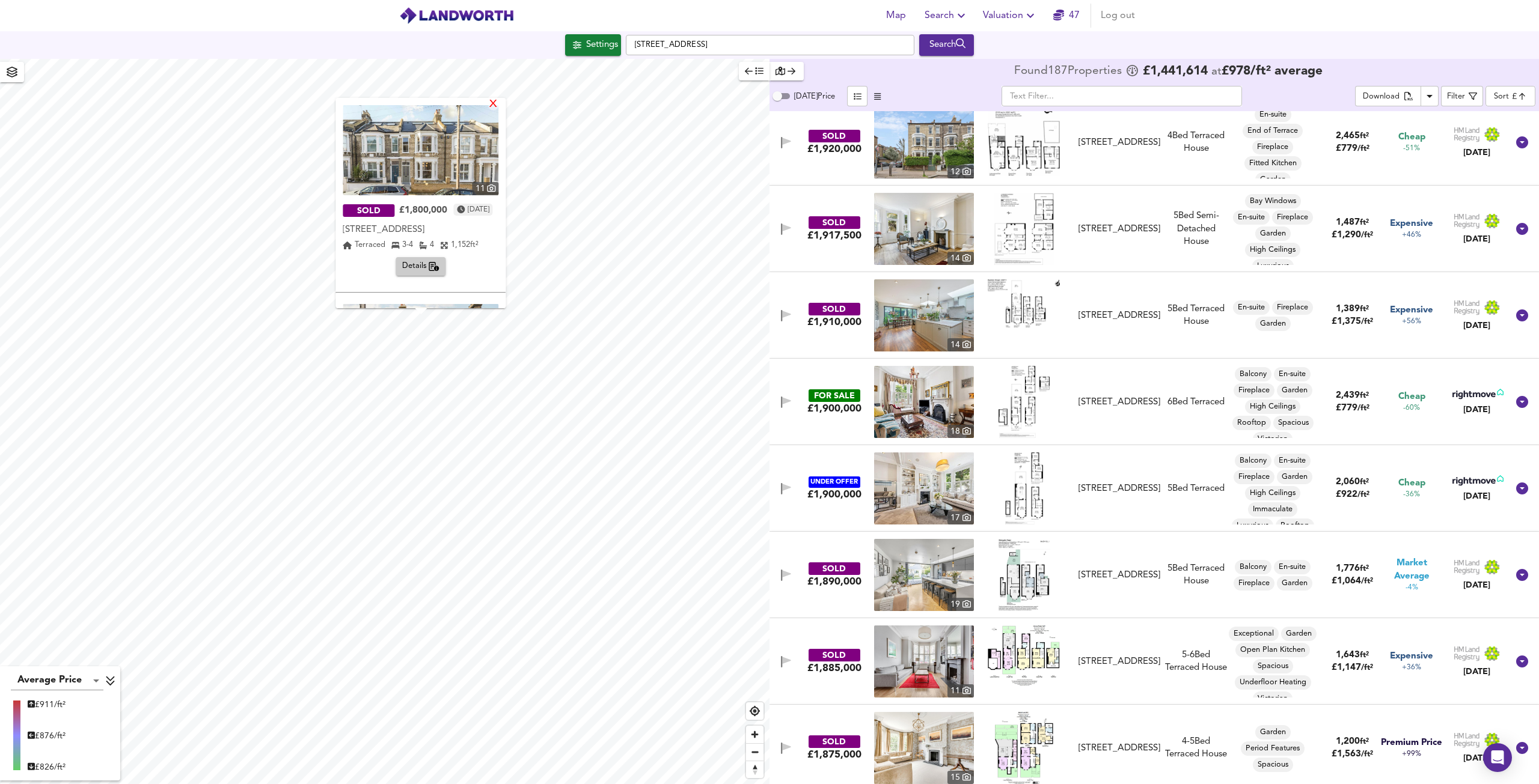
click at [499, 101] on div "X" at bounding box center [493, 105] width 10 height 12
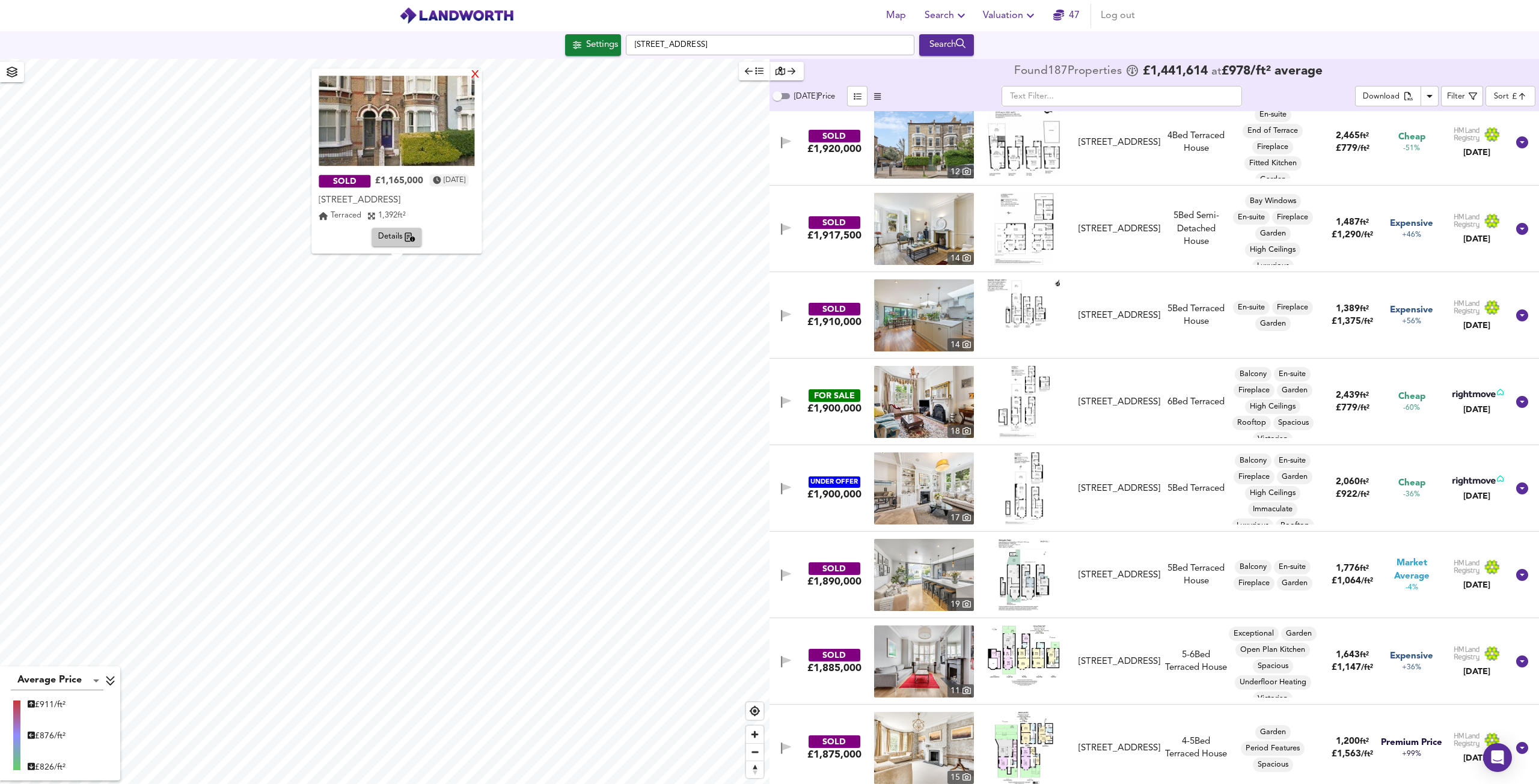
click at [481, 79] on div "X" at bounding box center [476, 75] width 10 height 12
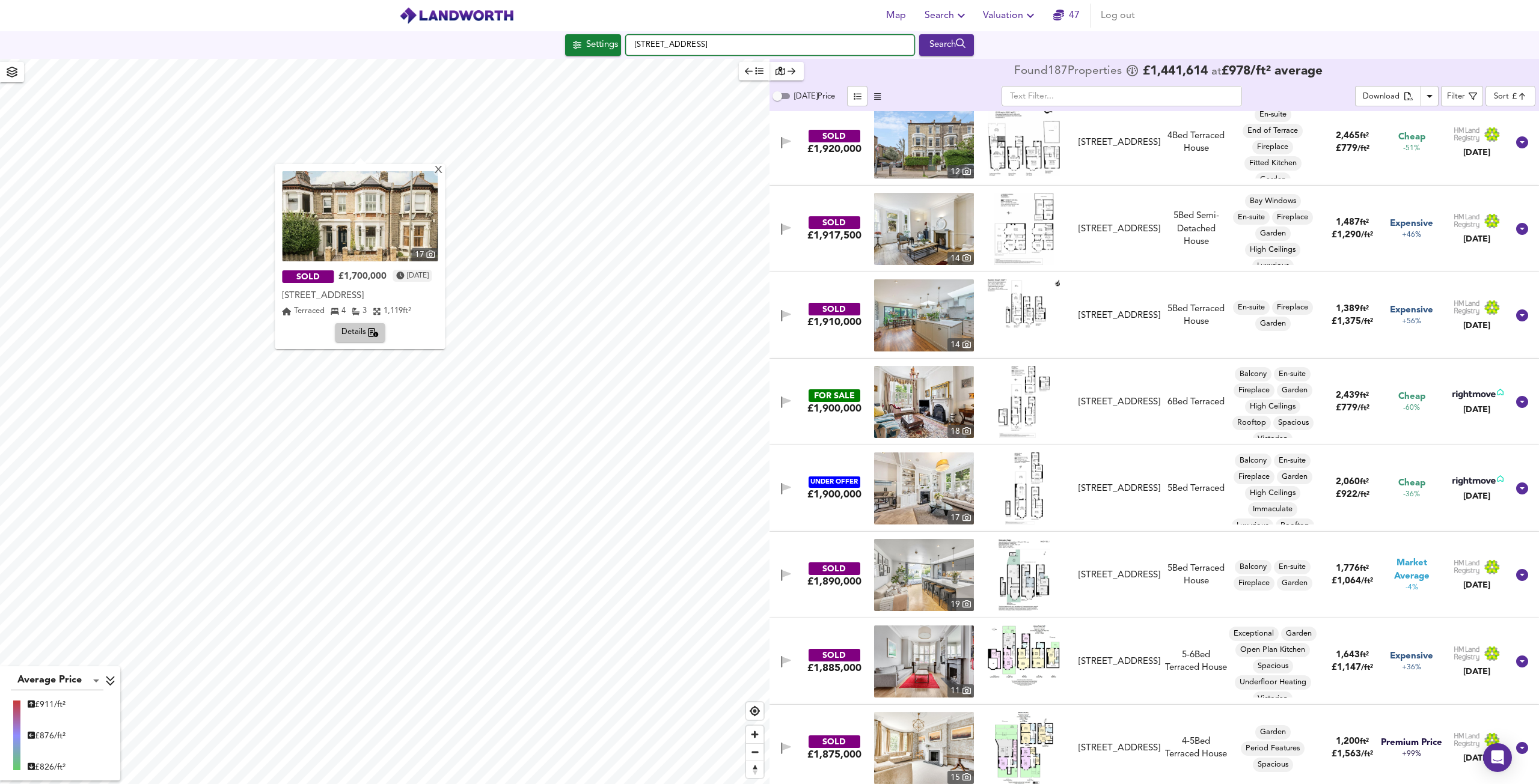
drag, startPoint x: 753, startPoint y: 43, endPoint x: 564, endPoint y: 29, distance: 189.5
click at [572, 29] on div "Map Search Valuation 47 Log out Settings Lavender Sweep, SW11 1EA Search X 17 S…" at bounding box center [769, 392] width 1539 height 784
paste input "Clive Road, West Dulwich, London SE21"
type input "Clive Road, London SE21 8DD"
click at [678, 68] on strong "Clive Road" at bounding box center [672, 69] width 44 height 8
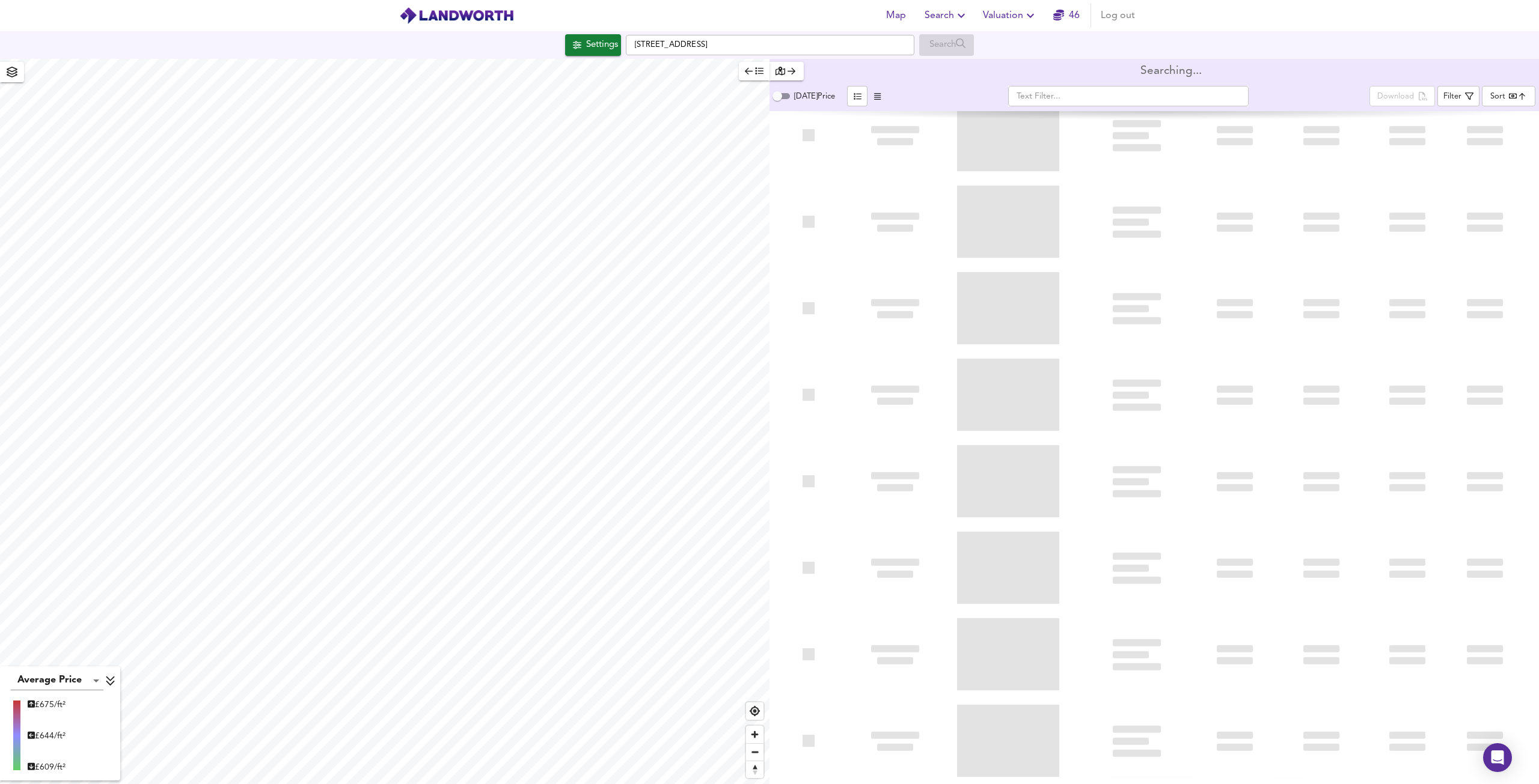
type input "bestdeal"
